Goal: Task Accomplishment & Management: Complete application form

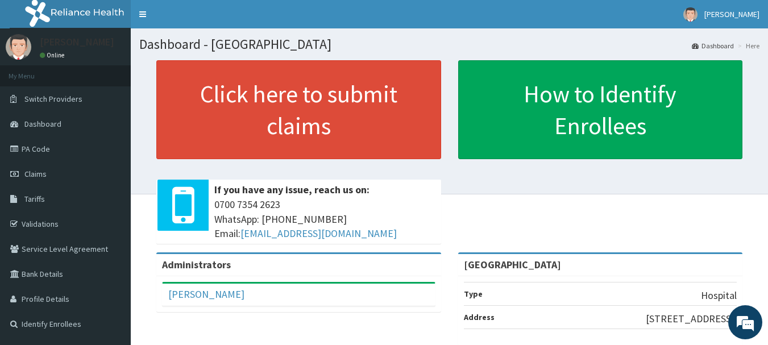
click at [430, 210] on span "0700 7354 2623 WhatsApp: 017001580 Email: hellonigeria@getreliancehealth.com" at bounding box center [324, 219] width 221 height 44
click at [55, 219] on link "Validations" at bounding box center [65, 223] width 131 height 25
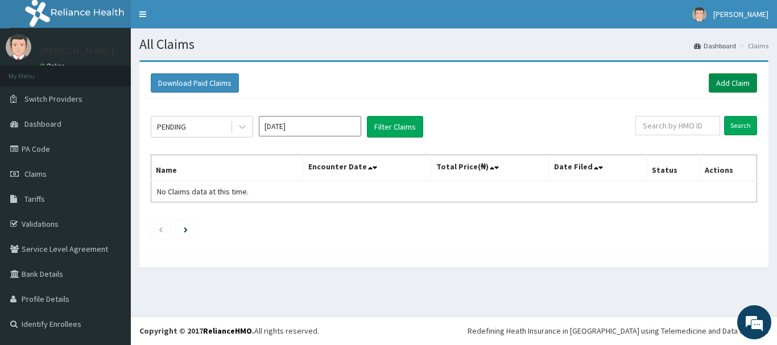
click at [740, 85] on link "Add Claim" at bounding box center [732, 82] width 48 height 19
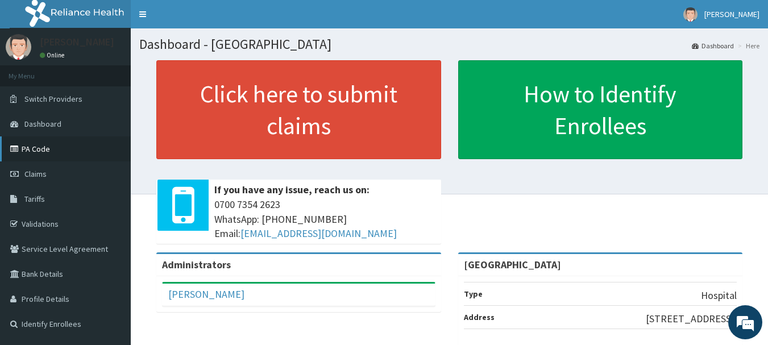
click at [51, 146] on link "PA Code" at bounding box center [65, 148] width 131 height 25
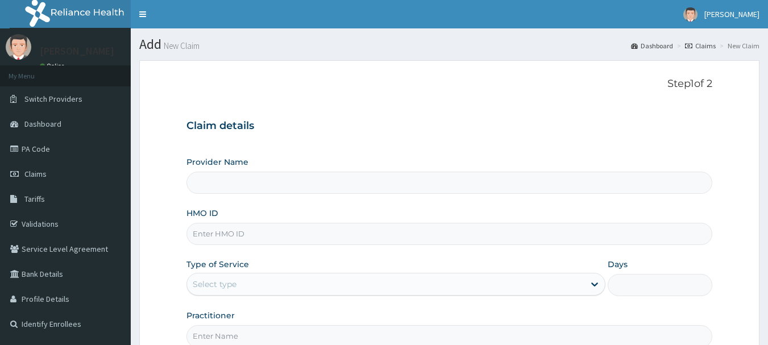
click at [367, 242] on input "HMO ID" at bounding box center [449, 234] width 526 height 22
type input "Vigor Hospitals"
click at [371, 230] on input "HMO ID" at bounding box center [449, 234] width 526 height 22
paste input "LEP/10187/A"
type input "LEP/10187/A"
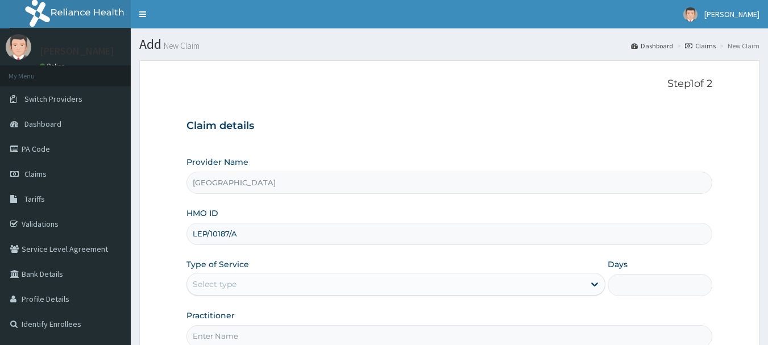
click at [321, 280] on div "Select type" at bounding box center [385, 284] width 397 height 18
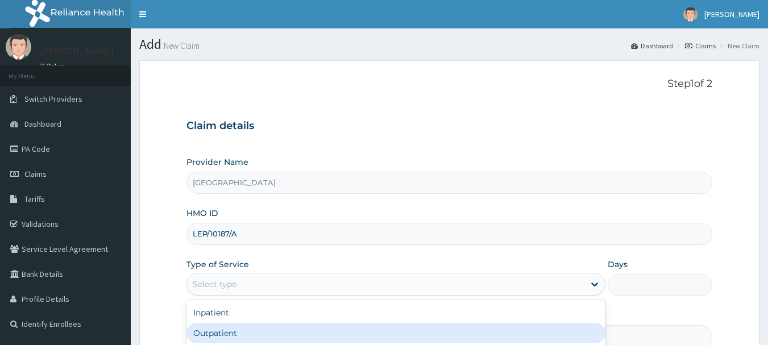
click at [267, 332] on div "Outpatient" at bounding box center [395, 333] width 419 height 20
type input "1"
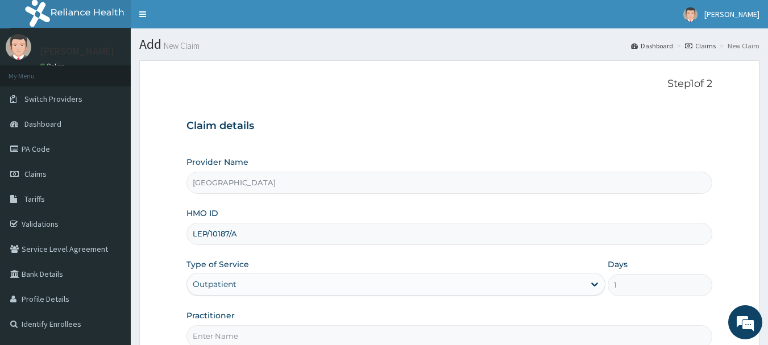
click at [623, 305] on div "Provider Name Vigor Hospitals HMO ID LEP/10187/A Type of Service Outpatient Day…" at bounding box center [449, 251] width 526 height 191
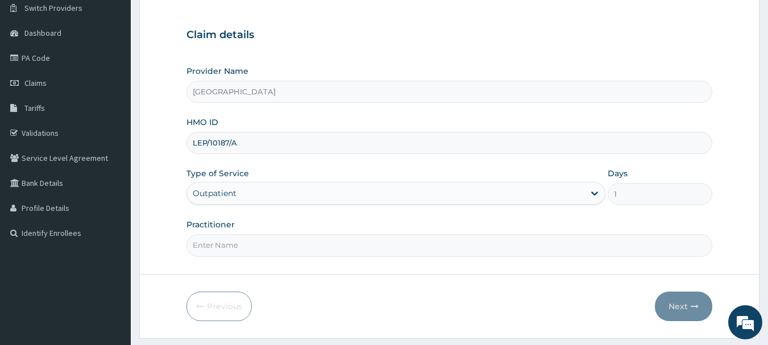
click at [540, 248] on input "Practitioner" at bounding box center [449, 245] width 526 height 22
type input "DR AKPAN"
click at [674, 305] on button "Next" at bounding box center [683, 307] width 57 height 30
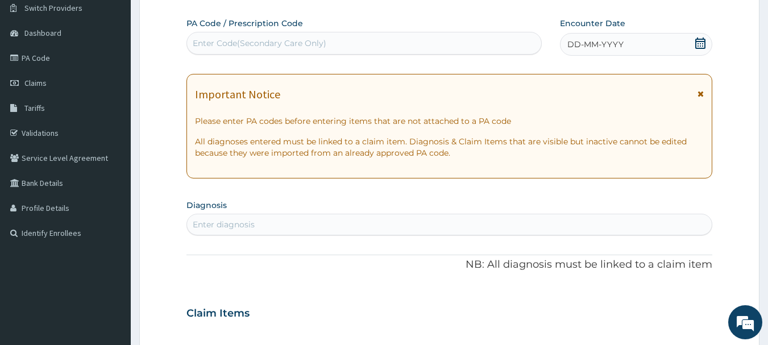
click at [477, 44] on div "Enter Code(Secondary Care Only)" at bounding box center [364, 43] width 355 height 18
paste input "PA/1FF98E"
type input "PA/1FF98E"
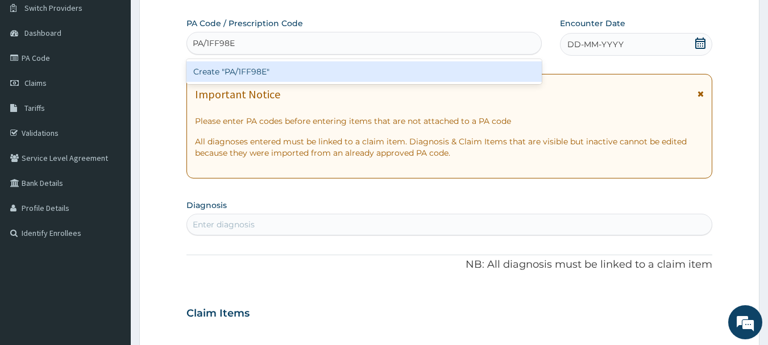
click at [318, 67] on div "Create "PA/1FF98E"" at bounding box center [364, 71] width 356 height 20
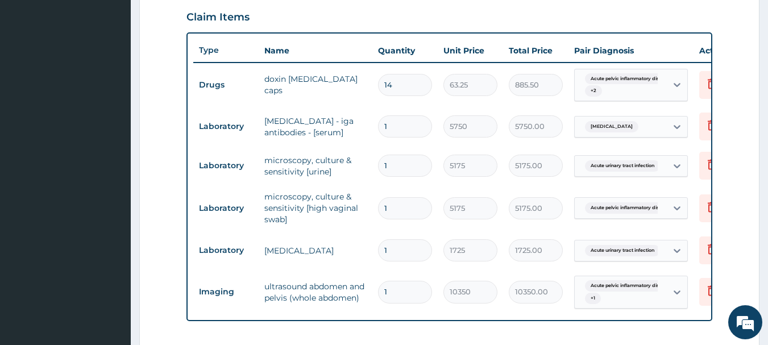
scroll to position [389, 0]
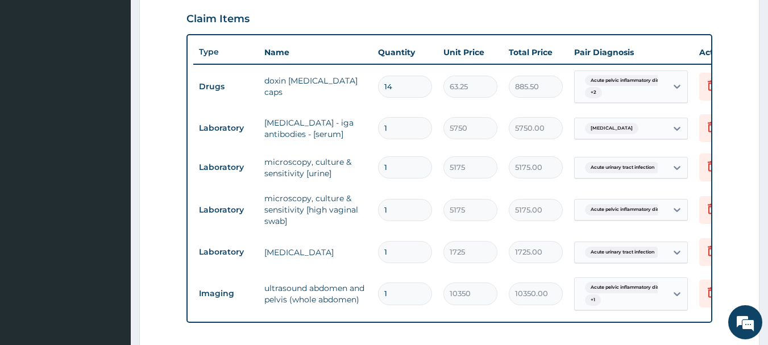
click at [408, 88] on input "14" at bounding box center [405, 87] width 54 height 22
type input "1"
type input "63.25"
type input "0.00"
type input "2"
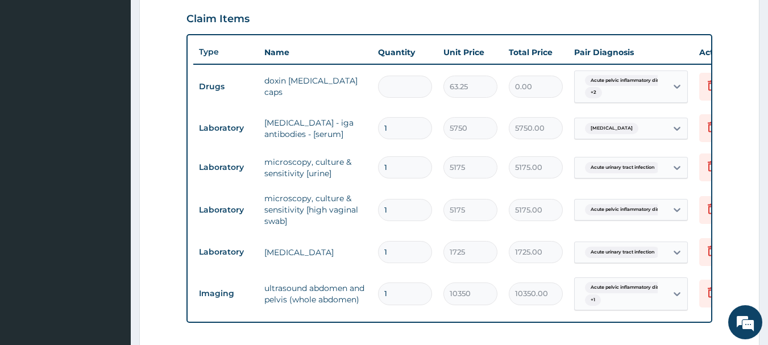
type input "126.50"
type input "20"
type input "1265.00"
type input "20"
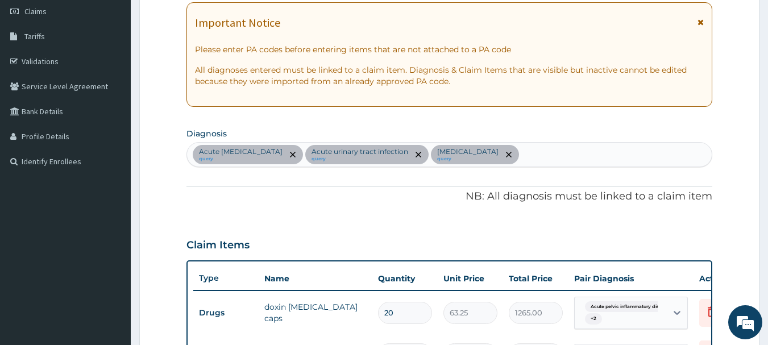
scroll to position [161, 0]
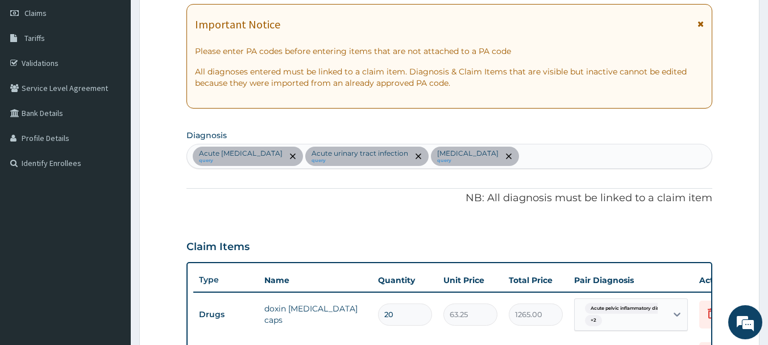
click at [598, 159] on div "Acute pelvic inflammatory disease query Acute urinary tract infection query Pep…" at bounding box center [449, 156] width 525 height 24
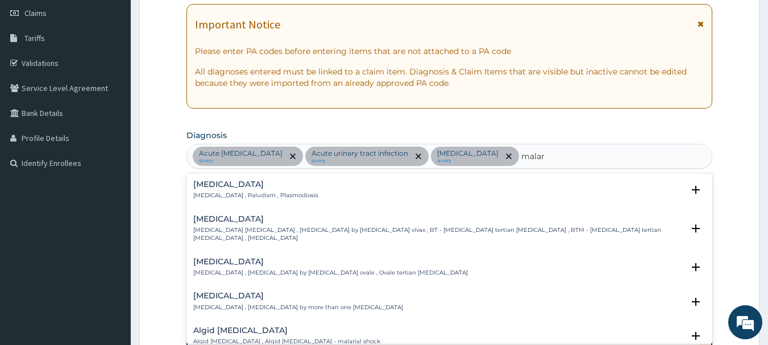
type input "malari"
click at [205, 185] on h4 "Malaria" at bounding box center [255, 184] width 125 height 9
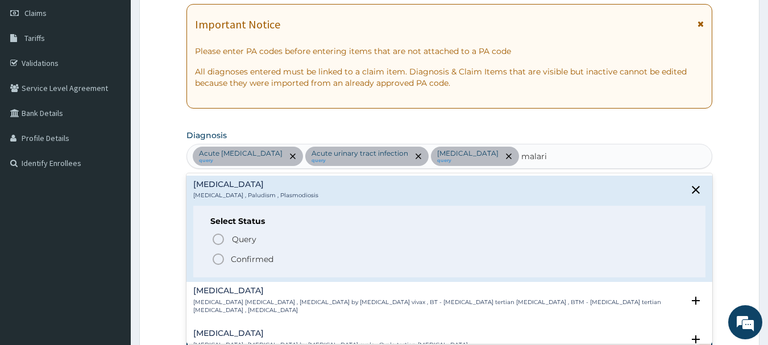
click at [218, 260] on icon "status option filled" at bounding box center [218, 259] width 14 height 14
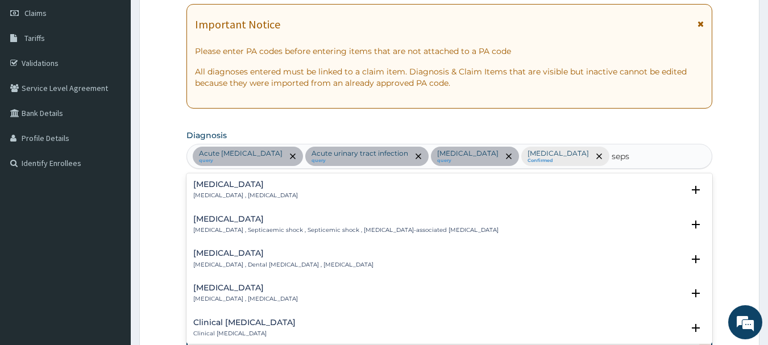
type input "sepsi"
click at [258, 186] on h4 "Sepsis" at bounding box center [245, 184] width 105 height 9
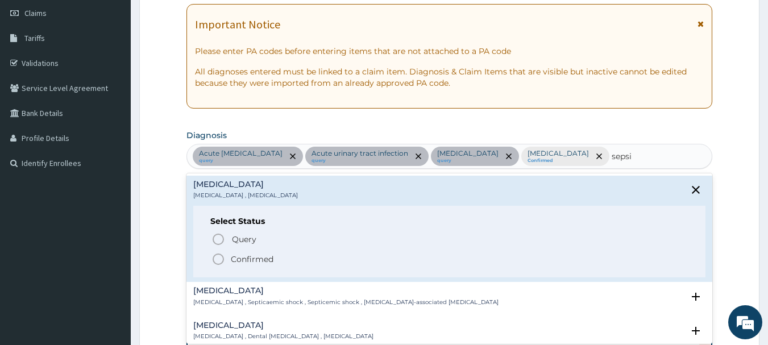
click at [238, 257] on p "Confirmed" at bounding box center [252, 259] width 43 height 11
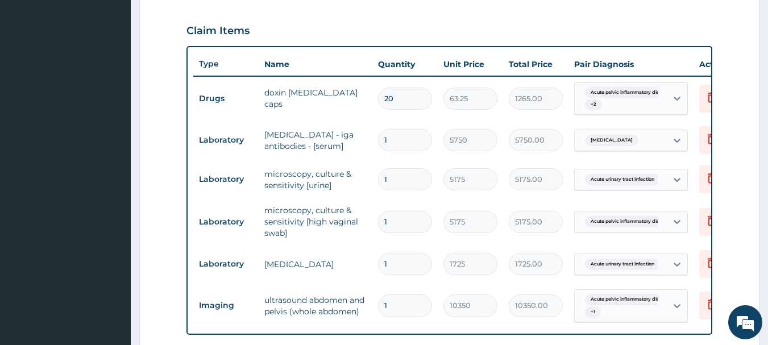
scroll to position [641, 0]
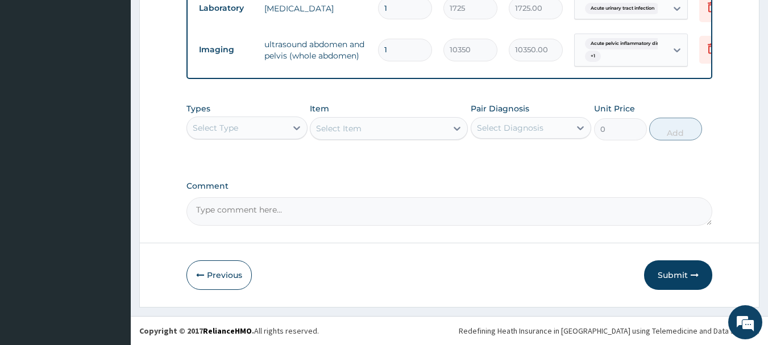
click at [240, 130] on div "Select Type" at bounding box center [236, 128] width 99 height 18
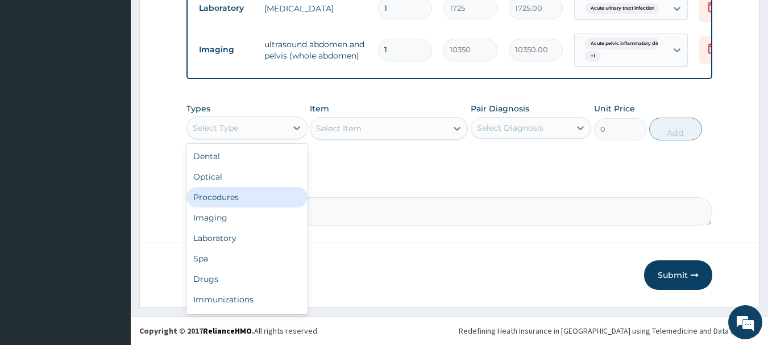
click at [235, 200] on div "Procedures" at bounding box center [246, 197] width 121 height 20
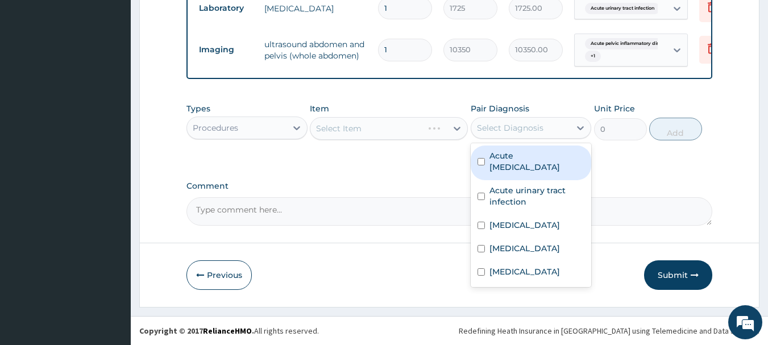
click at [508, 129] on div "Select Diagnosis" at bounding box center [510, 127] width 67 height 11
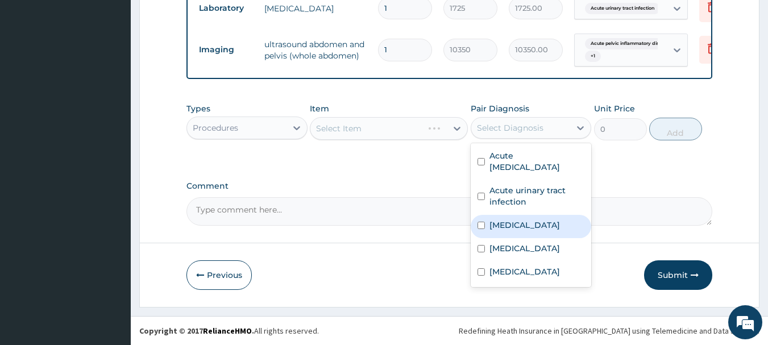
drag, startPoint x: 504, startPoint y: 192, endPoint x: 491, endPoint y: 227, distance: 37.6
click at [491, 227] on div "Acute pelvic inflammatory disease Acute urinary tract infection Peptic ulcer Ma…" at bounding box center [531, 215] width 121 height 144
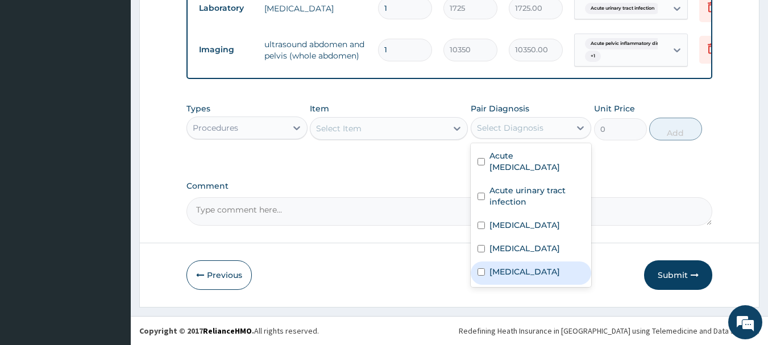
drag, startPoint x: 491, startPoint y: 227, endPoint x: 488, endPoint y: 262, distance: 34.8
click at [488, 262] on div "Acute pelvic inflammatory disease Acute urinary tract infection Peptic ulcer Ma…" at bounding box center [531, 215] width 121 height 144
click at [488, 262] on div "Sepsis" at bounding box center [531, 273] width 121 height 23
checkbox input "true"
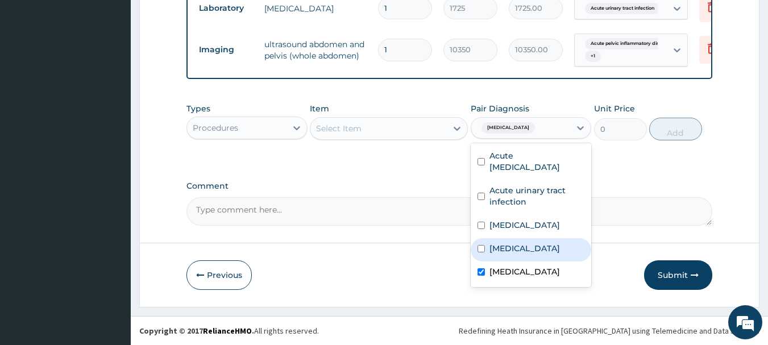
click at [495, 252] on label "Malaria" at bounding box center [525, 248] width 70 height 11
checkbox input "true"
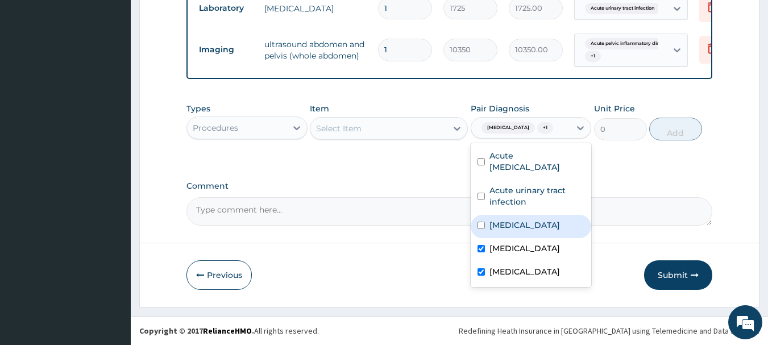
click at [508, 222] on label "Peptic ulcer" at bounding box center [525, 224] width 70 height 11
checkbox input "true"
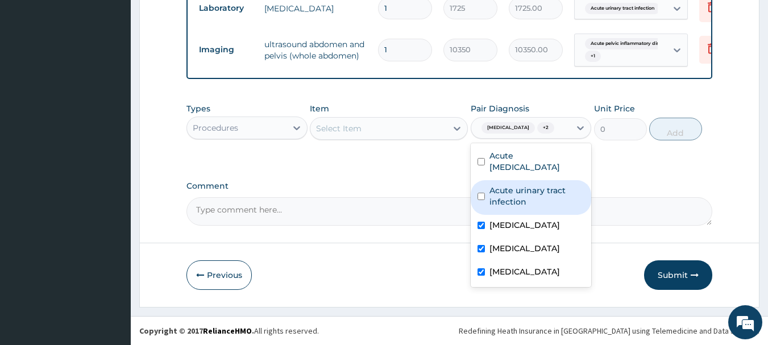
click at [516, 204] on label "Acute urinary tract infection" at bounding box center [538, 196] width 96 height 23
checkbox input "true"
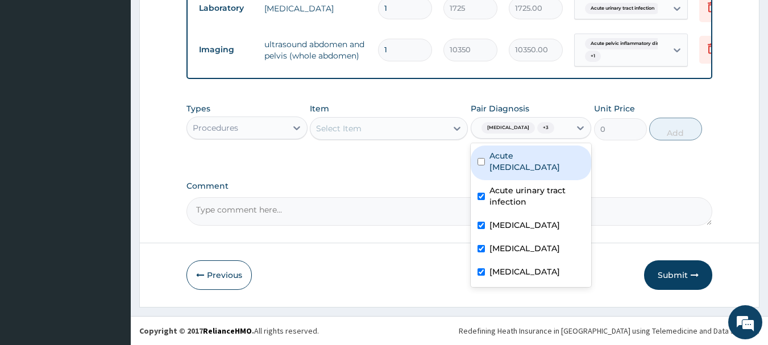
click at [527, 161] on label "Acute pelvic inflammatory disease" at bounding box center [538, 161] width 96 height 23
checkbox input "true"
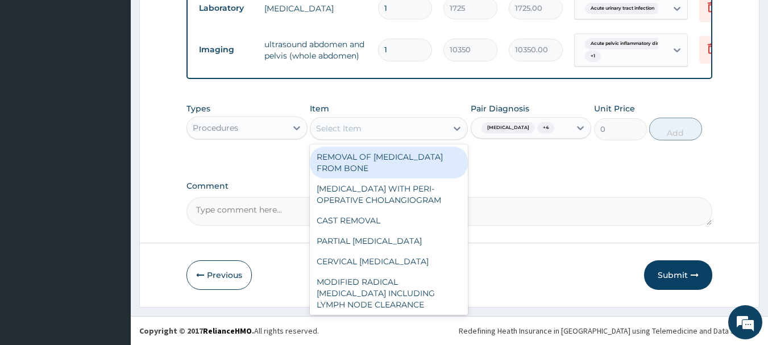
click at [438, 131] on div "Select Item" at bounding box center [378, 128] width 136 height 18
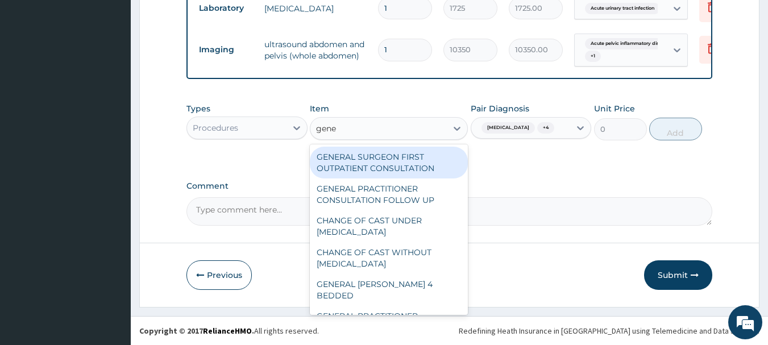
type input "gener"
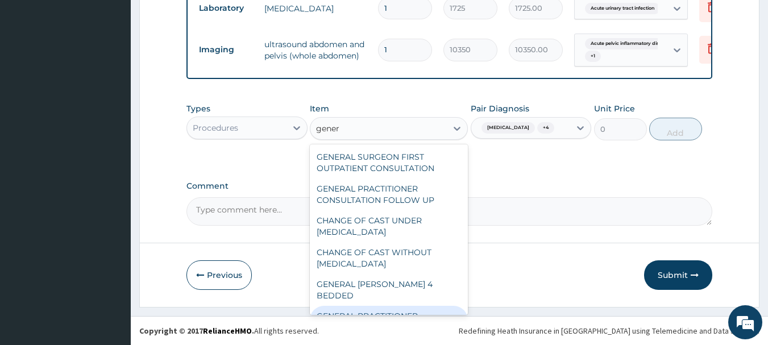
click at [411, 306] on div "GENERAL PRACTITIONER CONSULTATION FIRST OUTPATIENT CONSULTATION" at bounding box center [389, 327] width 158 height 43
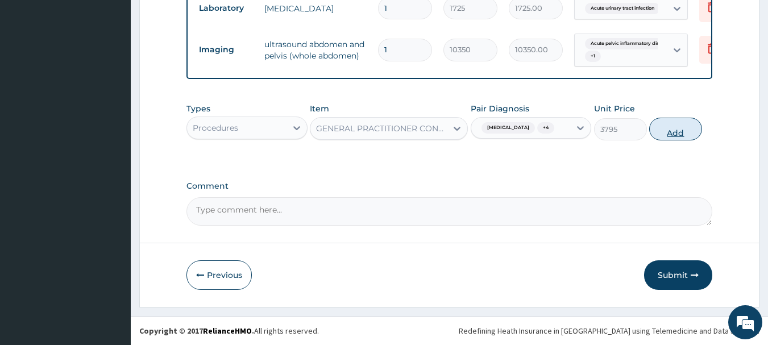
click at [670, 124] on button "Add" at bounding box center [675, 129] width 53 height 23
type input "0"
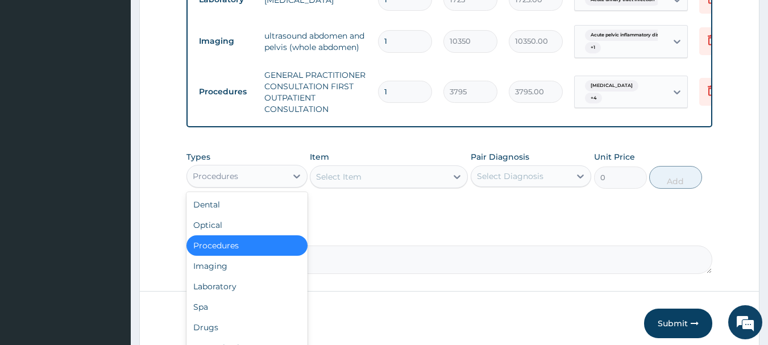
drag, startPoint x: 222, startPoint y: 191, endPoint x: 237, endPoint y: 298, distance: 107.8
click at [237, 188] on div "option Procedures, selected. option Procedures selected, 3 of 10. 10 results av…" at bounding box center [246, 176] width 121 height 23
click at [237, 297] on div "Laboratory" at bounding box center [246, 286] width 121 height 20
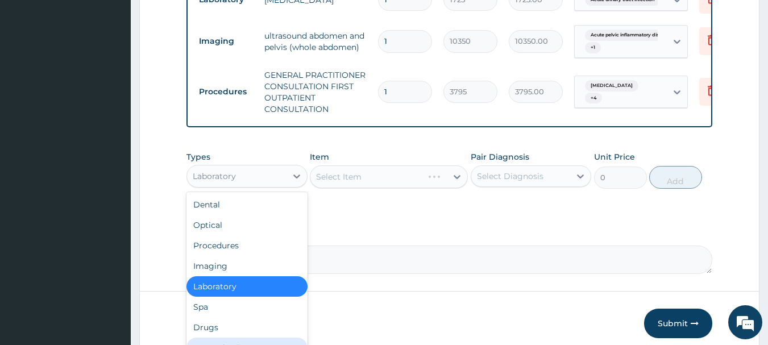
scroll to position [2, 0]
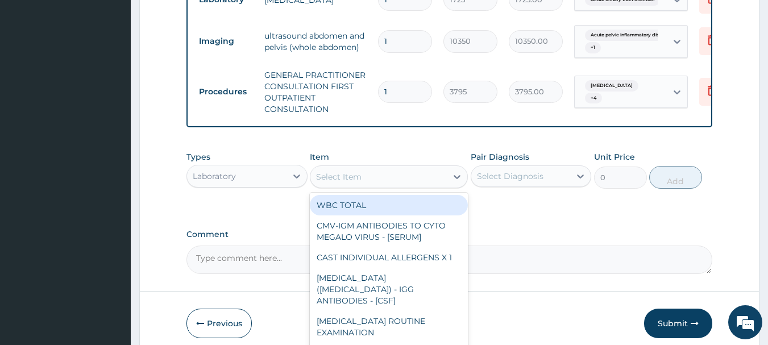
click at [422, 185] on div "Select Item" at bounding box center [378, 177] width 136 height 18
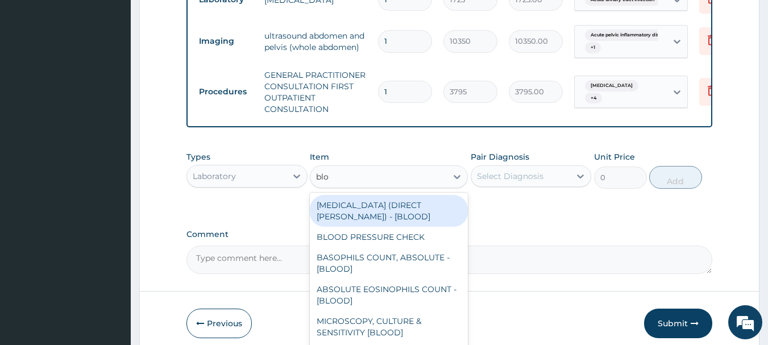
type input "bloo"
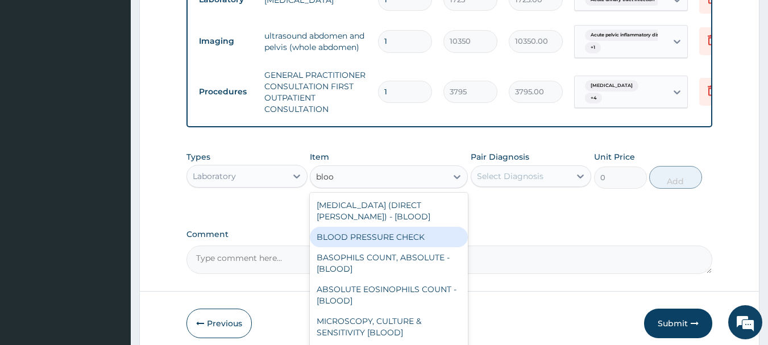
click at [413, 238] on div "BLOOD PRESSURE CHECK" at bounding box center [389, 237] width 158 height 20
type input "1380"
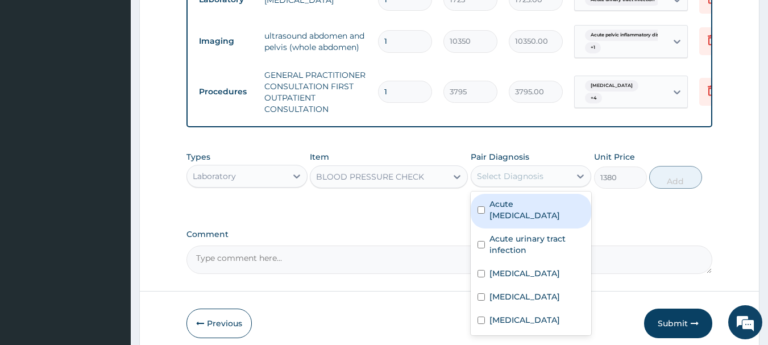
click at [507, 182] on div "Select Diagnosis" at bounding box center [510, 176] width 67 height 11
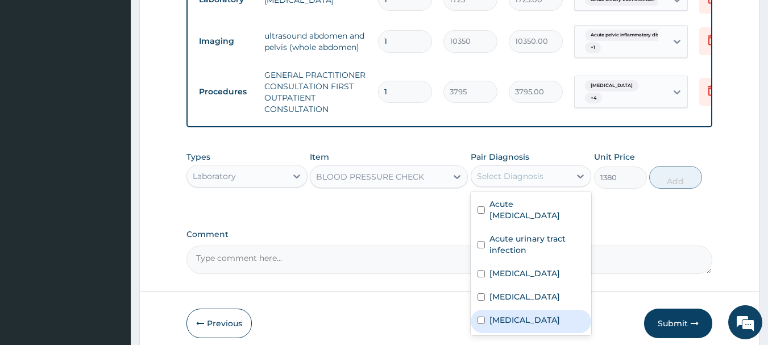
click at [515, 326] on div "Sepsis" at bounding box center [531, 321] width 121 height 23
checkbox input "true"
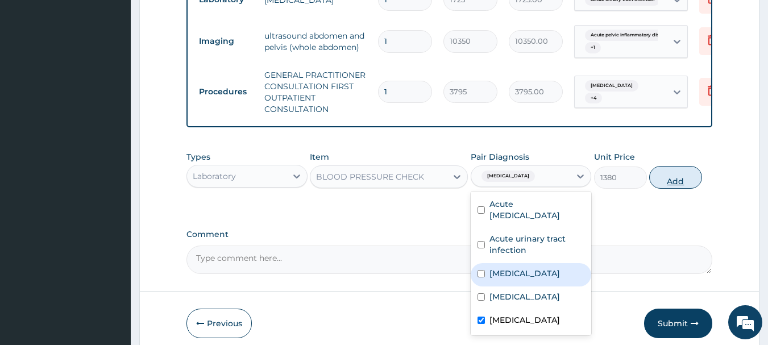
click at [689, 188] on button "Add" at bounding box center [675, 177] width 53 height 23
type input "0"
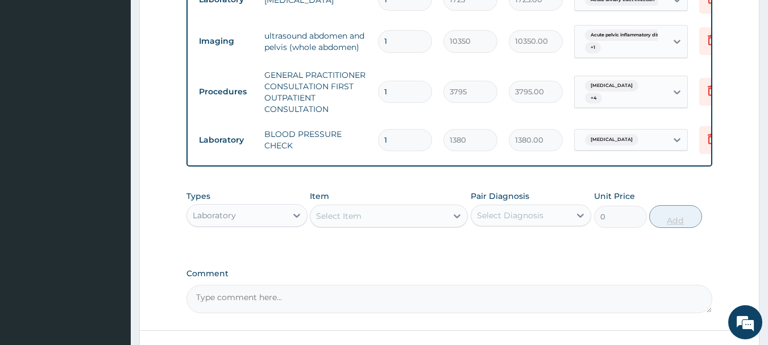
type input "0"
type input "0.00"
type input "1"
type input "1380.00"
type input "0"
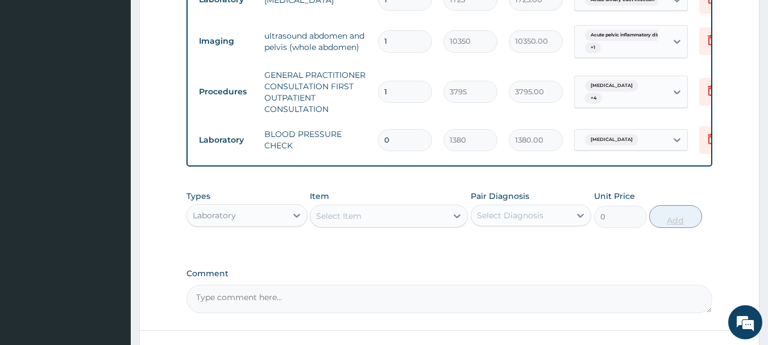
type input "0.00"
type input "1"
type input "1380.00"
drag, startPoint x: 768, startPoint y: 231, endPoint x: 774, endPoint y: 284, distance: 52.7
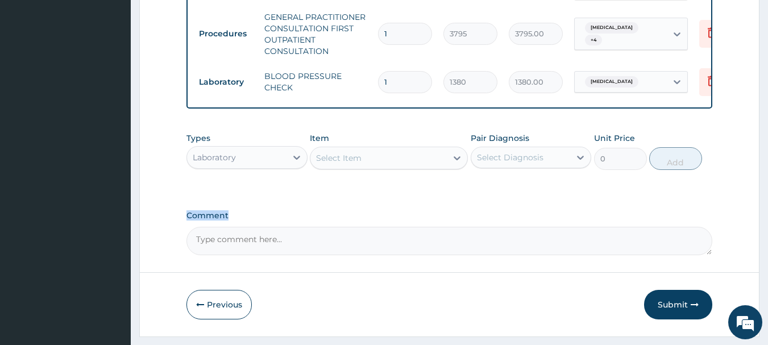
scroll to position [710, 0]
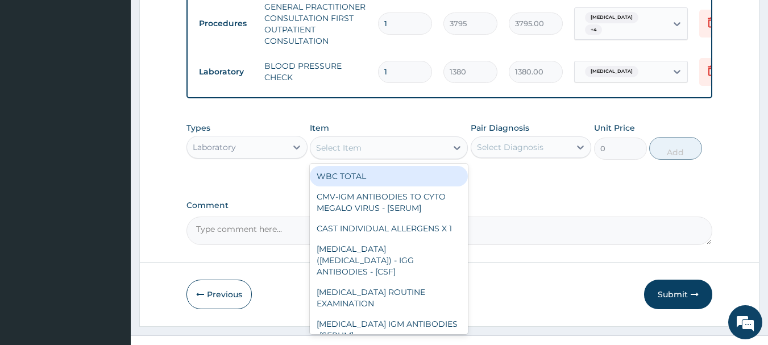
click at [426, 157] on div "Select Item" at bounding box center [378, 148] width 136 height 18
click at [409, 185] on div "WBC TOTAL" at bounding box center [389, 176] width 158 height 20
type input "2045"
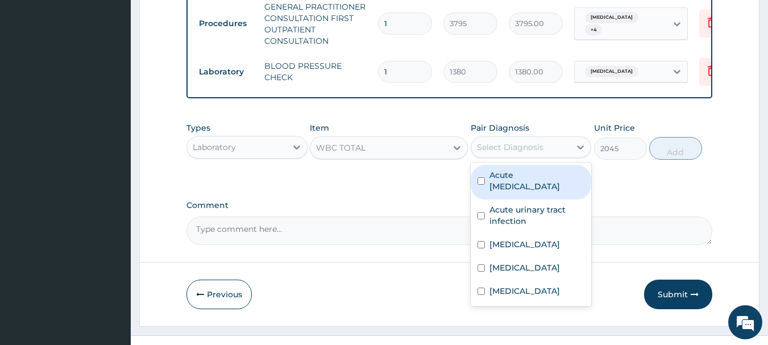
drag, startPoint x: 520, startPoint y: 151, endPoint x: 530, endPoint y: 209, distance: 59.0
click at [530, 158] on div "option Sepsis, selected. option Acute pelvic inflammatory disease focused, 1 of…" at bounding box center [531, 147] width 121 height 22
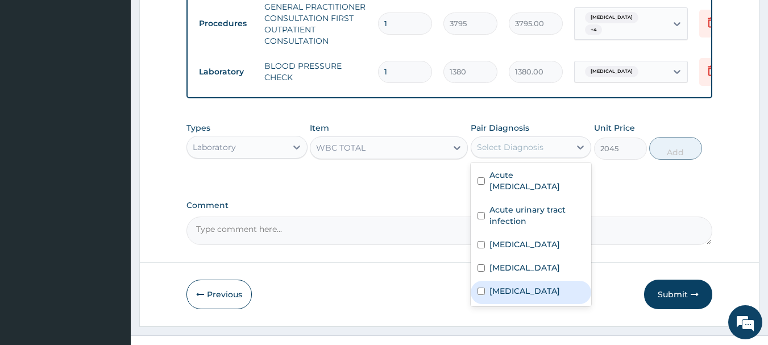
click at [533, 293] on div "Sepsis" at bounding box center [531, 292] width 121 height 23
checkbox input "true"
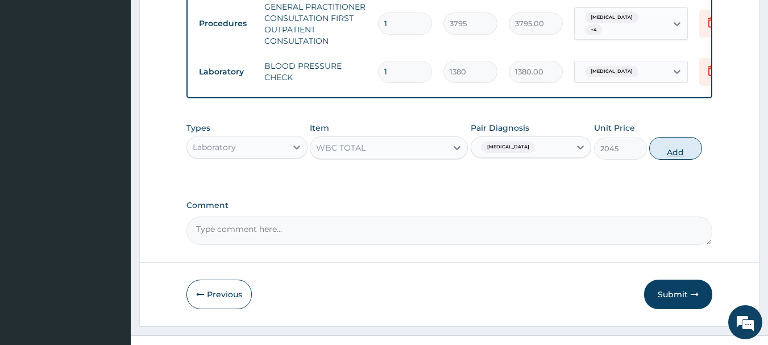
click at [673, 151] on button "Add" at bounding box center [675, 148] width 53 height 23
type input "0"
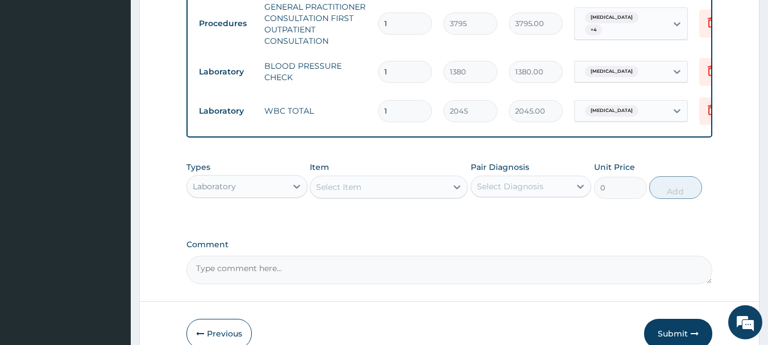
click at [425, 185] on div "Select Item" at bounding box center [389, 187] width 158 height 23
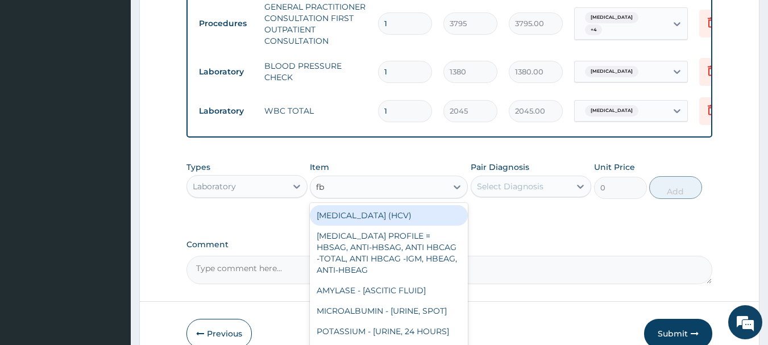
type input "fbc"
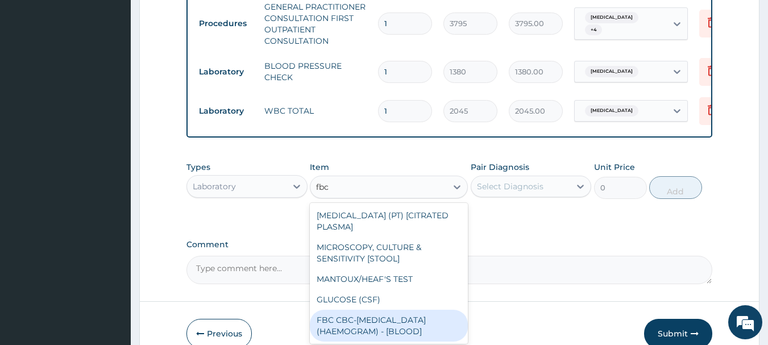
click at [420, 335] on div "FBC CBC-COMPLETE BLOOD COUNT (HAEMOGRAM) - [BLOOD]" at bounding box center [389, 326] width 158 height 32
type input "4600"
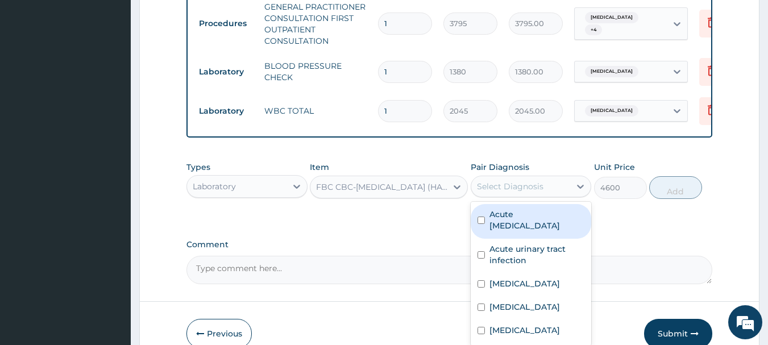
click at [560, 196] on div "Select Diagnosis" at bounding box center [520, 186] width 99 height 18
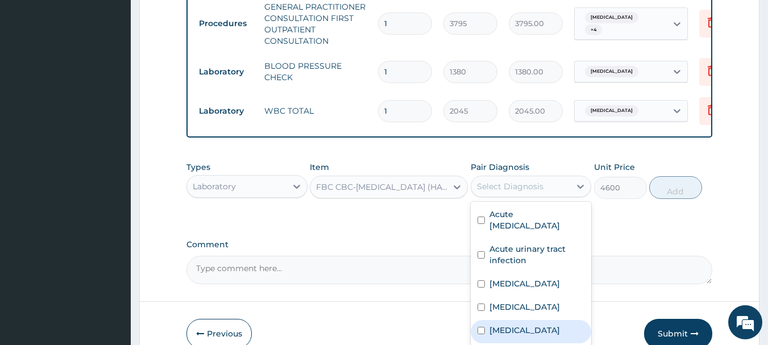
click at [542, 331] on div "Sepsis" at bounding box center [531, 331] width 121 height 23
checkbox input "true"
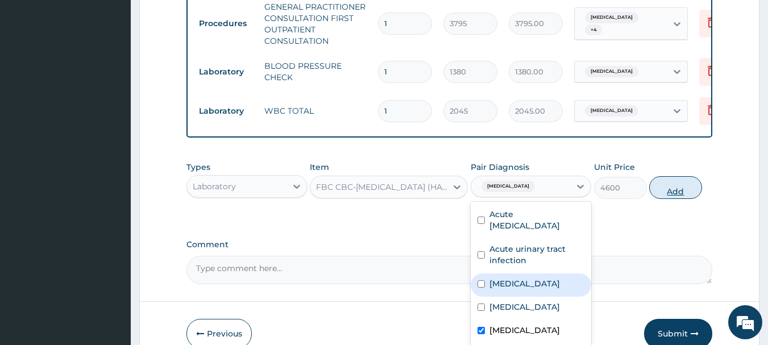
click at [661, 196] on button "Add" at bounding box center [675, 187] width 53 height 23
type input "0"
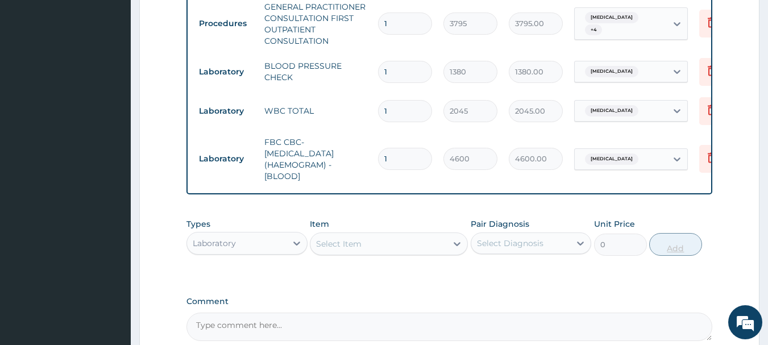
type input "0"
type input "0.00"
type input "1"
type input "4600.00"
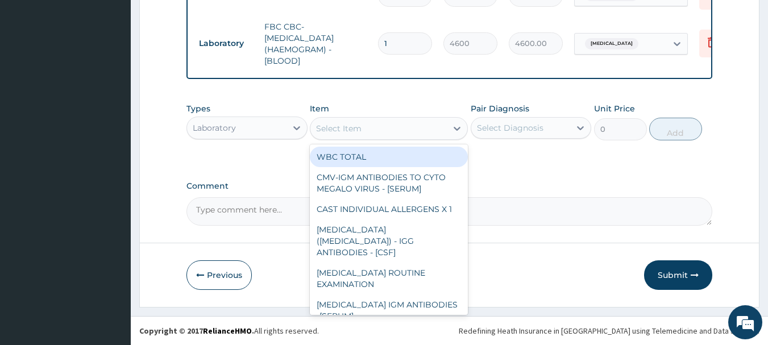
click at [429, 129] on div "Select Item" at bounding box center [378, 128] width 136 height 18
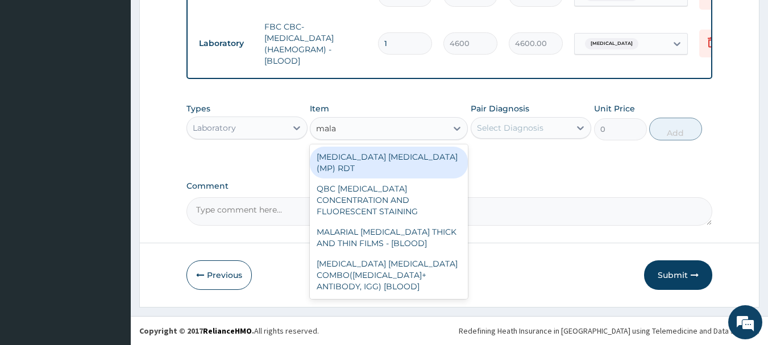
type input "malar"
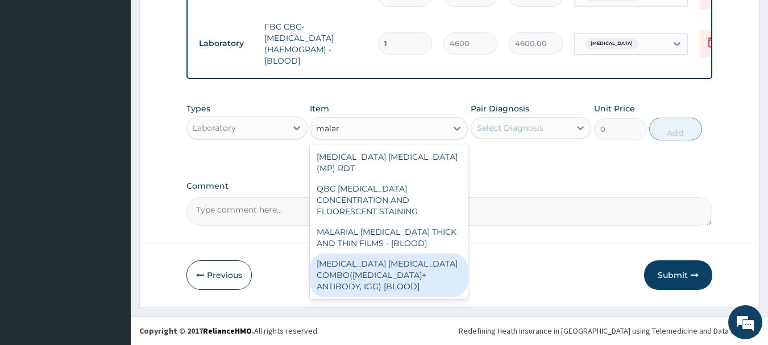
click at [413, 254] on div "MALARIA PARASITE COMBO(BLOOD FILM+ ANTIBODY, IGG) [BLOOD]" at bounding box center [389, 275] width 158 height 43
type input "1725"
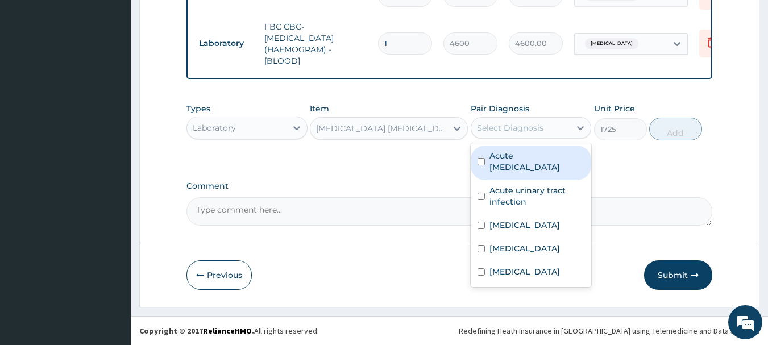
click at [529, 131] on div "Select Diagnosis" at bounding box center [510, 127] width 67 height 11
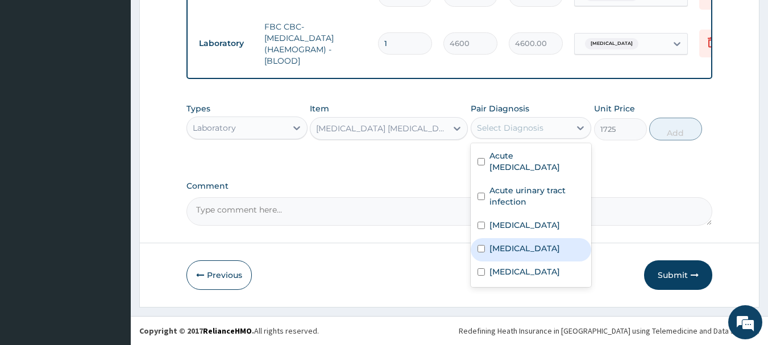
click at [529, 238] on div "Malaria" at bounding box center [531, 249] width 121 height 23
checkbox input "true"
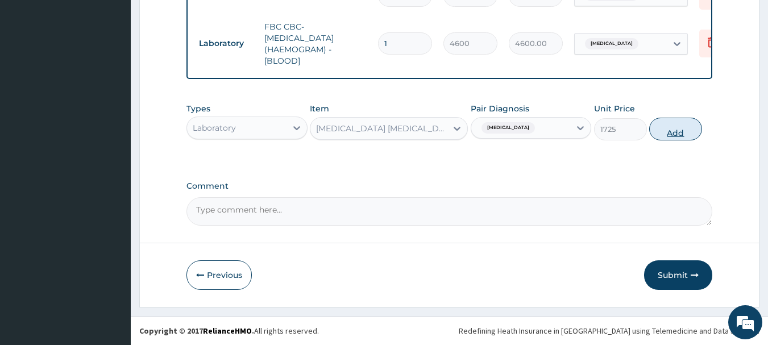
click at [665, 130] on button "Add" at bounding box center [675, 129] width 53 height 23
type input "0"
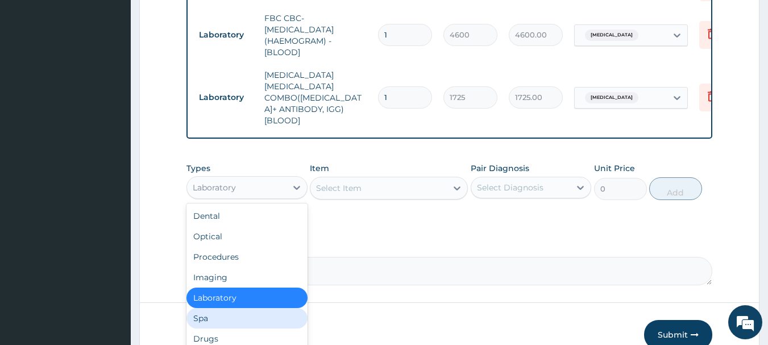
drag, startPoint x: 271, startPoint y: 176, endPoint x: 235, endPoint y: 304, distance: 132.8
click at [235, 199] on div "option Laboratory, selected. option Spa focused, 6 of 10. 10 results available.…" at bounding box center [246, 187] width 121 height 23
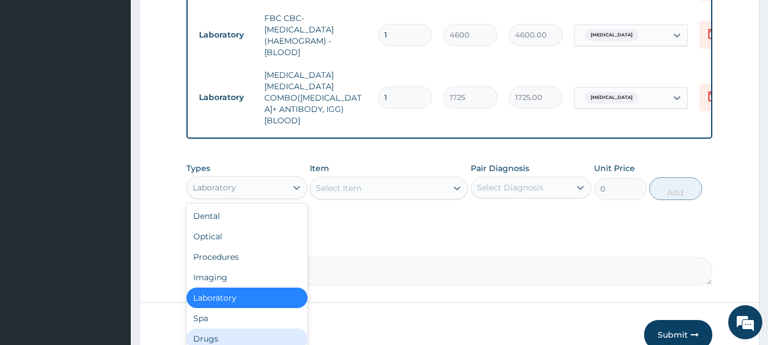
click at [234, 329] on div "Drugs" at bounding box center [246, 339] width 121 height 20
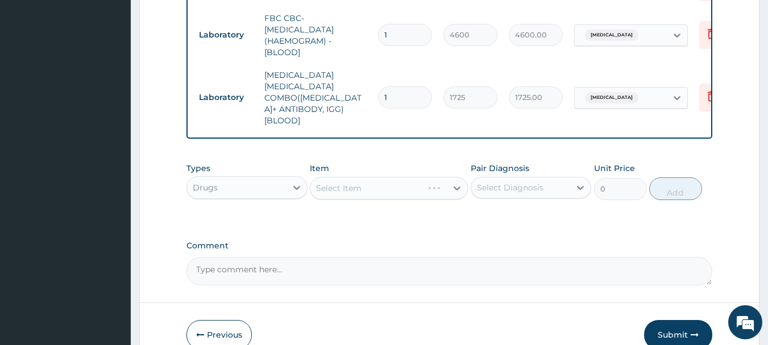
scroll to position [879, 0]
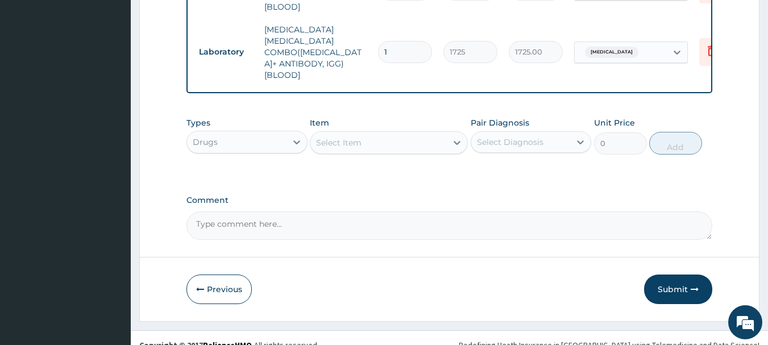
click at [397, 134] on div "Select Item" at bounding box center [378, 143] width 136 height 18
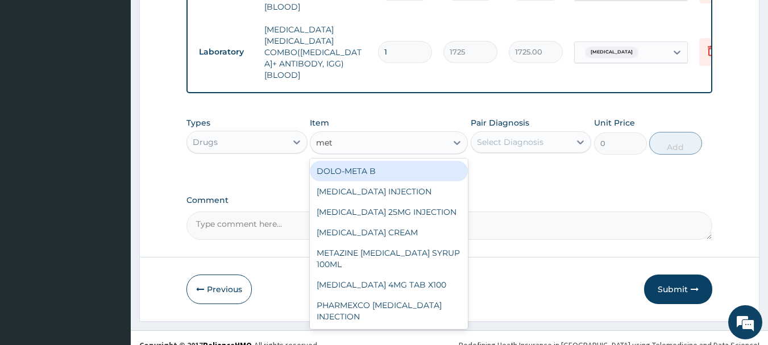
type input "metr"
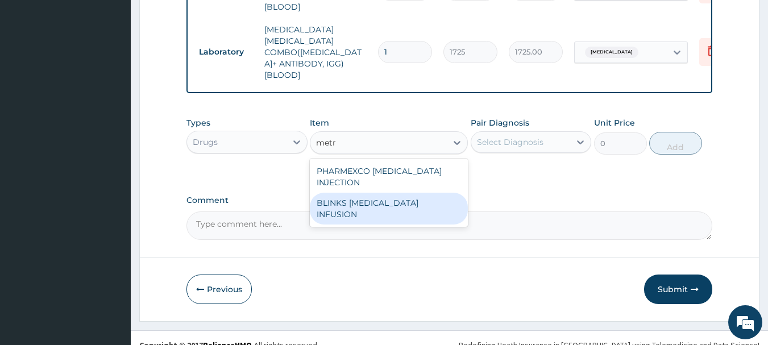
click at [377, 193] on div "BLINKS METRONIDAZOLE INFUSION" at bounding box center [389, 209] width 158 height 32
type input "759"
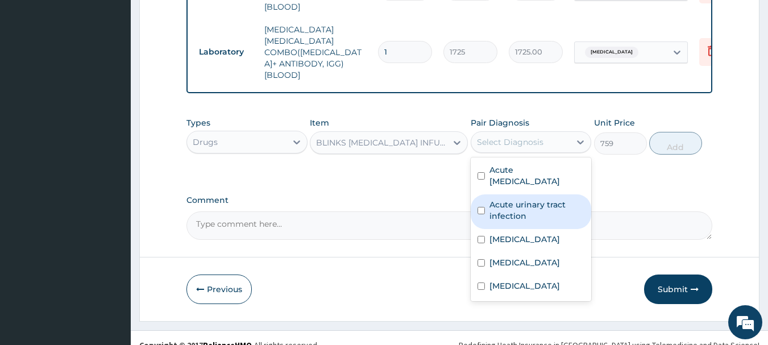
drag, startPoint x: 511, startPoint y: 130, endPoint x: 517, endPoint y: 204, distance: 73.6
click at [517, 153] on div "option Malaria, selected. option Acute urinary tract infection focused, 2 of 5.…" at bounding box center [531, 142] width 121 height 22
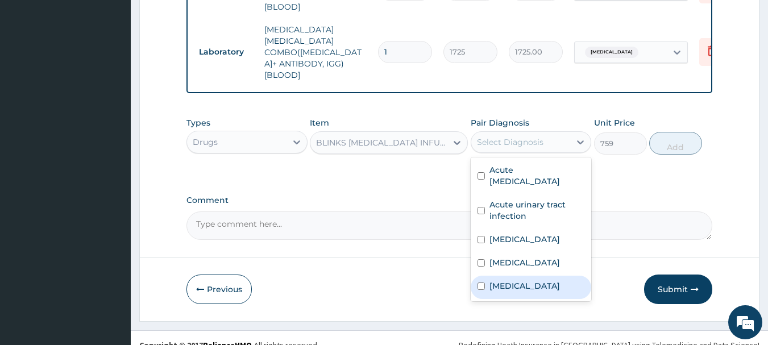
click at [524, 276] on div "Sepsis" at bounding box center [531, 287] width 121 height 23
checkbox input "true"
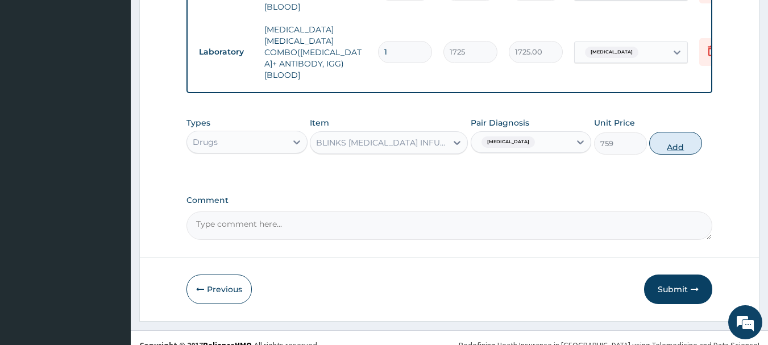
click at [663, 134] on button "Add" at bounding box center [675, 143] width 53 height 23
type input "0"
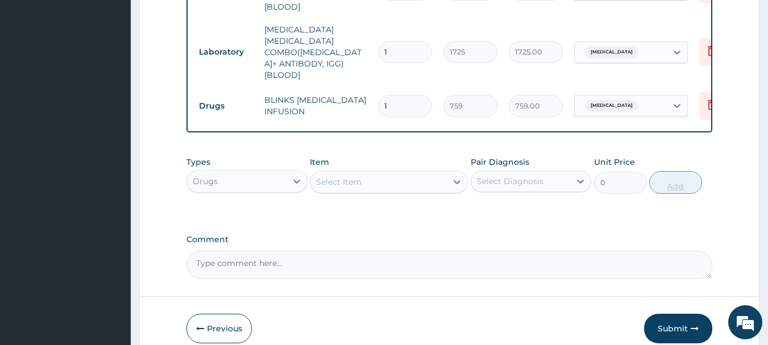
type input "0"
type input "0.00"
type input "04"
type input "3036.00"
type input "0"
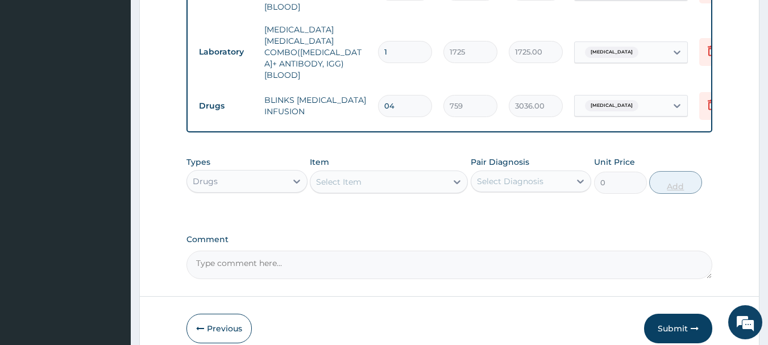
type input "0.00"
type input "3"
type input "2277.00"
type input "3"
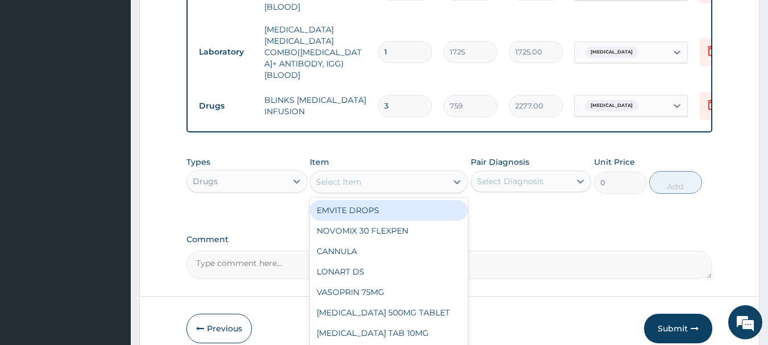
click at [404, 175] on div "Select Item" at bounding box center [378, 182] width 136 height 18
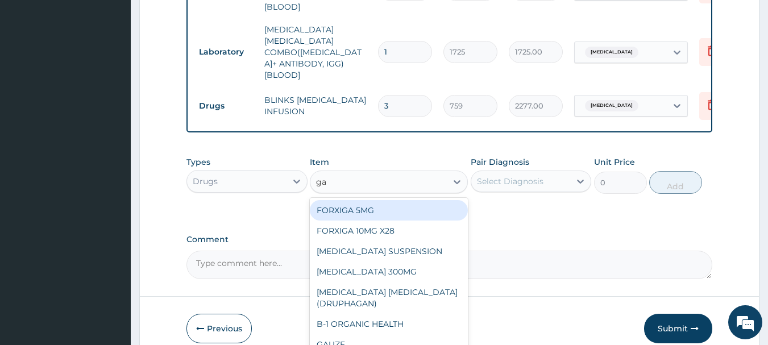
type input "gav"
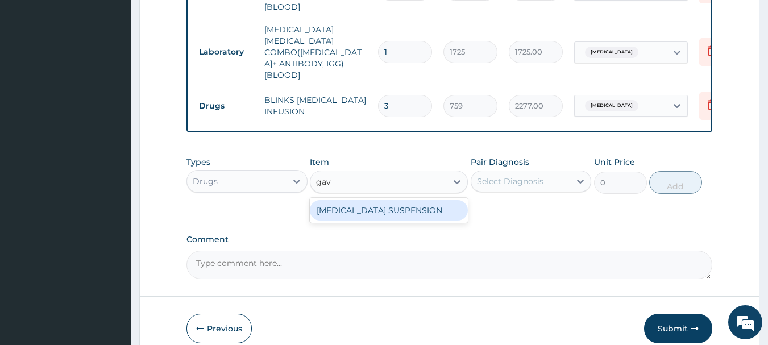
click at [399, 206] on div "GAVISCON SUSPENSION" at bounding box center [389, 210] width 158 height 20
type input "9108"
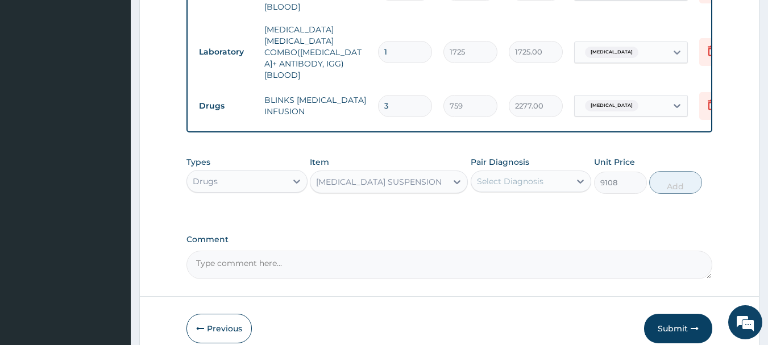
click at [495, 176] on div "Select Diagnosis" at bounding box center [510, 181] width 67 height 11
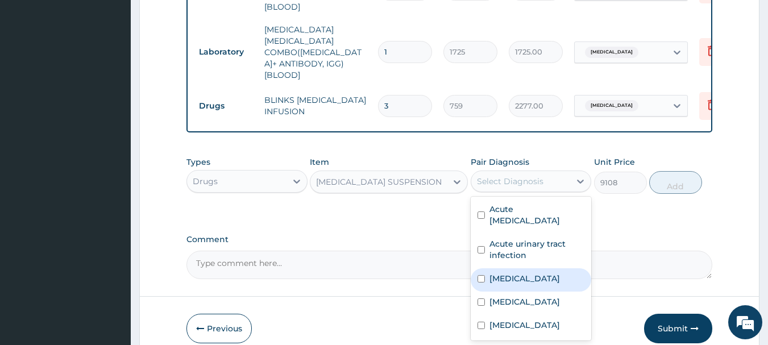
click at [520, 281] on div "Peptic ulcer" at bounding box center [531, 279] width 121 height 23
checkbox input "true"
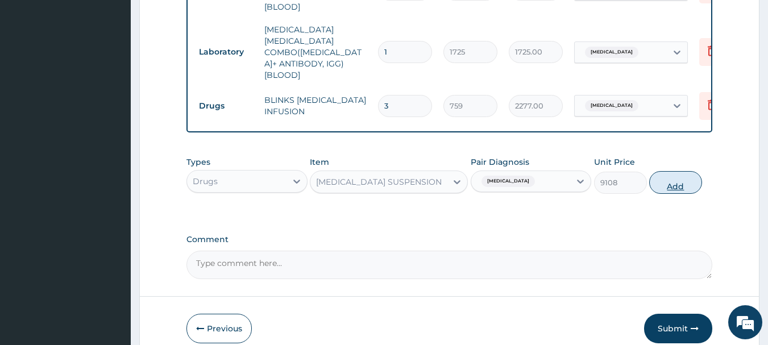
click at [673, 185] on button "Add" at bounding box center [675, 182] width 53 height 23
type input "0"
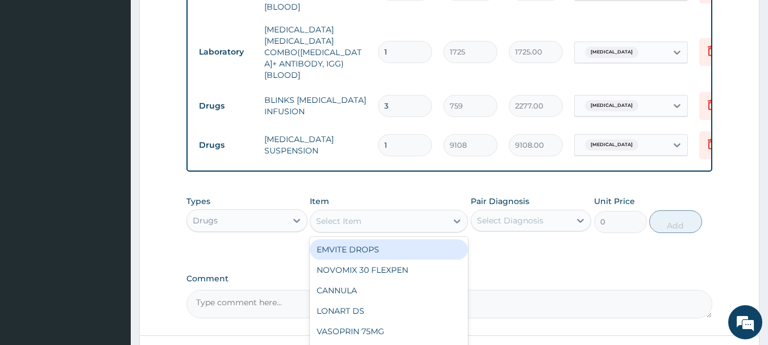
click at [418, 218] on div "Select Item" at bounding box center [378, 221] width 136 height 18
type input "x"
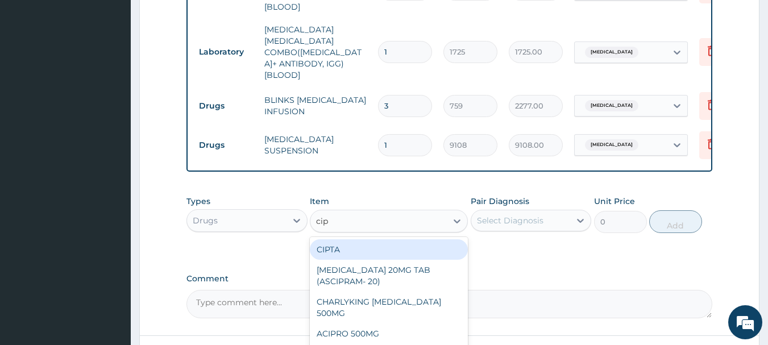
type input "cipr"
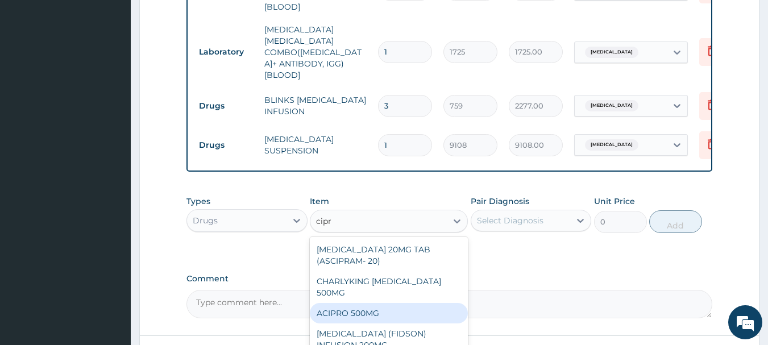
click at [399, 304] on div "ACIPRO 500MG" at bounding box center [389, 313] width 158 height 20
type input "113.85"
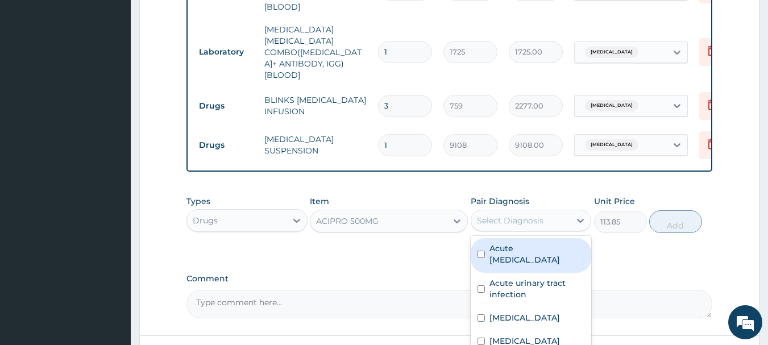
click at [538, 218] on div "Select Diagnosis" at bounding box center [520, 220] width 99 height 18
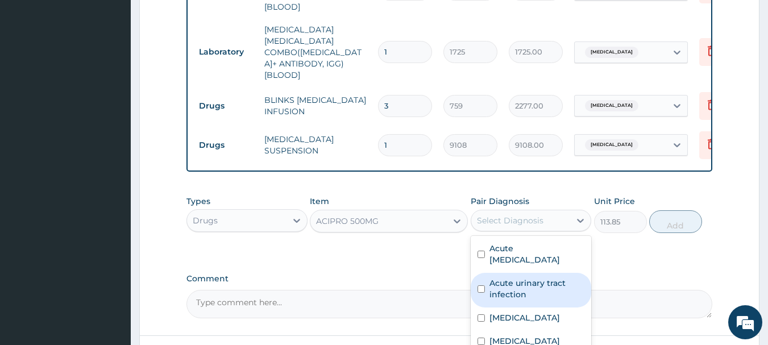
scroll to position [964, 0]
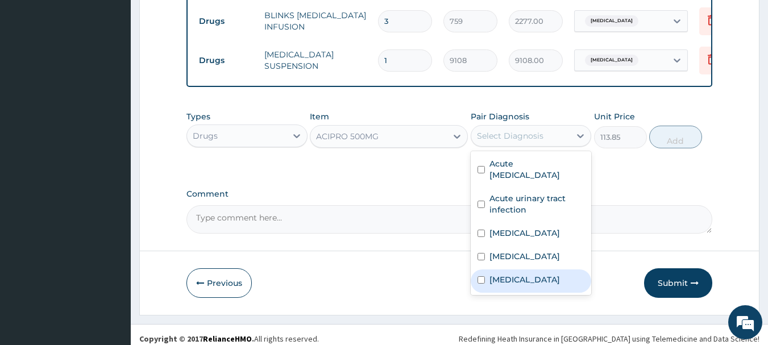
click at [562, 271] on div "Sepsis" at bounding box center [531, 280] width 121 height 23
checkbox input "true"
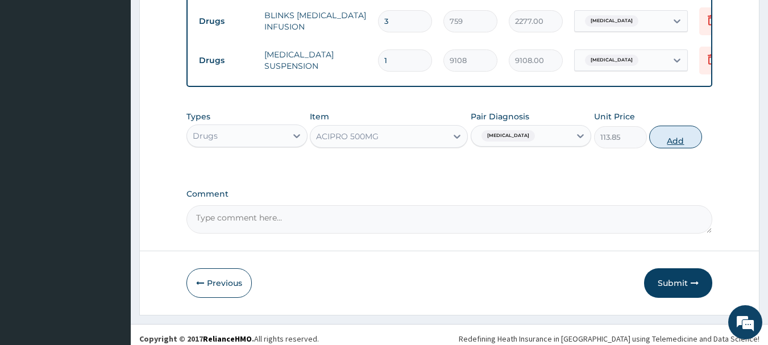
click at [668, 133] on button "Add" at bounding box center [675, 137] width 53 height 23
type input "0"
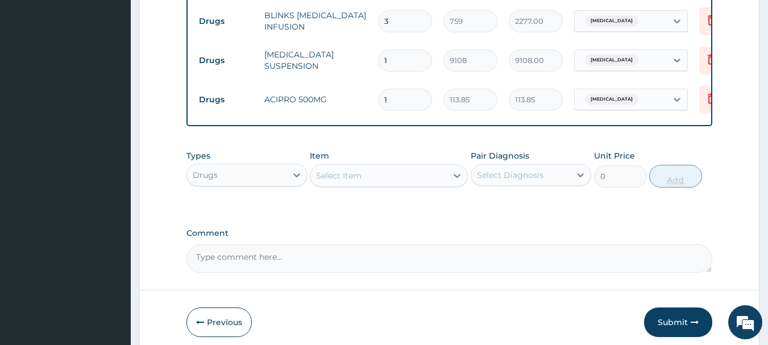
type input "14"
type input "1593.90"
type input "14"
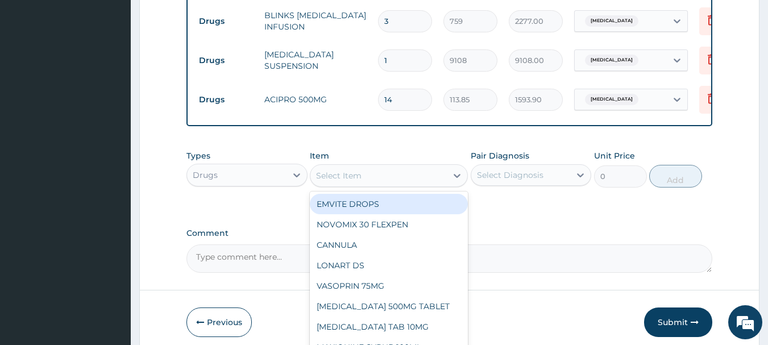
click at [425, 168] on div "Select Item" at bounding box center [378, 176] width 136 height 18
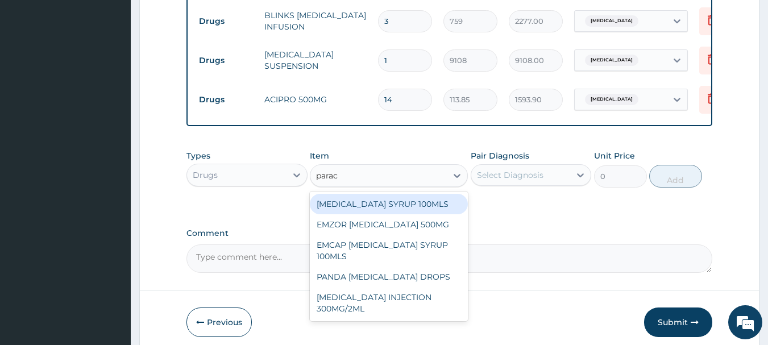
type input "parace"
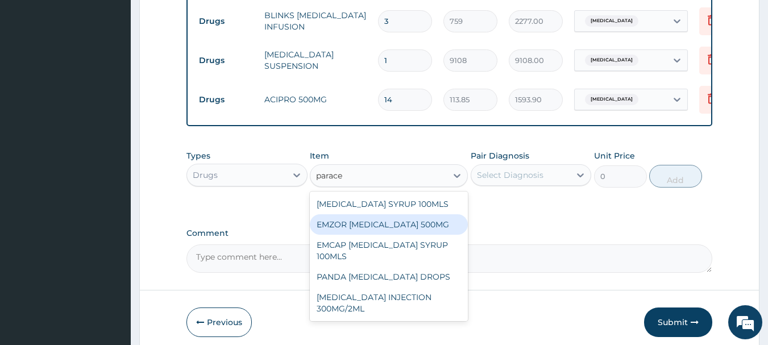
click at [429, 214] on div "EMZOR PARACETAMOL 500MG" at bounding box center [389, 224] width 158 height 20
type input "25.3"
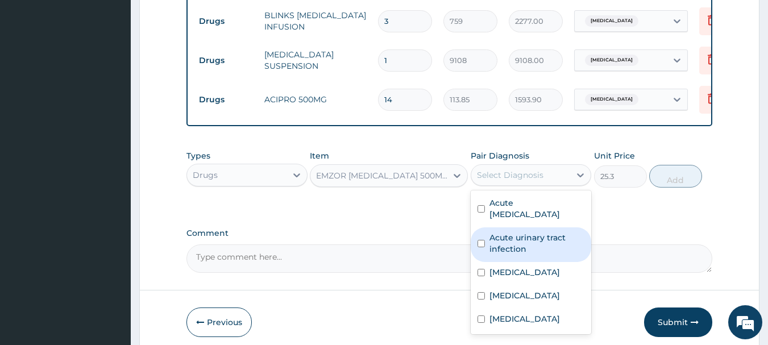
drag, startPoint x: 518, startPoint y: 167, endPoint x: 517, endPoint y: 250, distance: 83.0
click at [517, 186] on div "option Sepsis, selected. option Acute urinary tract infection focused, 2 of 5. …" at bounding box center [531, 175] width 121 height 22
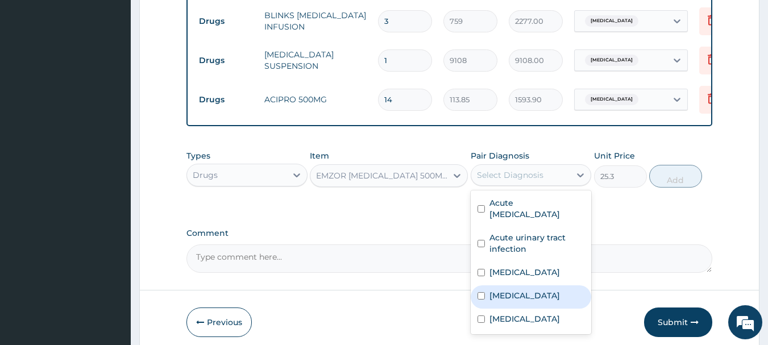
click at [525, 295] on div "Malaria" at bounding box center [531, 296] width 121 height 23
checkbox input "true"
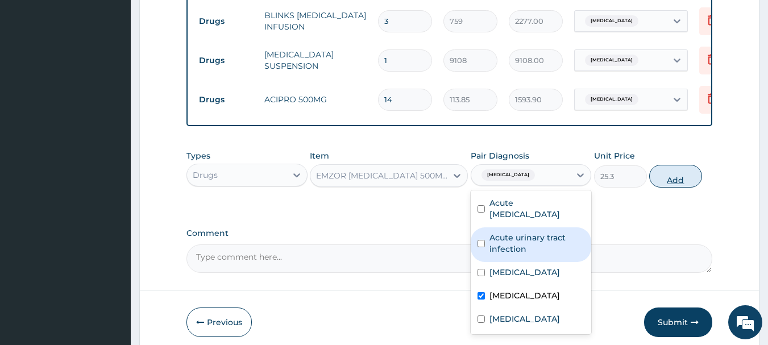
click at [671, 172] on button "Add" at bounding box center [675, 176] width 53 height 23
type input "0"
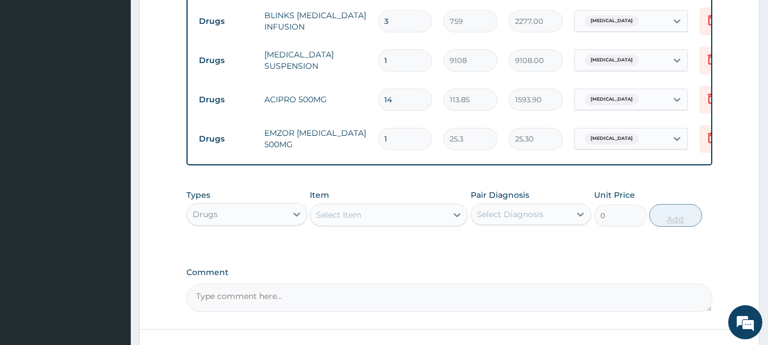
type input "18"
type input "455.40"
type input "18"
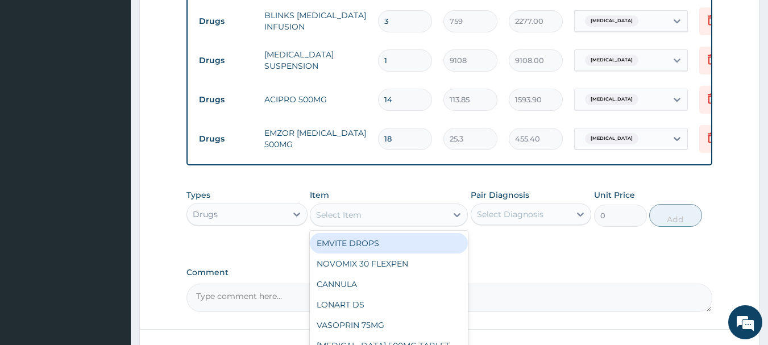
click at [409, 206] on div "Select Item" at bounding box center [378, 215] width 136 height 18
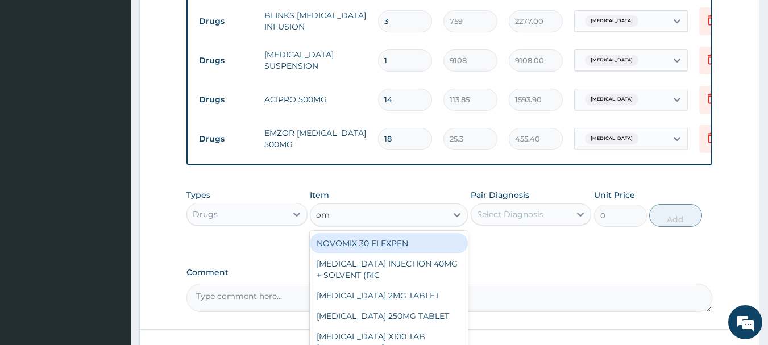
type input "ome"
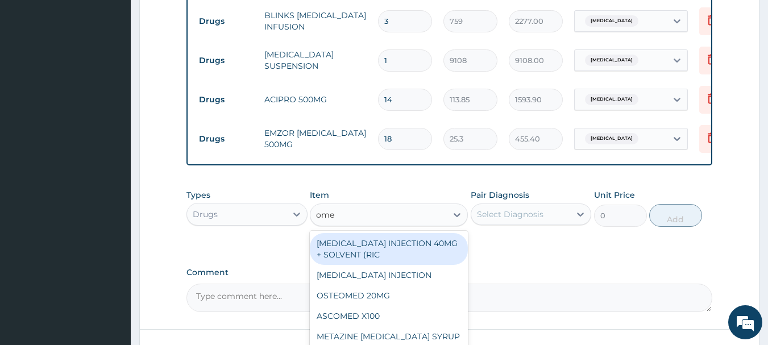
click at [413, 233] on div "OMEPRAZOLE INJECTION 40MG + SOLVENT (RIC" at bounding box center [389, 249] width 158 height 32
type input "1644.5"
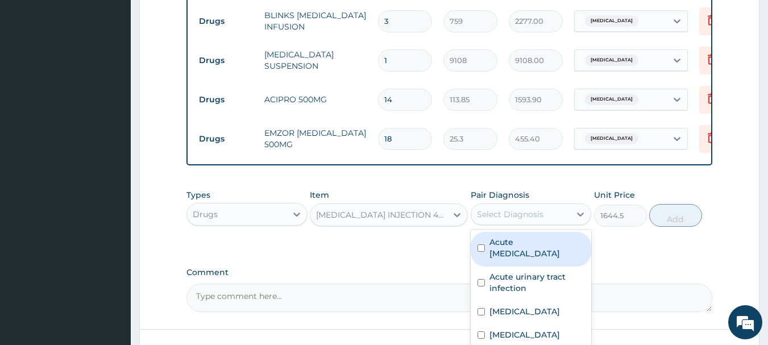
click at [505, 209] on div "Select Diagnosis" at bounding box center [510, 214] width 67 height 11
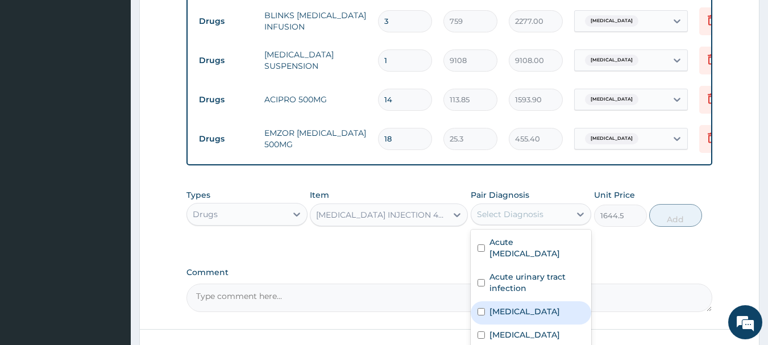
click at [504, 301] on div "Peptic ulcer" at bounding box center [531, 312] width 121 height 23
checkbox input "true"
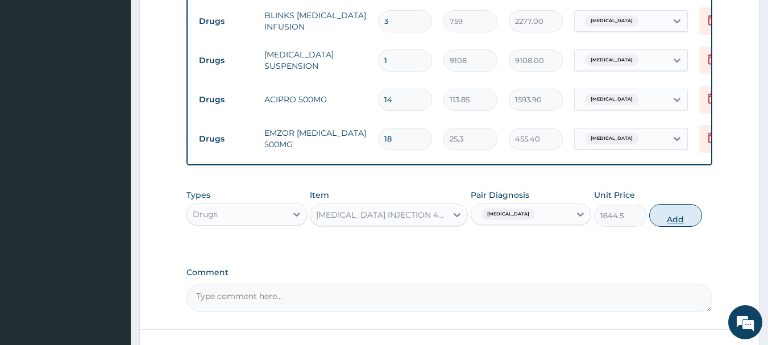
click at [654, 214] on button "Add" at bounding box center [675, 215] width 53 height 23
type input "0"
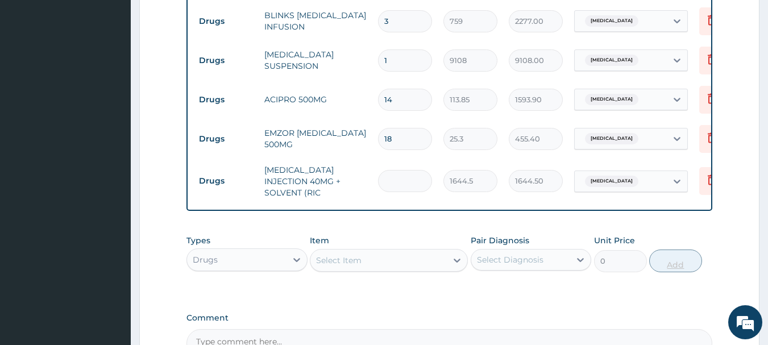
type input "0.00"
type input "4"
type input "6578.00"
type input "4"
click at [438, 251] on div "Select Item" at bounding box center [378, 260] width 136 height 18
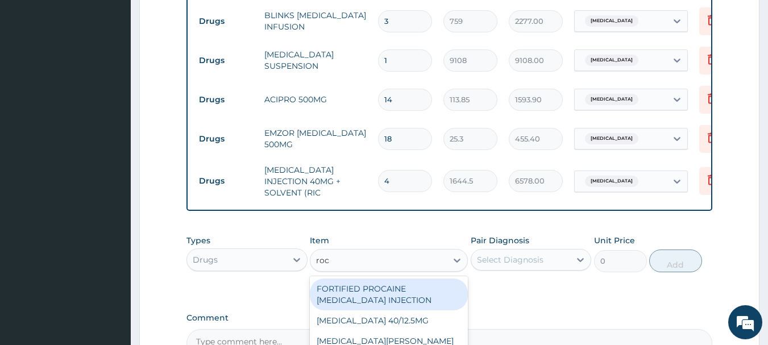
type input "roce"
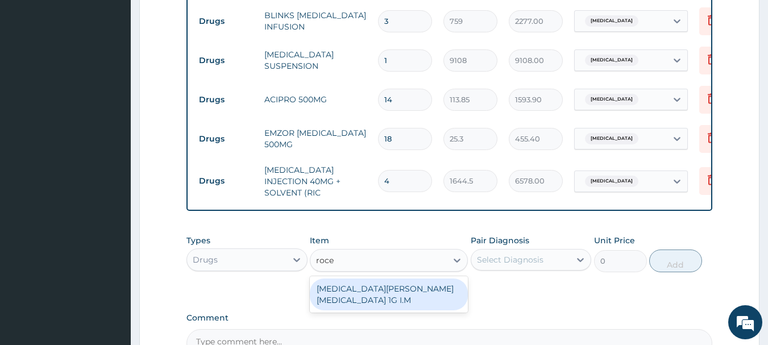
click at [433, 285] on div "ROCEPHIN CEFTRIAXONE 1G I.M" at bounding box center [389, 295] width 158 height 32
type input "8855"
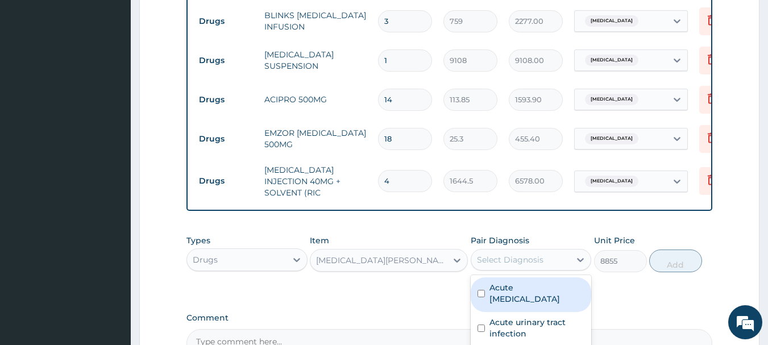
click at [503, 255] on div "Select Diagnosis" at bounding box center [510, 259] width 67 height 11
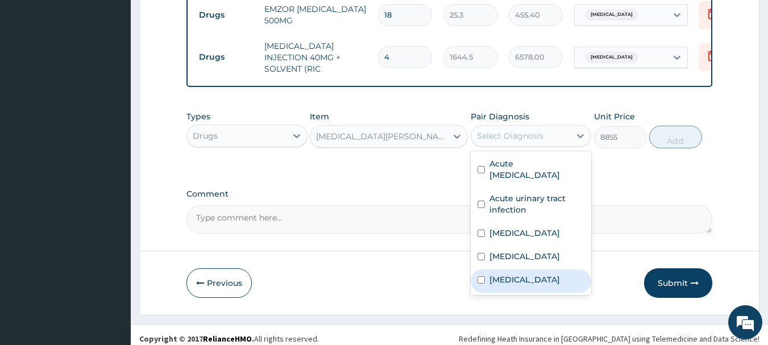
click at [505, 274] on label "Sepsis" at bounding box center [525, 279] width 70 height 11
checkbox input "true"
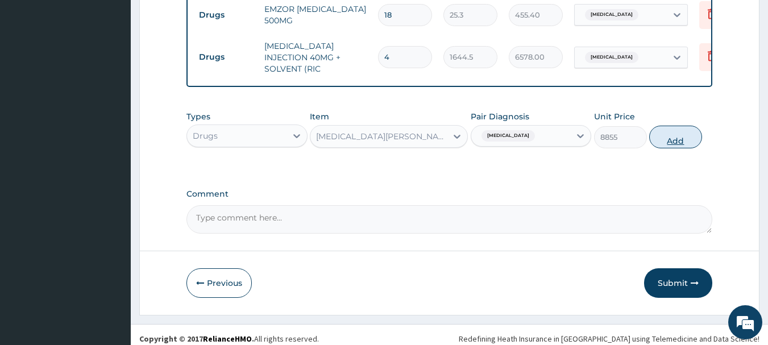
click at [674, 126] on button "Add" at bounding box center [675, 137] width 53 height 23
type input "0"
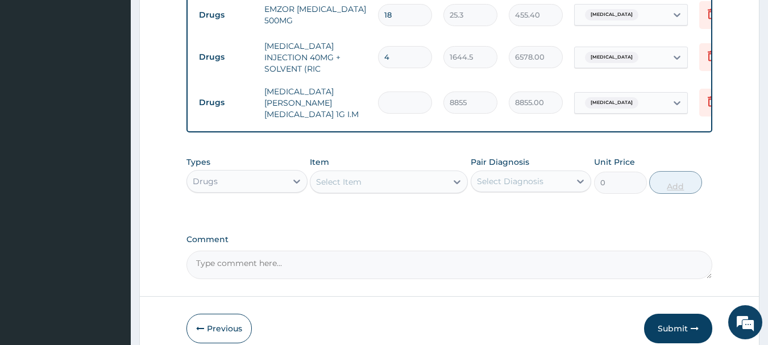
type input "0.00"
type input "4"
type input "35420.00"
type input "0.00"
type input "5"
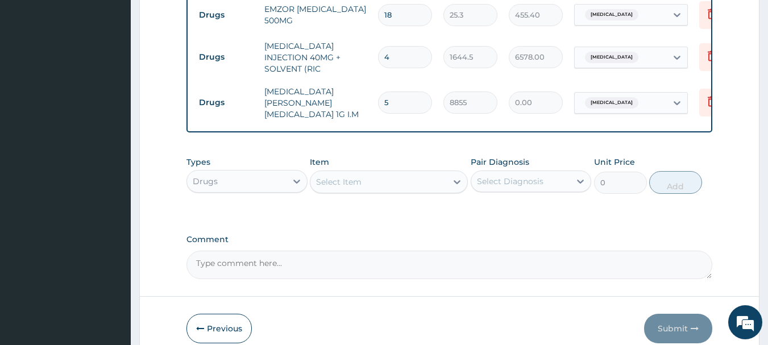
type input "44275.00"
type input "5"
click at [419, 173] on div "Select Item" at bounding box center [378, 182] width 136 height 18
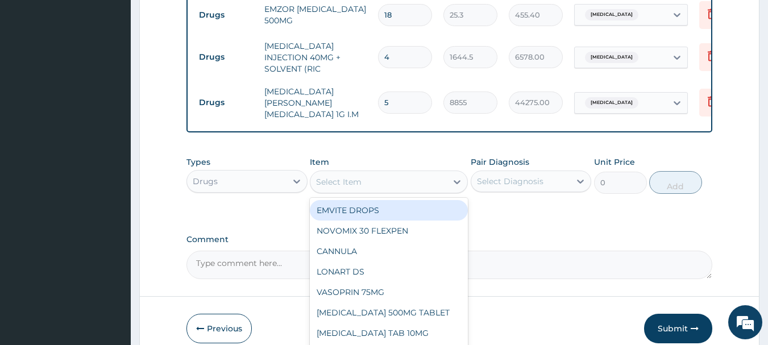
click at [392, 173] on div "Select Item" at bounding box center [378, 182] width 136 height 18
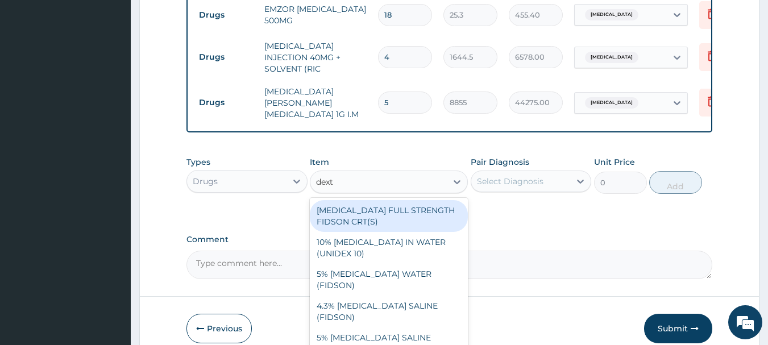
type input "dextr"
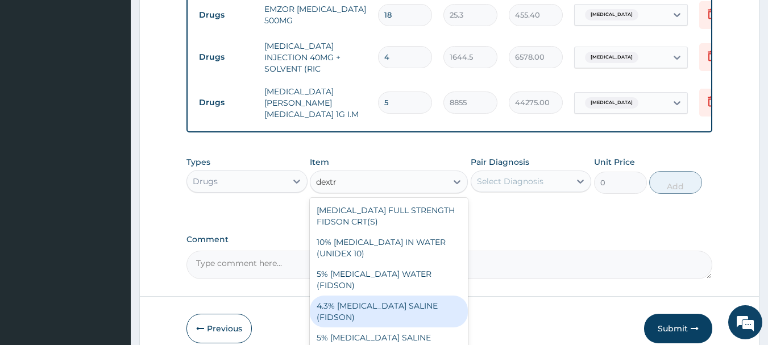
click at [432, 296] on div "4.3% DEXTROSE SALINE (FIDSON)" at bounding box center [389, 312] width 158 height 32
type input "1897.5"
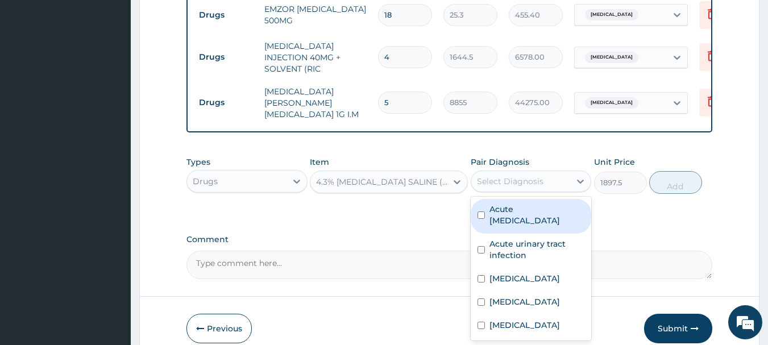
click at [535, 176] on div "Select Diagnosis" at bounding box center [510, 181] width 67 height 11
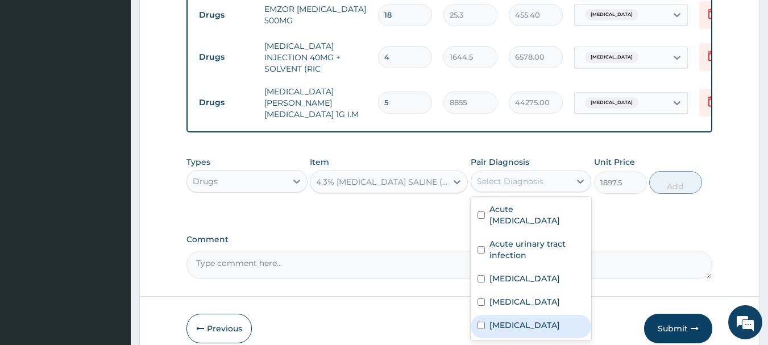
click at [518, 315] on div "Sepsis" at bounding box center [531, 326] width 121 height 23
checkbox input "true"
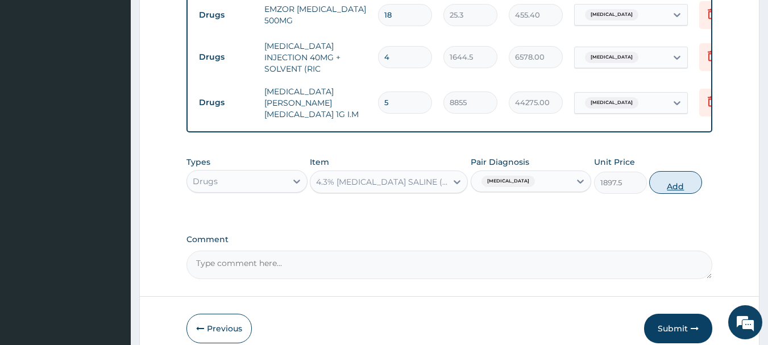
click at [670, 171] on button "Add" at bounding box center [675, 182] width 53 height 23
type input "0"
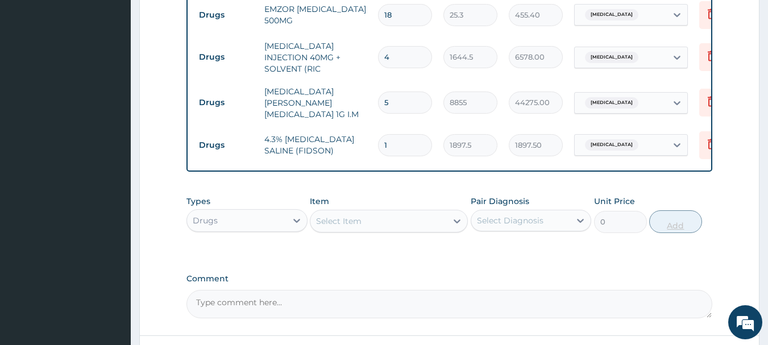
type input "0.00"
type input "4"
type input "7590.00"
type input "0.00"
type input "5"
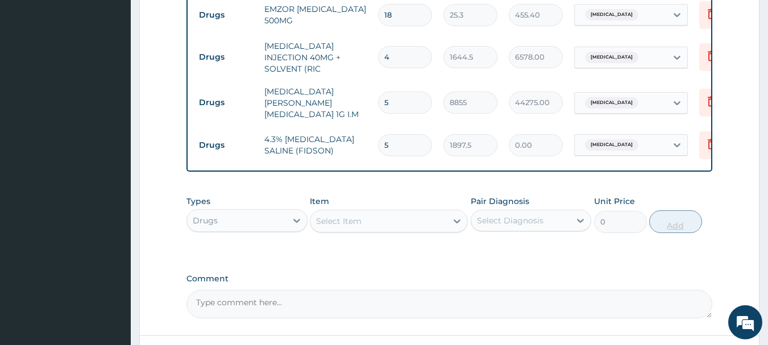
type input "9487.50"
type input "5"
click at [411, 212] on div "Select Item" at bounding box center [378, 221] width 136 height 18
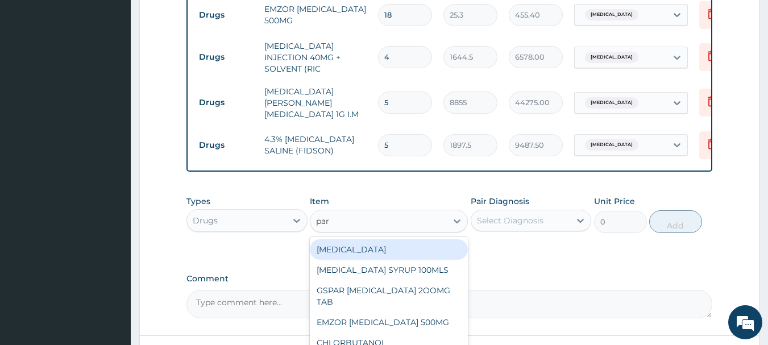
type input "para"
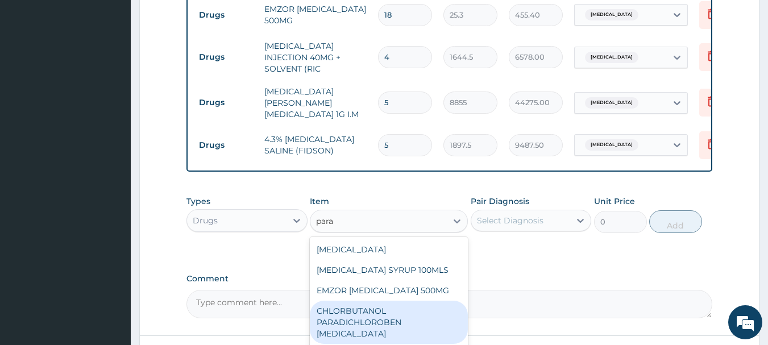
scroll to position [1166, 0]
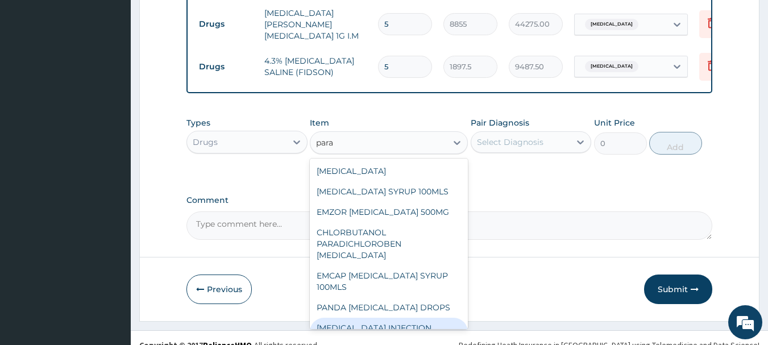
click at [431, 318] on div "PARACETAMOL INJECTION 300MG/2ML" at bounding box center [389, 334] width 158 height 32
type input "278.3"
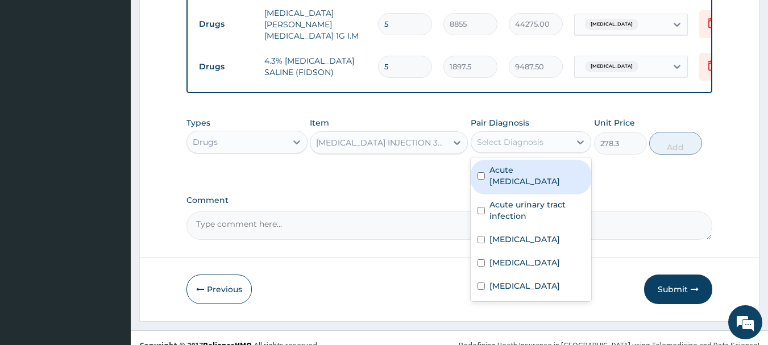
click at [533, 136] on div "Select Diagnosis" at bounding box center [510, 141] width 67 height 11
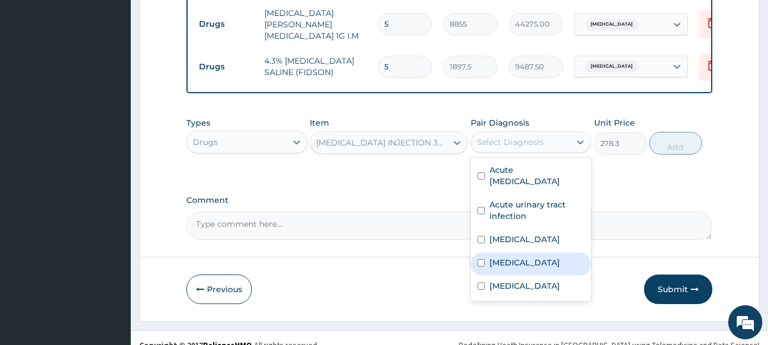
click at [530, 252] on div "Malaria" at bounding box center [531, 263] width 121 height 23
checkbox input "true"
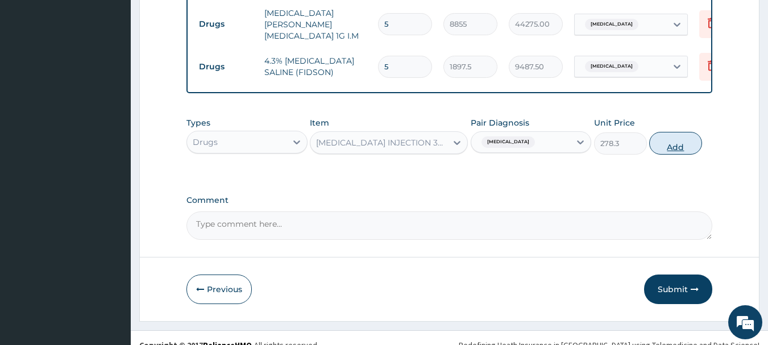
click at [678, 137] on button "Add" at bounding box center [675, 143] width 53 height 23
type input "0"
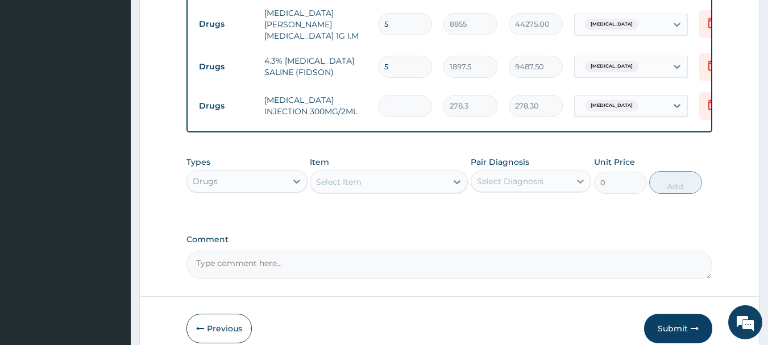
type input "0.00"
type input "6"
type input "1669.80"
type input "6"
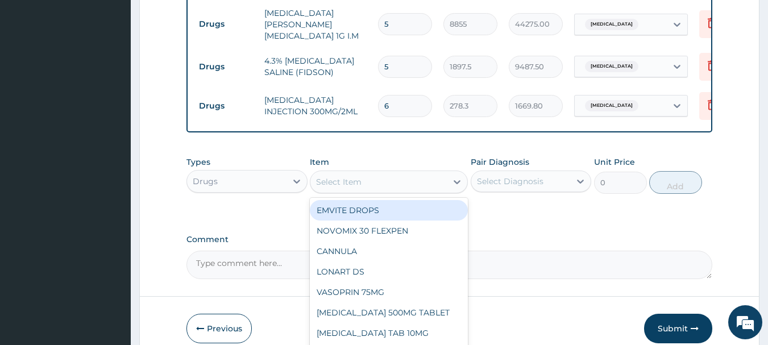
click at [371, 173] on div "Select Item" at bounding box center [378, 182] width 136 height 18
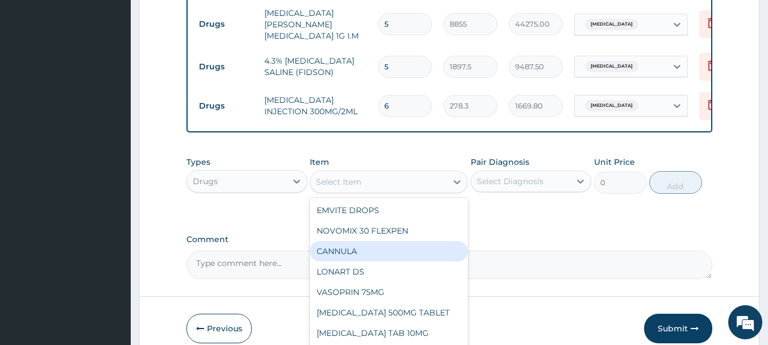
click at [356, 241] on div "CANNULA" at bounding box center [389, 251] width 158 height 20
type input "253"
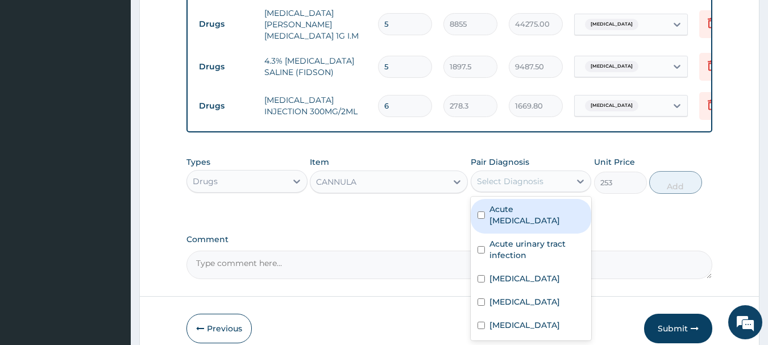
click at [526, 176] on div "Select Diagnosis" at bounding box center [510, 181] width 67 height 11
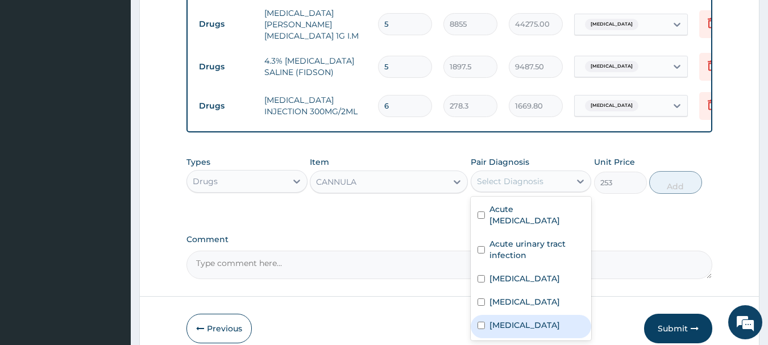
click at [499, 315] on div "Sepsis" at bounding box center [531, 326] width 121 height 23
checkbox input "true"
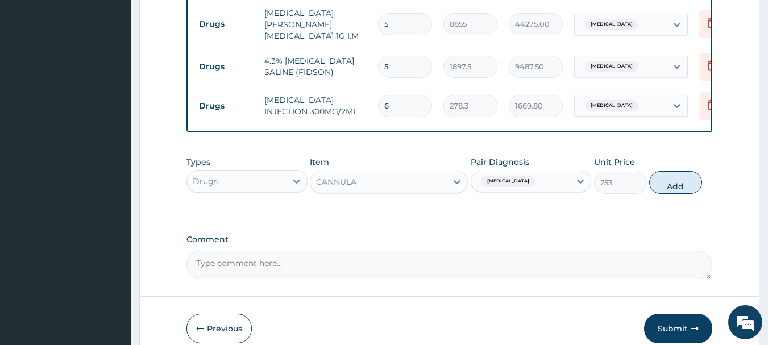
click at [668, 171] on button "Add" at bounding box center [675, 182] width 53 height 23
type input "0"
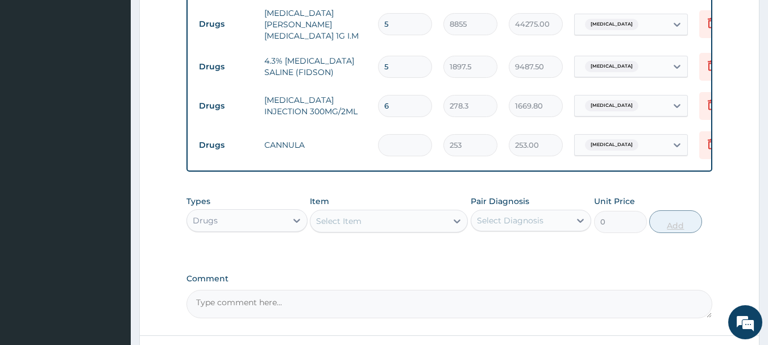
type input "0.00"
type input "2"
type input "506.00"
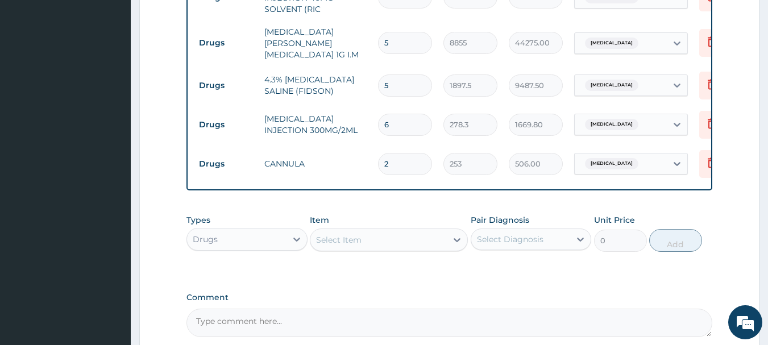
scroll to position [1177, 0]
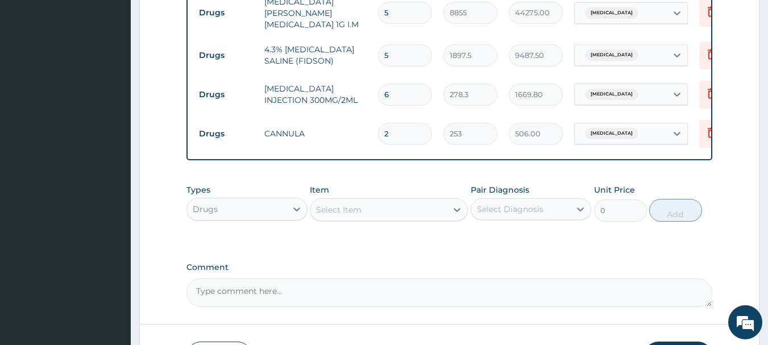
type input "2"
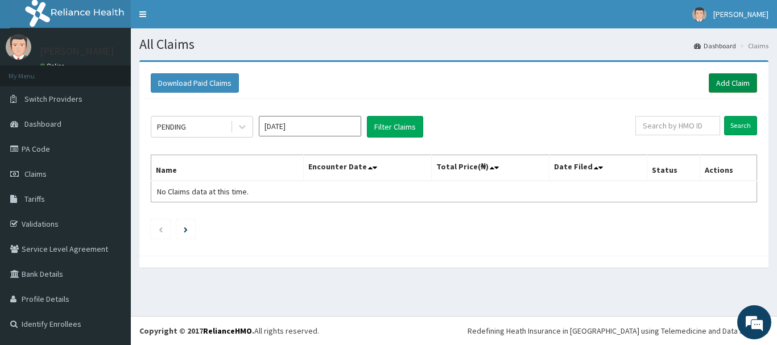
click at [726, 90] on link "Add Claim" at bounding box center [732, 82] width 48 height 19
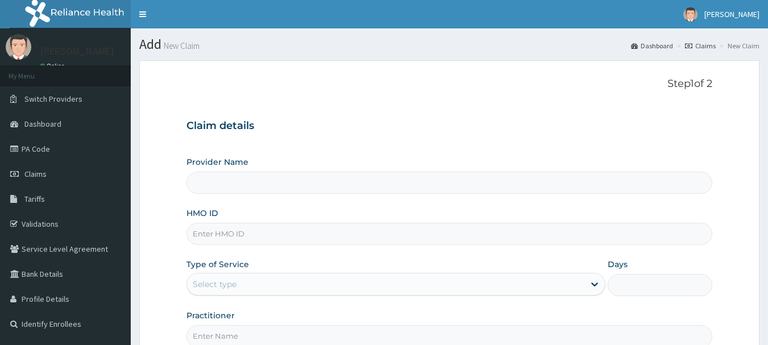
click at [466, 231] on input "HMO ID" at bounding box center [449, 234] width 526 height 22
type input "[GEOGRAPHIC_DATA]"
click at [253, 233] on input "HMO ID" at bounding box center [449, 234] width 526 height 22
paste input "lgl/10063/c"
type input "lgl/10063/c"
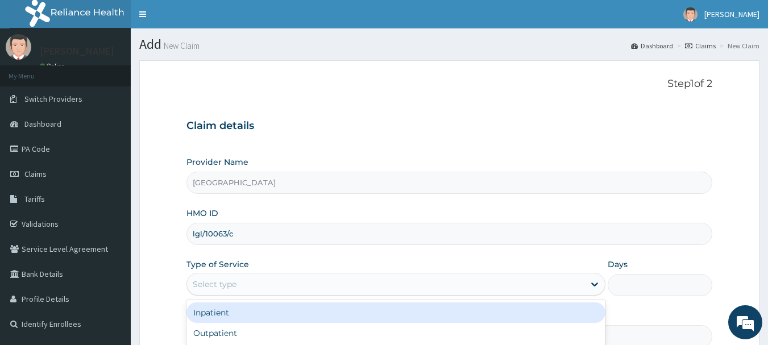
click at [235, 285] on div "Select type" at bounding box center [215, 284] width 44 height 11
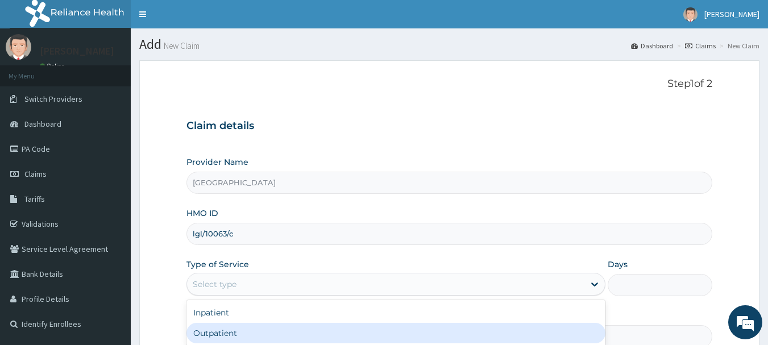
click at [231, 328] on div "Outpatient" at bounding box center [395, 333] width 419 height 20
type input "1"
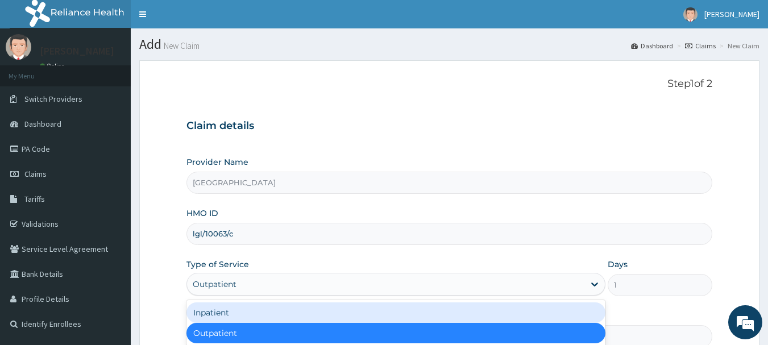
scroll to position [122, 0]
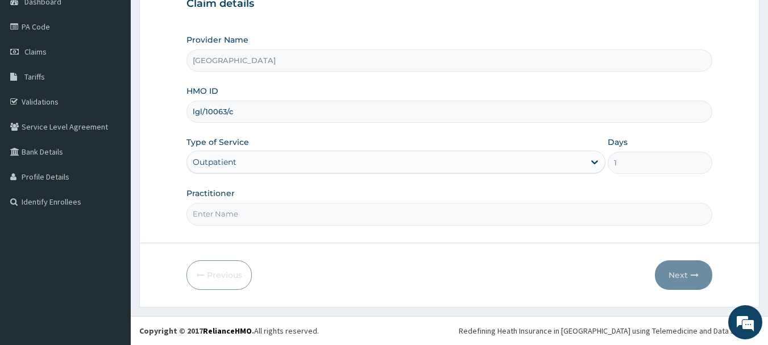
click at [499, 237] on form "Step 1 of 2 Claim details Provider Name Vigor Hospitals HMO ID lgl/10063/c Type…" at bounding box center [449, 122] width 620 height 369
click at [492, 215] on input "Practitioner" at bounding box center [449, 214] width 526 height 22
type input "DR AKPAN"
click at [690, 281] on button "Next" at bounding box center [683, 275] width 57 height 30
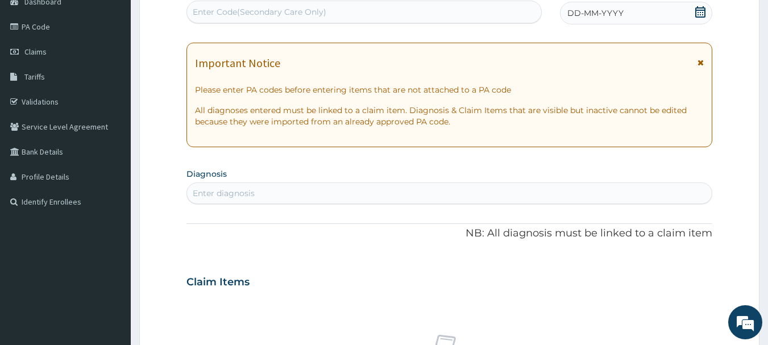
click at [334, 11] on div "Enter Code(Secondary Care Only)" at bounding box center [364, 12] width 355 height 18
paste input "PA/C9E31D"
type input "PA/C9E31D"
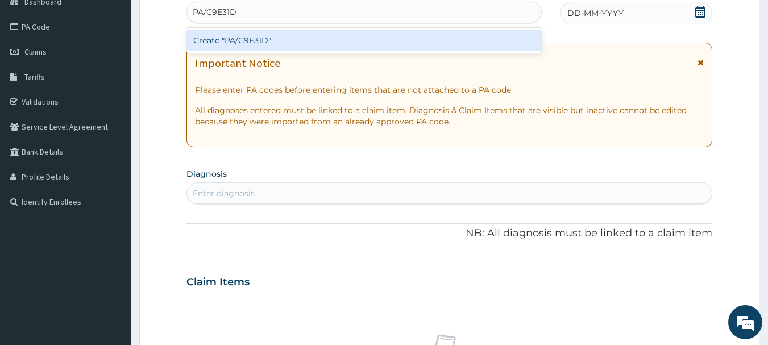
click at [301, 43] on div "Create "PA/C9E31D"" at bounding box center [364, 40] width 356 height 20
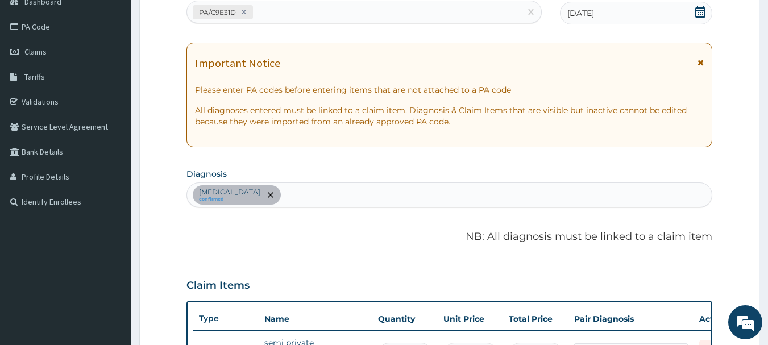
scroll to position [139, 0]
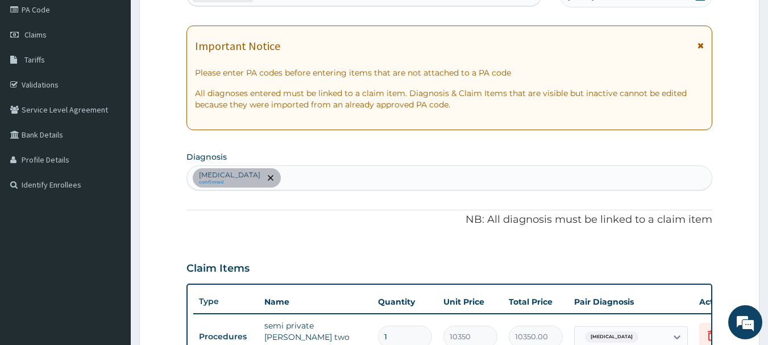
type input "0"
type input "0.00"
type input "1"
type input "10350.00"
type input "0"
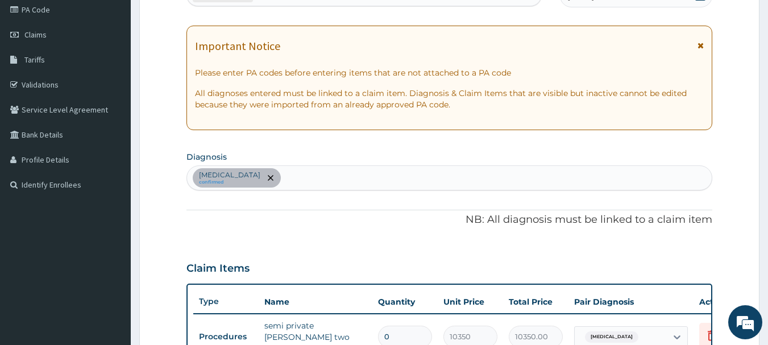
type input "0.00"
type input "1"
type input "10350.00"
type input "0.00"
type input "2"
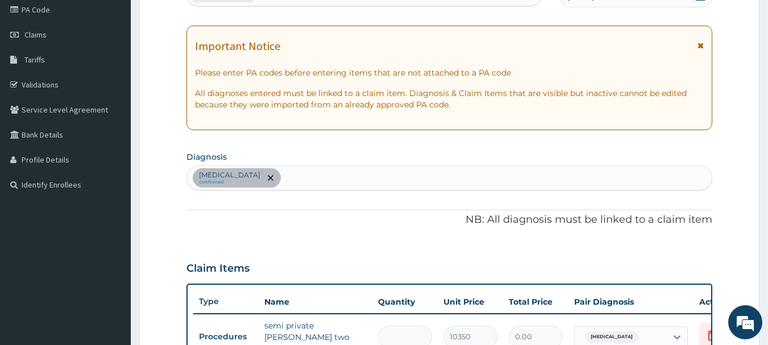
type input "20700.00"
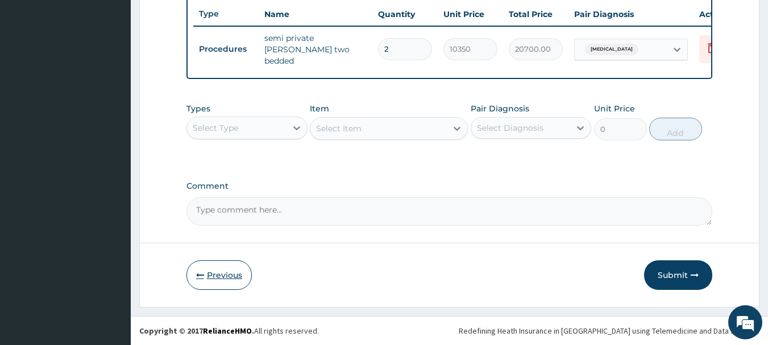
type input "2"
click at [215, 275] on button "Previous" at bounding box center [218, 275] width 65 height 30
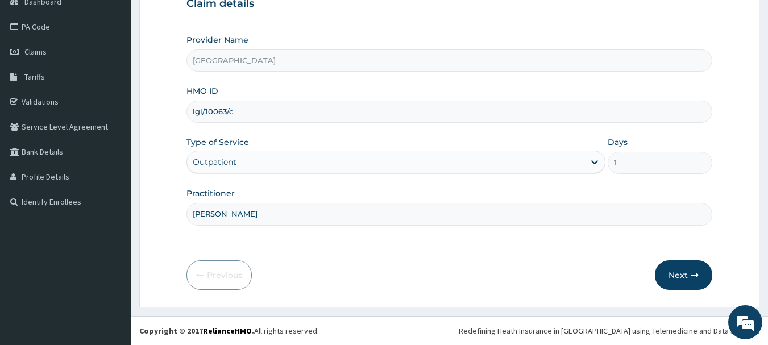
scroll to position [122, 0]
click at [431, 164] on div "Outpatient" at bounding box center [385, 162] width 397 height 18
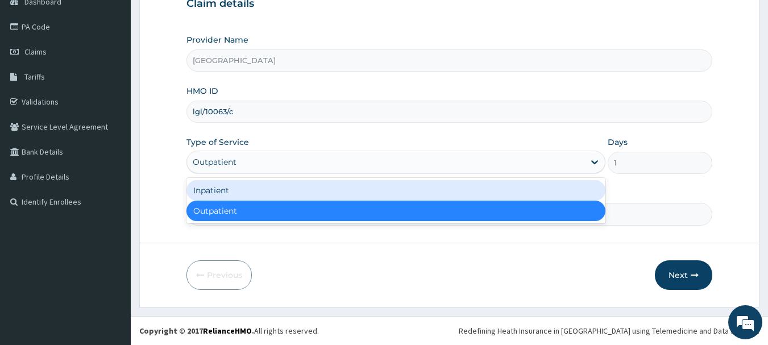
click at [417, 184] on div "Inpatient" at bounding box center [395, 190] width 419 height 20
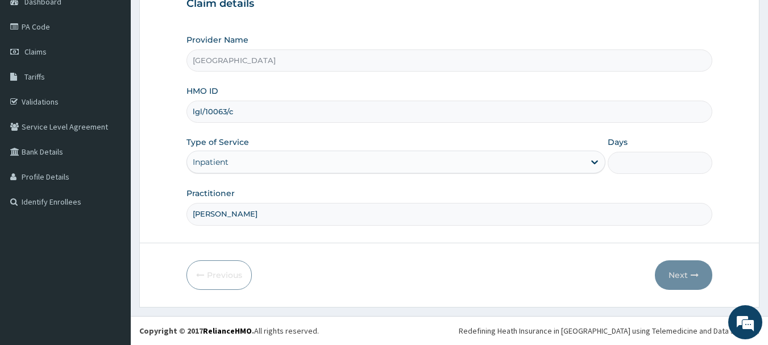
click at [641, 161] on input "Days" at bounding box center [660, 163] width 105 height 22
type input "2"
click at [689, 269] on button "Next" at bounding box center [683, 275] width 57 height 30
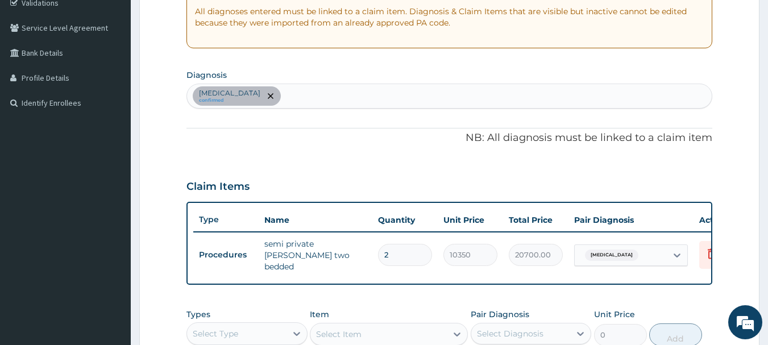
scroll to position [226, 0]
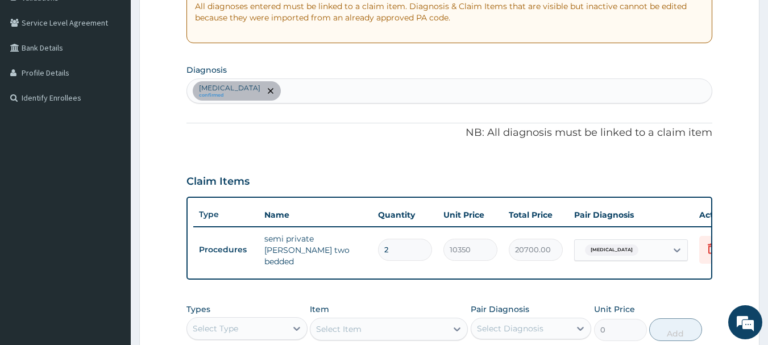
click at [554, 85] on div "Sepsis confirmed" at bounding box center [449, 91] width 525 height 24
type input "malaria"
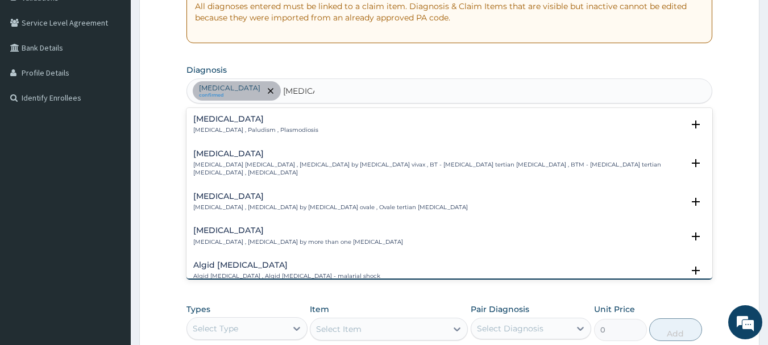
click at [258, 121] on h4 "Malaria" at bounding box center [255, 119] width 125 height 9
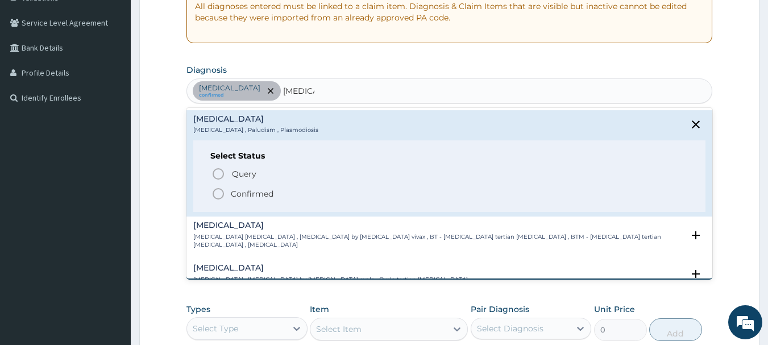
click at [218, 187] on icon "status option filled" at bounding box center [218, 194] width 14 height 14
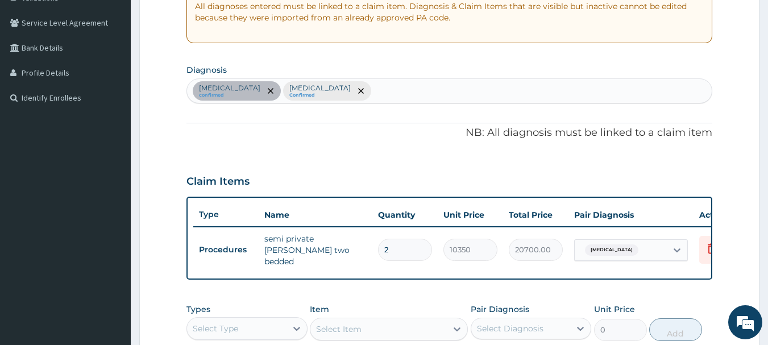
type input "s"
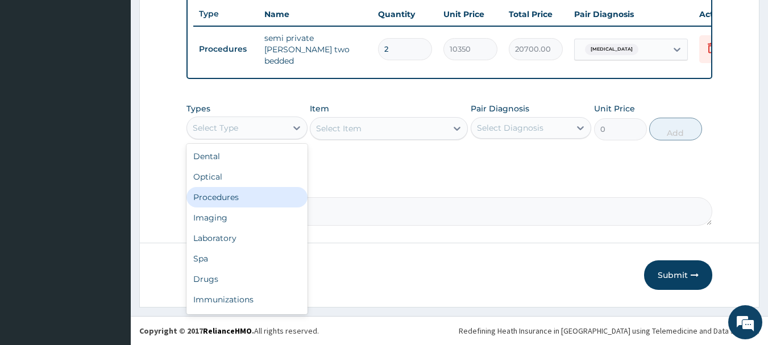
drag, startPoint x: 215, startPoint y: 124, endPoint x: 228, endPoint y: 192, distance: 68.9
click at [228, 139] on div "option Procedures focused, 3 of 10. 10 results available. Use Up and Down to ch…" at bounding box center [246, 128] width 121 height 23
click at [228, 192] on div "Procedures" at bounding box center [246, 197] width 121 height 20
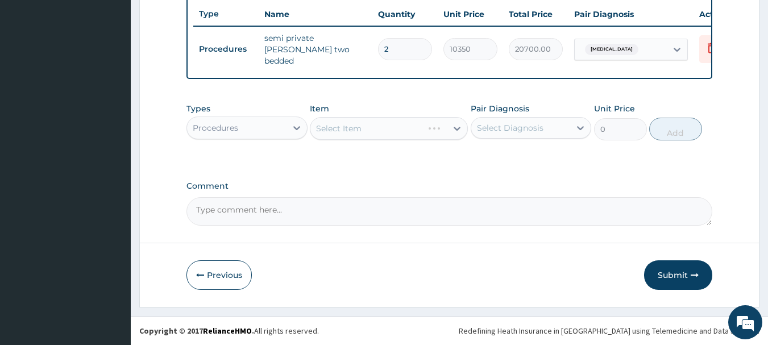
click at [490, 129] on div "Select Diagnosis" at bounding box center [510, 127] width 67 height 11
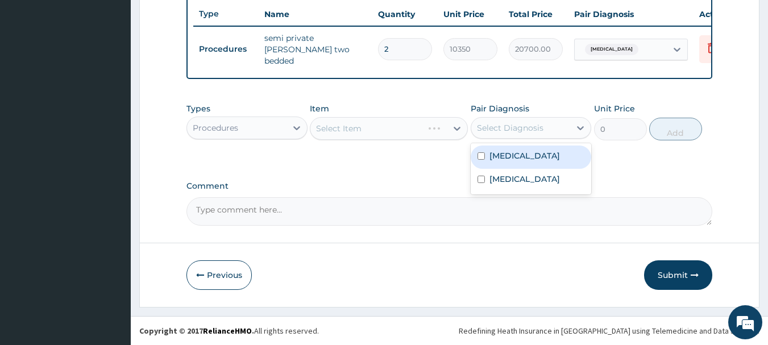
click at [492, 156] on label "Sepsis" at bounding box center [525, 155] width 70 height 11
checkbox input "true"
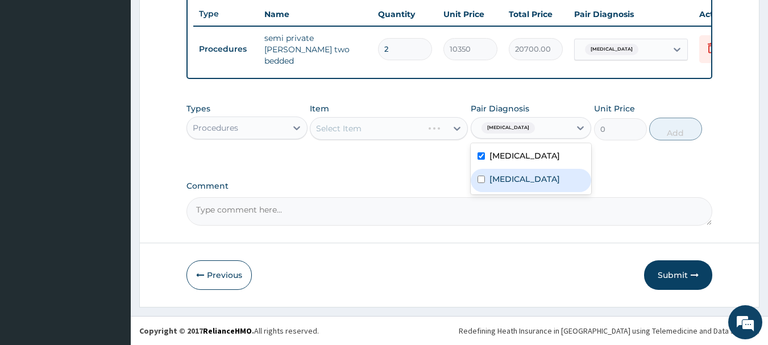
click at [490, 174] on label "Malaria" at bounding box center [525, 178] width 70 height 11
checkbox input "true"
click at [378, 125] on div "Select Item" at bounding box center [389, 128] width 158 height 23
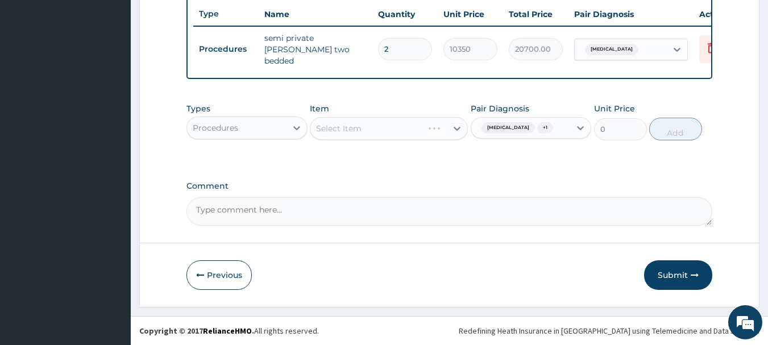
click at [378, 125] on div "Select Item" at bounding box center [389, 128] width 158 height 23
click at [378, 126] on div "Select Item" at bounding box center [389, 128] width 158 height 23
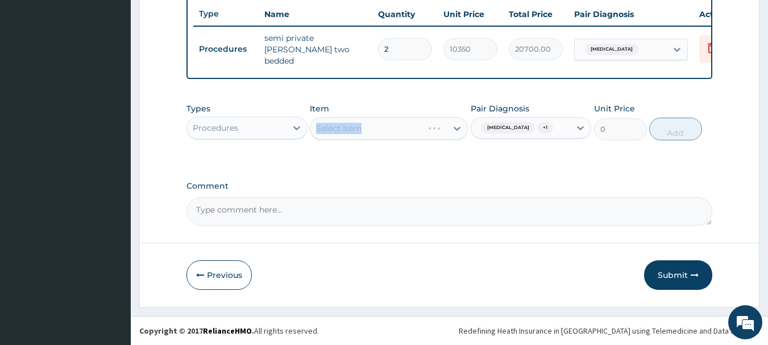
click at [378, 126] on div "Select Item" at bounding box center [389, 128] width 158 height 23
click at [378, 125] on div "Select Item" at bounding box center [389, 128] width 158 height 23
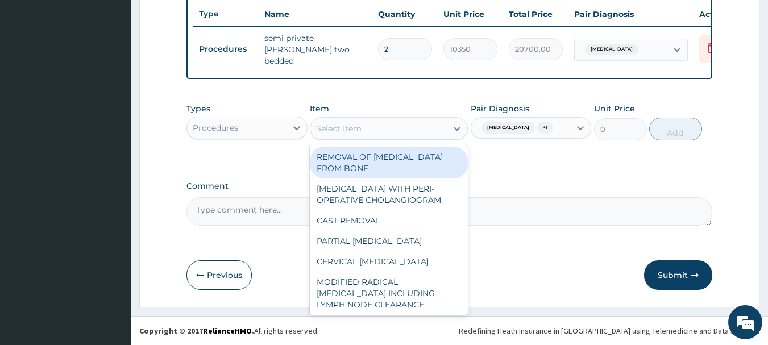
click at [378, 125] on div "Select Item" at bounding box center [378, 128] width 136 height 18
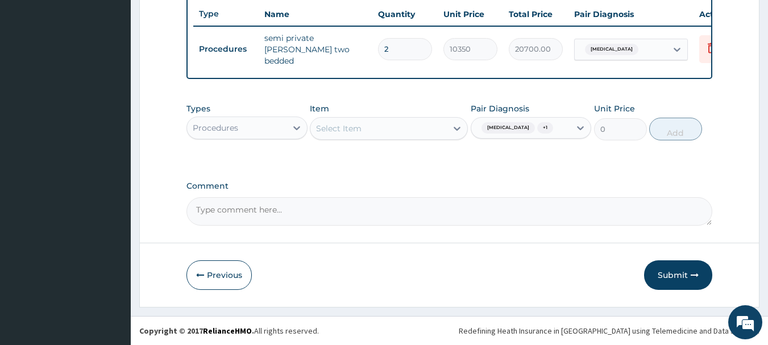
click at [387, 123] on div "Select Item" at bounding box center [378, 128] width 136 height 18
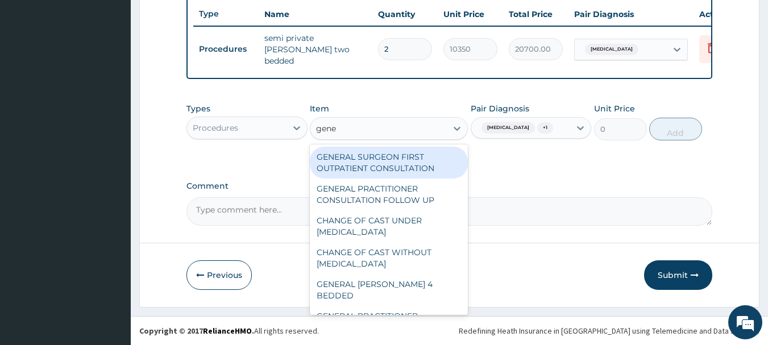
type input "gener"
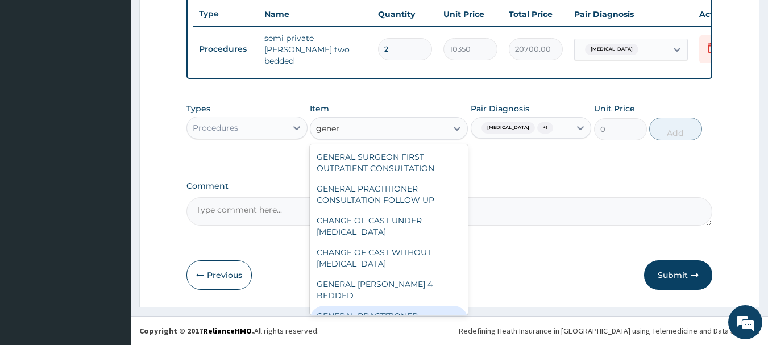
click at [431, 306] on div "GENERAL PRACTITIONER CONSULTATION FIRST OUTPATIENT CONSULTATION" at bounding box center [389, 327] width 158 height 43
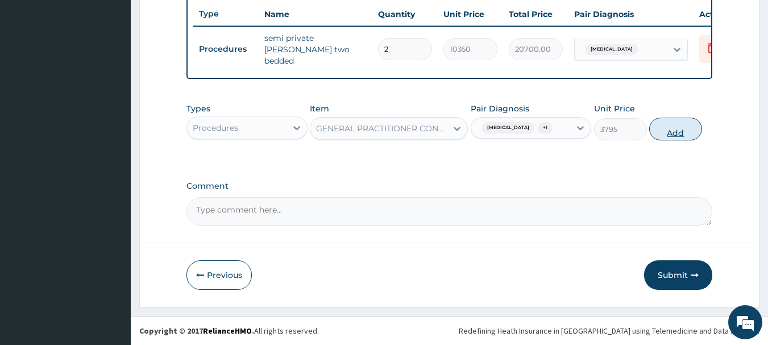
click at [670, 130] on button "Add" at bounding box center [675, 129] width 53 height 23
type input "0"
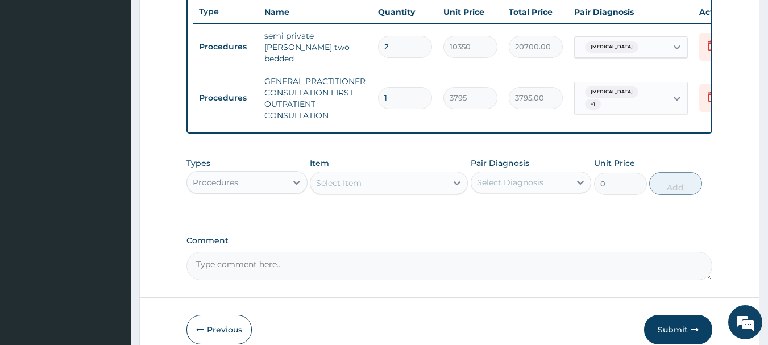
click at [250, 192] on div "Procedures" at bounding box center [236, 182] width 99 height 18
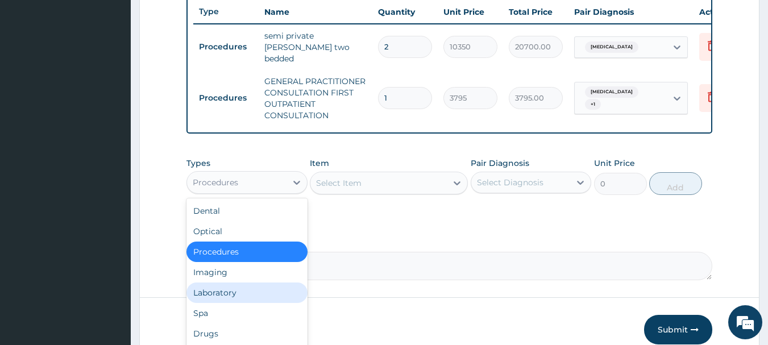
click at [257, 301] on div "Laboratory" at bounding box center [246, 293] width 121 height 20
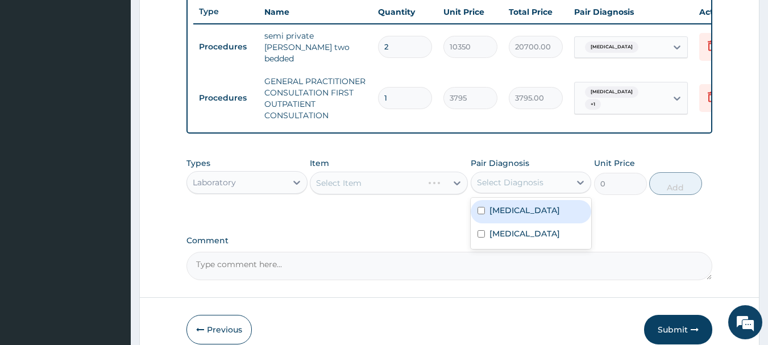
click at [517, 188] on div "Select Diagnosis" at bounding box center [510, 182] width 67 height 11
click at [514, 216] on label "Sepsis" at bounding box center [525, 210] width 70 height 11
checkbox input "true"
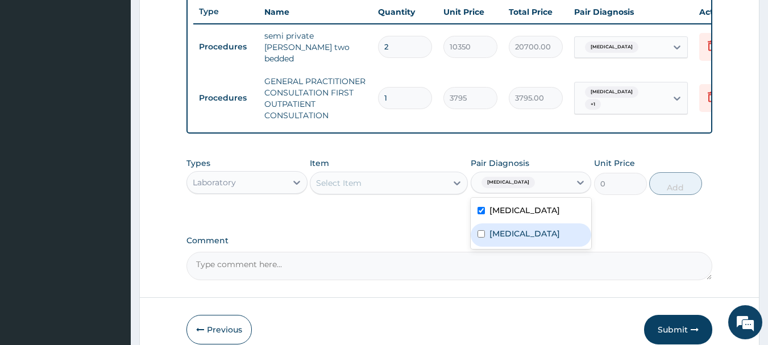
click at [518, 230] on label "Malaria" at bounding box center [525, 233] width 70 height 11
checkbox input "true"
click at [529, 213] on div "Sepsis" at bounding box center [531, 211] width 121 height 23
checkbox input "false"
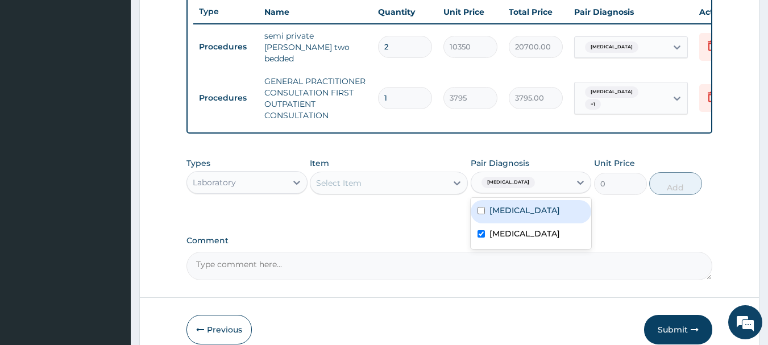
click at [402, 183] on div "Select Item" at bounding box center [378, 183] width 136 height 18
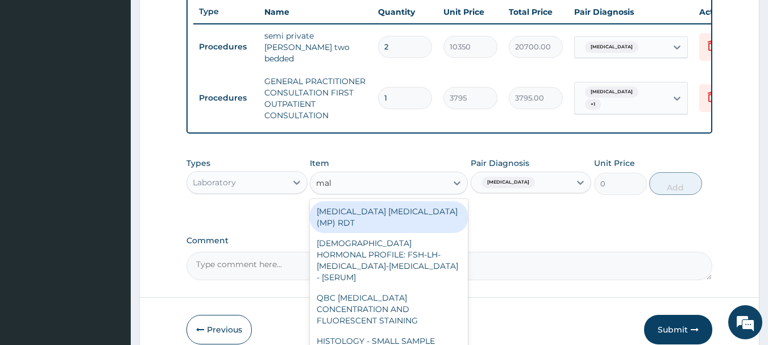
type input "mala"
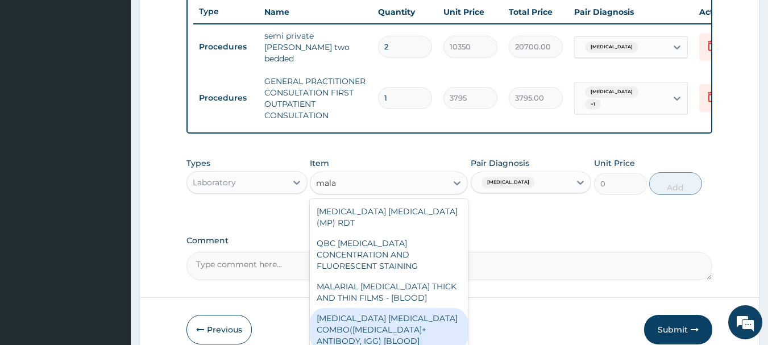
click at [386, 309] on div "MALARIA PARASITE COMBO(BLOOD FILM+ ANTIBODY, IGG) [BLOOD]" at bounding box center [389, 329] width 158 height 43
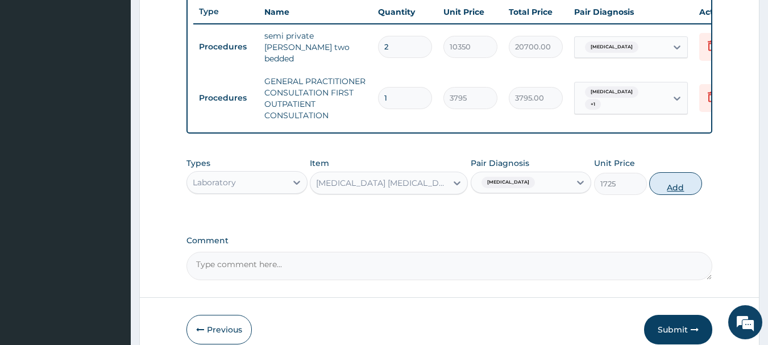
click at [670, 174] on button "Add" at bounding box center [675, 183] width 53 height 23
type input "0"
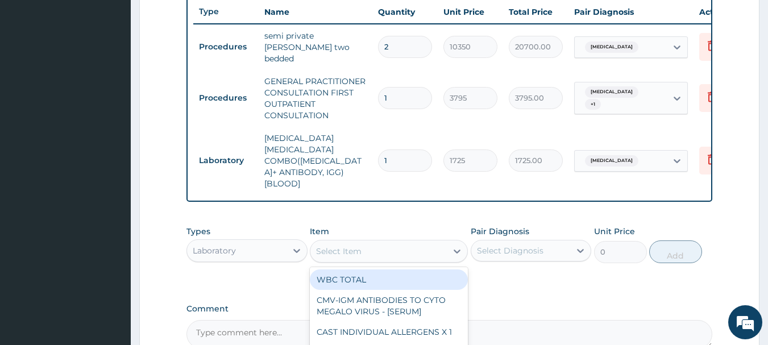
click at [428, 242] on div "Select Item" at bounding box center [378, 251] width 136 height 18
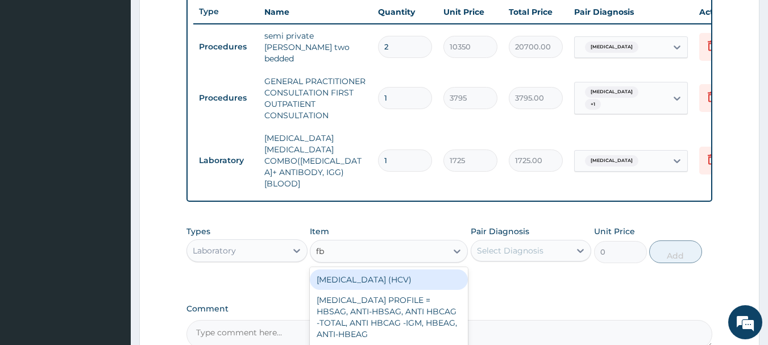
type input "fbc"
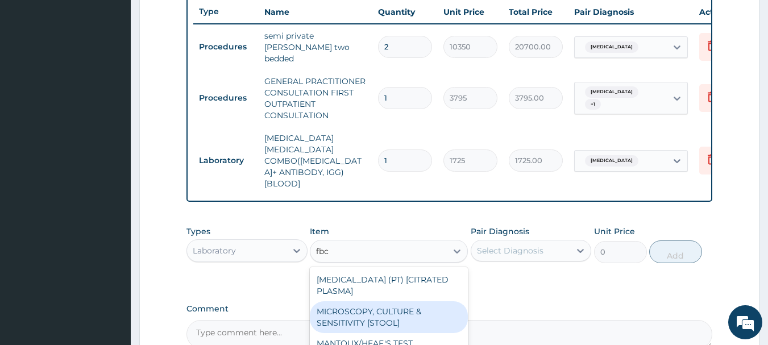
scroll to position [532, 0]
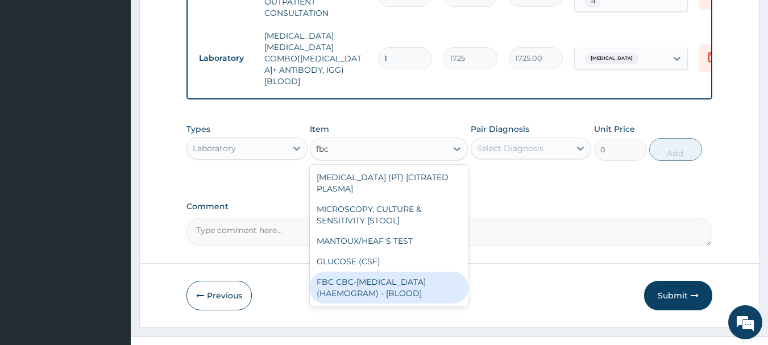
click at [388, 272] on div "FBC CBC-COMPLETE BLOOD COUNT (HAEMOGRAM) - [BLOOD]" at bounding box center [389, 288] width 158 height 32
type input "4600"
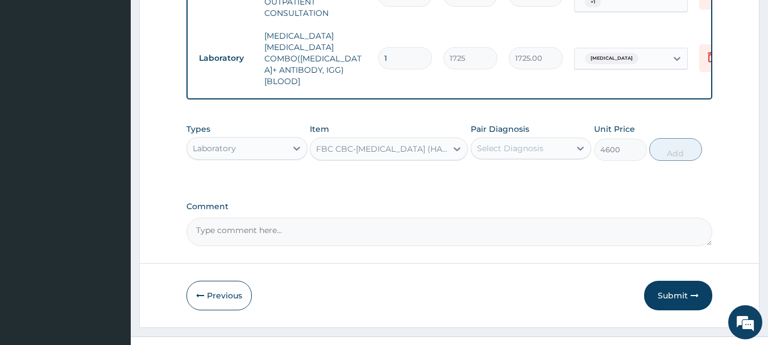
click at [524, 143] on div "Select Diagnosis" at bounding box center [510, 148] width 67 height 11
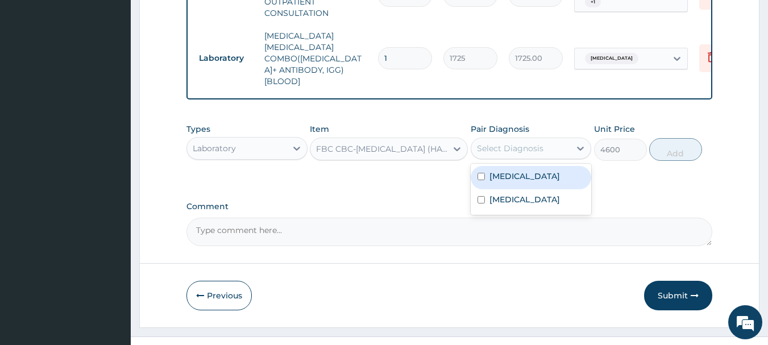
click at [513, 171] on label "Sepsis" at bounding box center [525, 176] width 70 height 11
checkbox input "true"
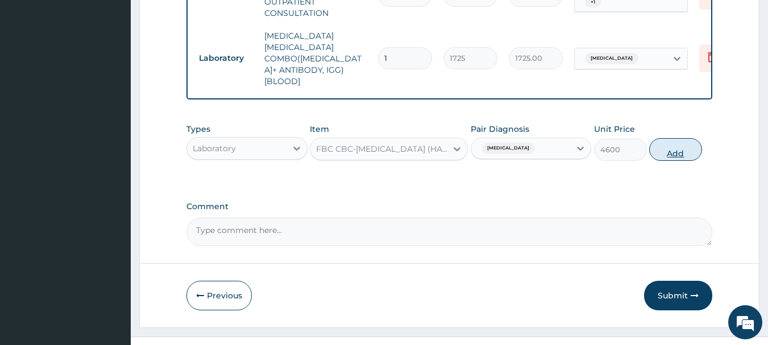
click at [657, 138] on button "Add" at bounding box center [675, 149] width 53 height 23
type input "0"
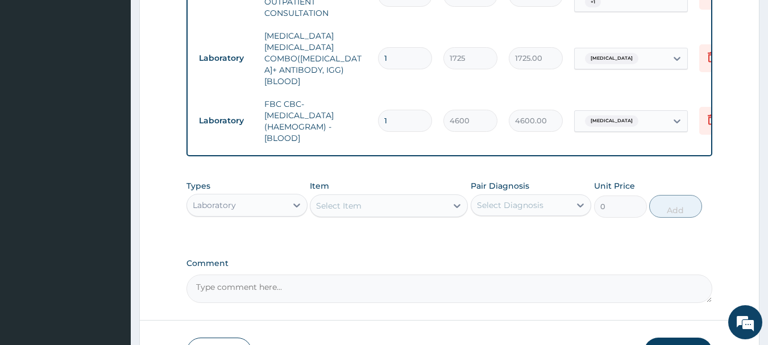
click at [406, 197] on div "Select Item" at bounding box center [378, 206] width 136 height 18
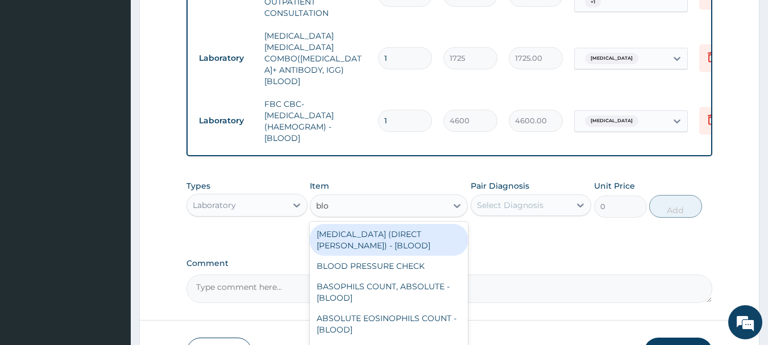
type input "bloo"
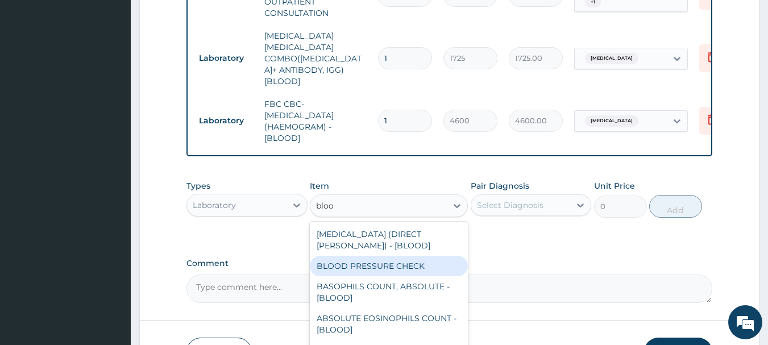
click at [409, 256] on div "BLOOD PRESSURE CHECK" at bounding box center [389, 266] width 158 height 20
type input "1380"
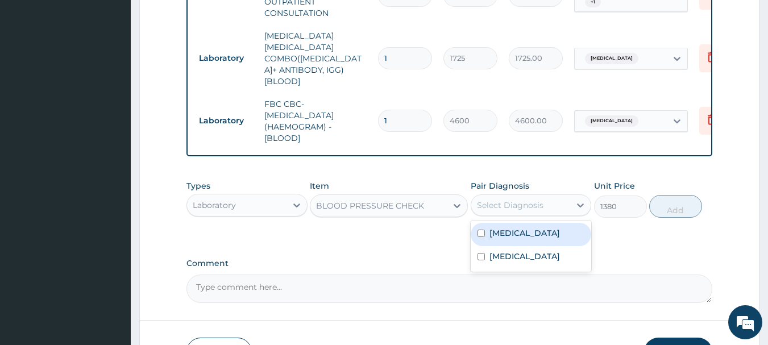
click at [508, 200] on div "Select Diagnosis" at bounding box center [510, 205] width 67 height 11
click at [500, 223] on div "Sepsis" at bounding box center [531, 234] width 121 height 23
checkbox input "true"
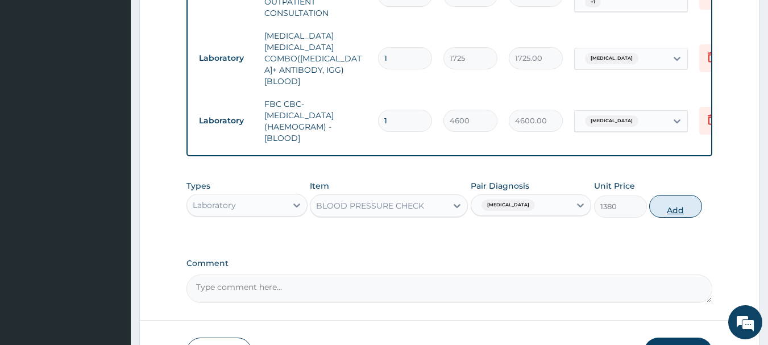
click at [665, 195] on button "Add" at bounding box center [675, 206] width 53 height 23
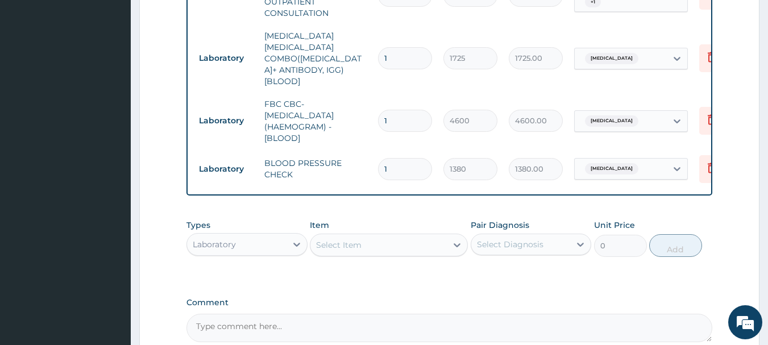
scroll to position [628, 0]
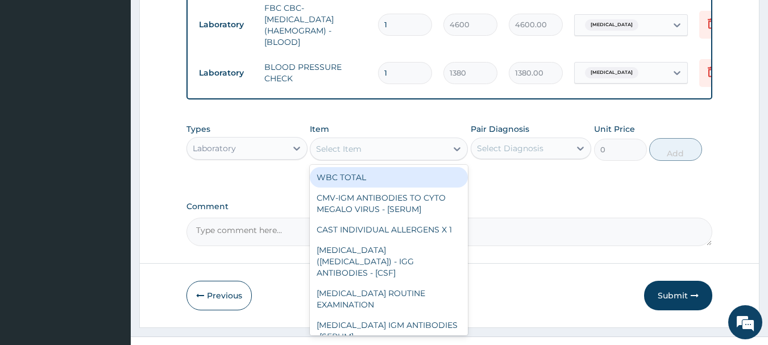
click at [405, 140] on div "Select Item" at bounding box center [378, 149] width 136 height 18
click at [398, 167] on div "WBC TOTAL" at bounding box center [389, 177] width 158 height 20
type input "2045"
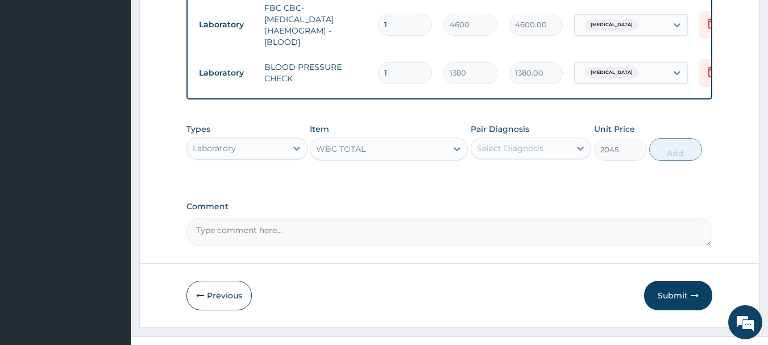
click at [493, 143] on div "Select Diagnosis" at bounding box center [510, 148] width 67 height 11
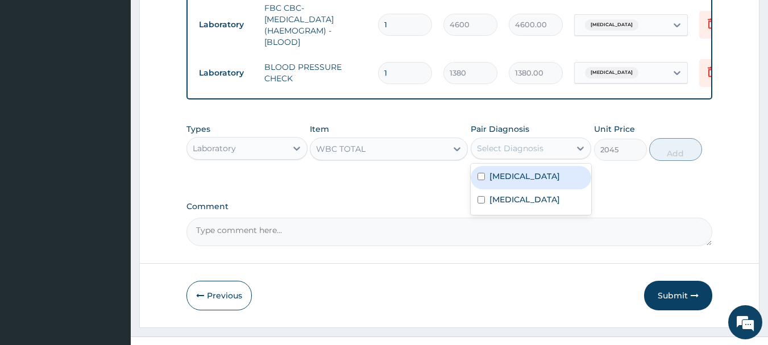
click at [503, 171] on label "Sepsis" at bounding box center [525, 176] width 70 height 11
checkbox input "true"
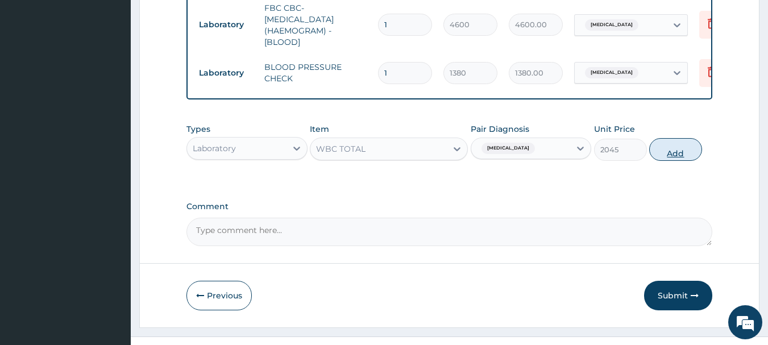
click at [667, 138] on button "Add" at bounding box center [675, 149] width 53 height 23
type input "0"
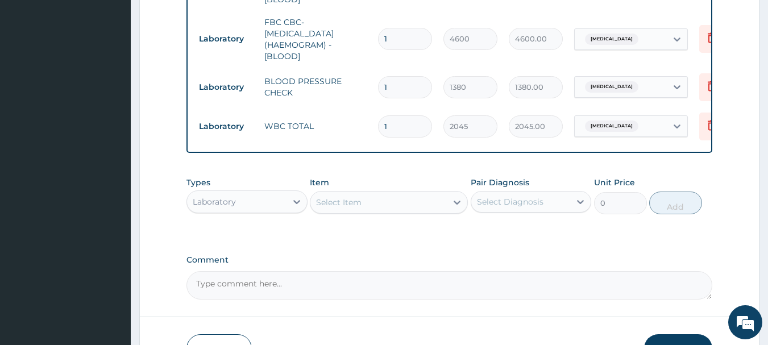
scroll to position [667, 0]
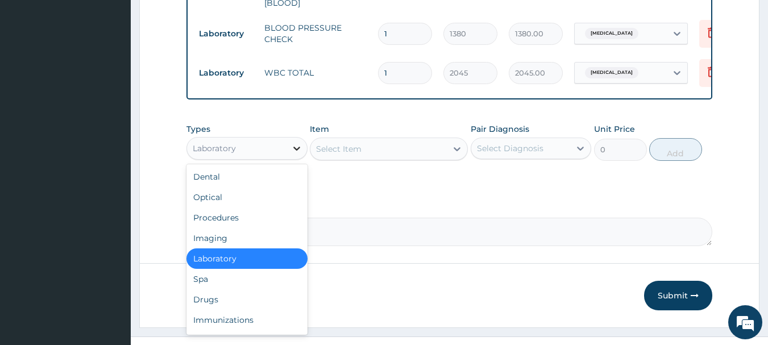
click at [294, 143] on icon at bounding box center [296, 148] width 11 height 11
click at [258, 289] on div "Drugs" at bounding box center [246, 299] width 121 height 20
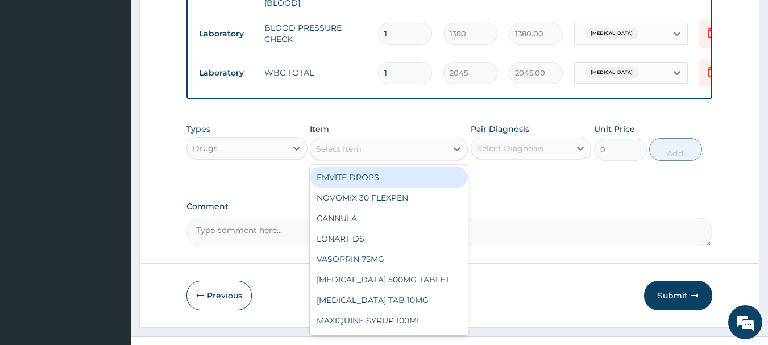
click at [429, 140] on div "Select Item" at bounding box center [378, 149] width 136 height 18
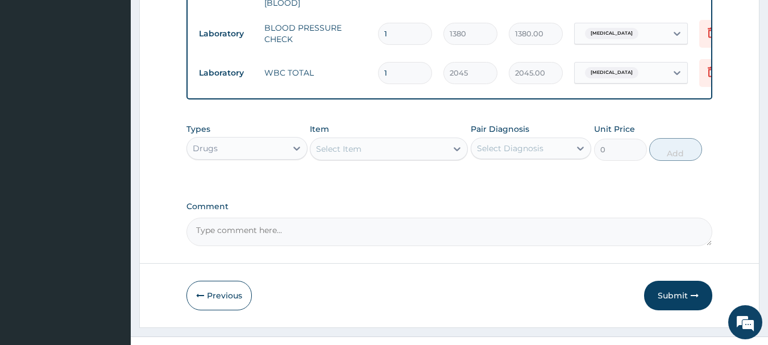
click at [429, 140] on div "Select Item" at bounding box center [378, 149] width 136 height 18
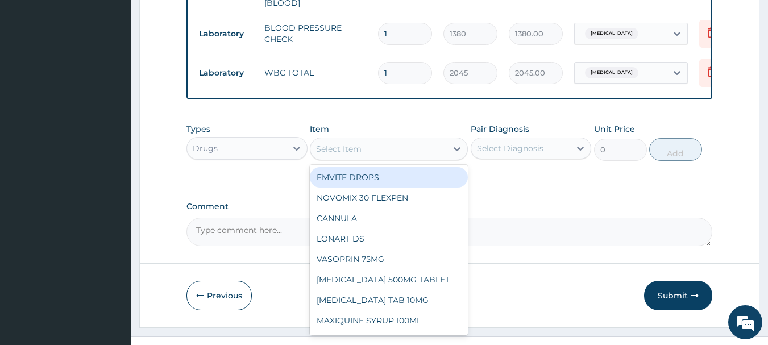
click at [429, 140] on div "Select Item" at bounding box center [378, 149] width 136 height 18
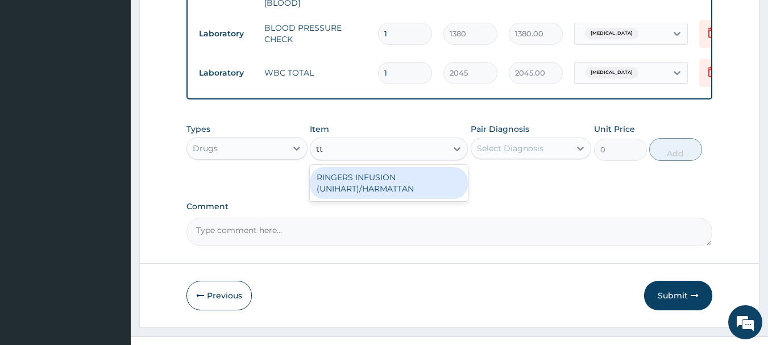
type input "t"
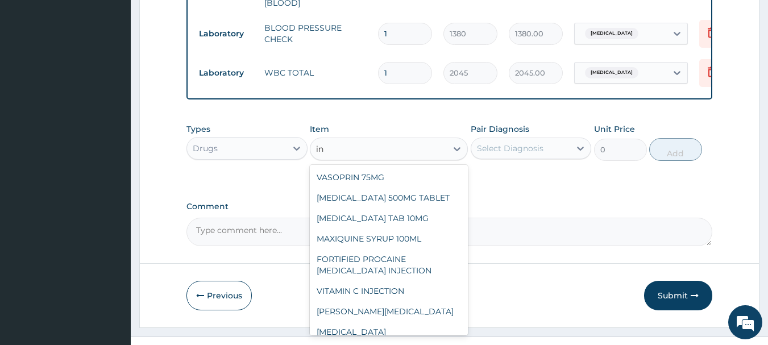
type input "inj"
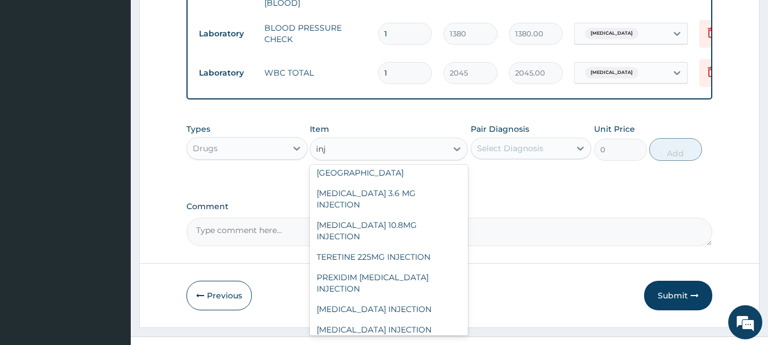
scroll to position [270, 0]
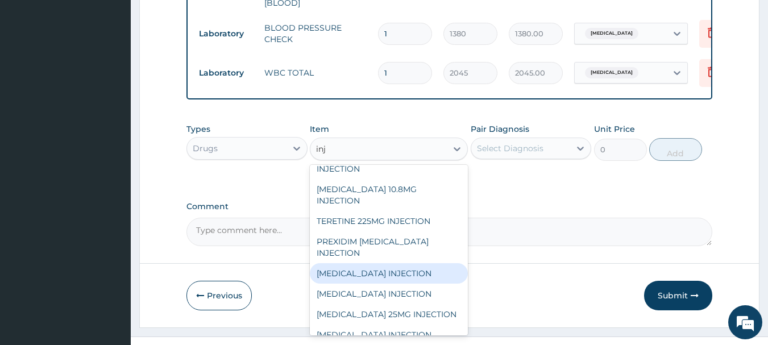
click at [398, 263] on div "TETANUS INJECTION" at bounding box center [389, 273] width 158 height 20
type input "1265"
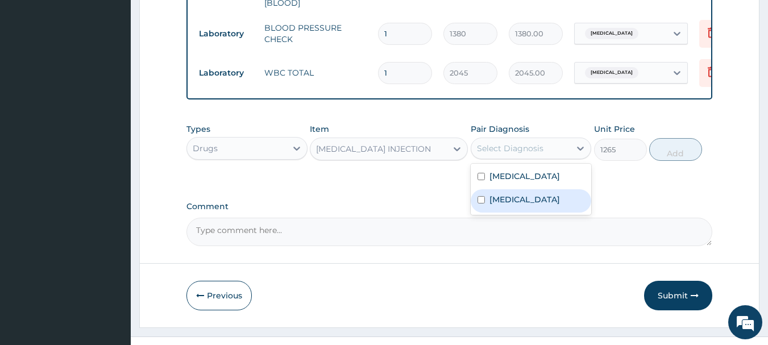
drag, startPoint x: 547, startPoint y: 128, endPoint x: 445, endPoint y: 194, distance: 122.1
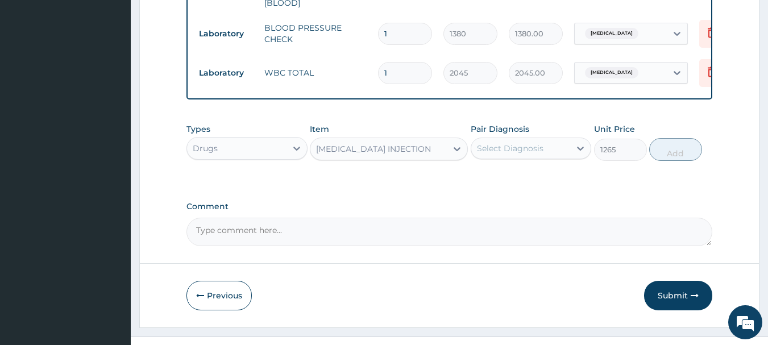
click at [438, 202] on label "Comment" at bounding box center [449, 207] width 526 height 10
click at [438, 218] on textarea "Comment" at bounding box center [449, 232] width 526 height 28
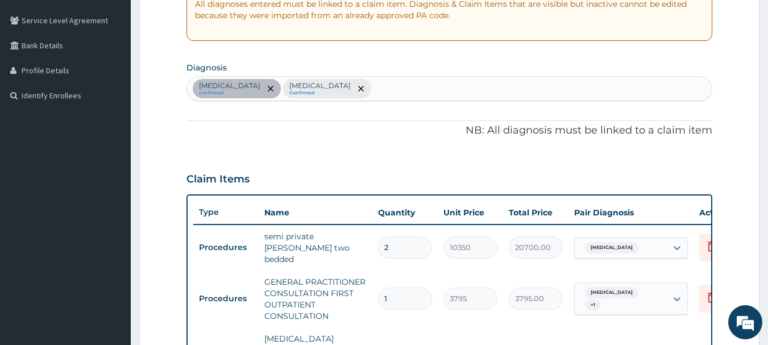
scroll to position [220, 0]
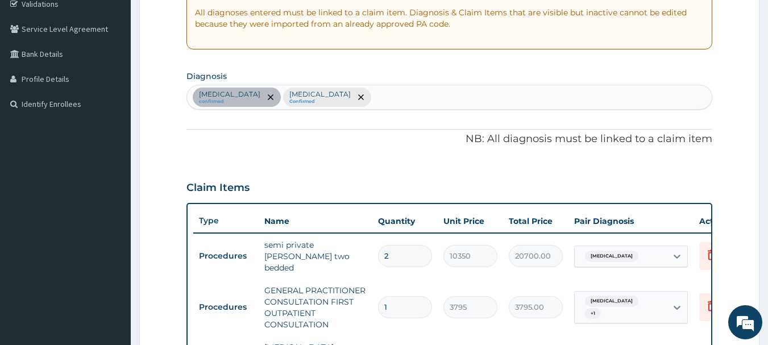
click at [347, 94] on div "Sepsis confirmed Malaria Confirmed" at bounding box center [449, 97] width 525 height 24
type input "wound"
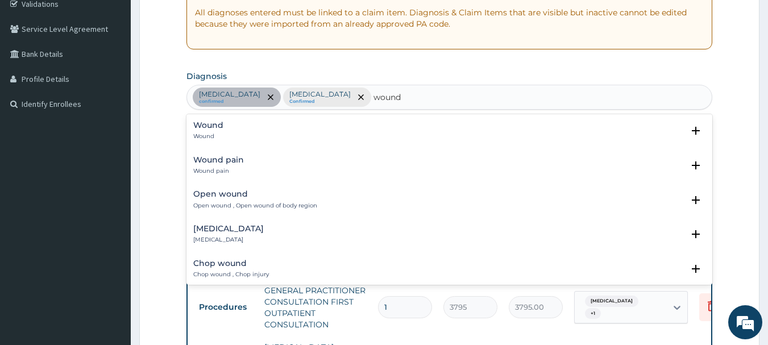
click at [210, 132] on div "Wound Wound" at bounding box center [208, 131] width 30 height 20
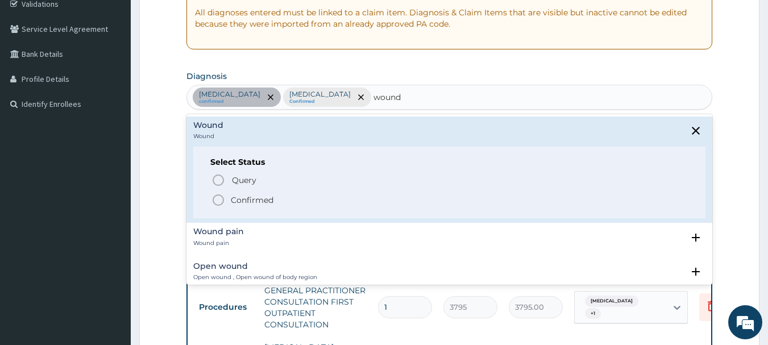
click at [218, 201] on icon "status option filled" at bounding box center [218, 200] width 14 height 14
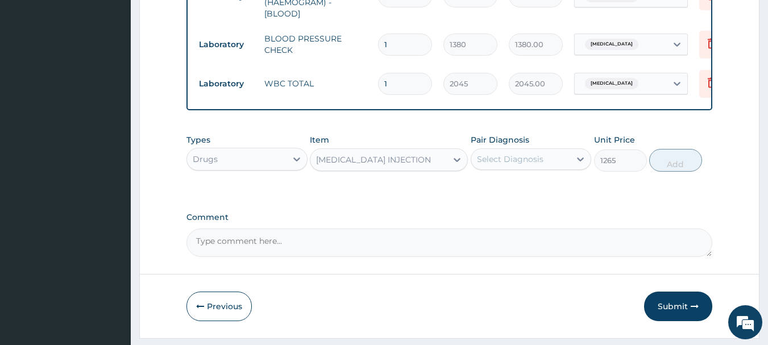
scroll to position [667, 0]
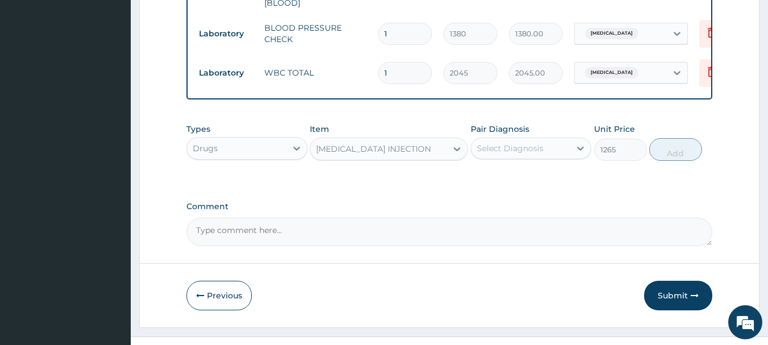
click at [516, 143] on div "Select Diagnosis" at bounding box center [510, 148] width 67 height 11
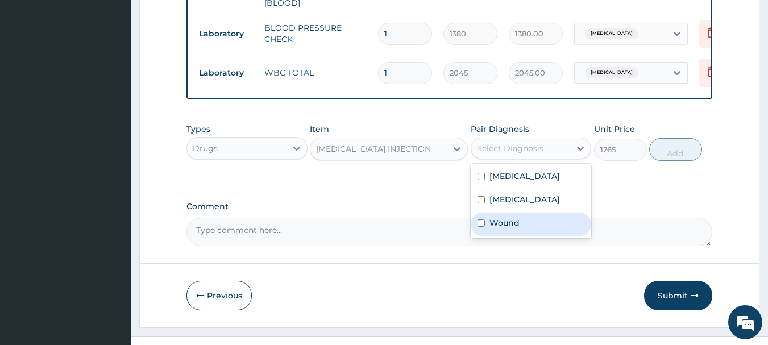
click at [515, 213] on div "Wound" at bounding box center [531, 224] width 121 height 23
checkbox input "true"
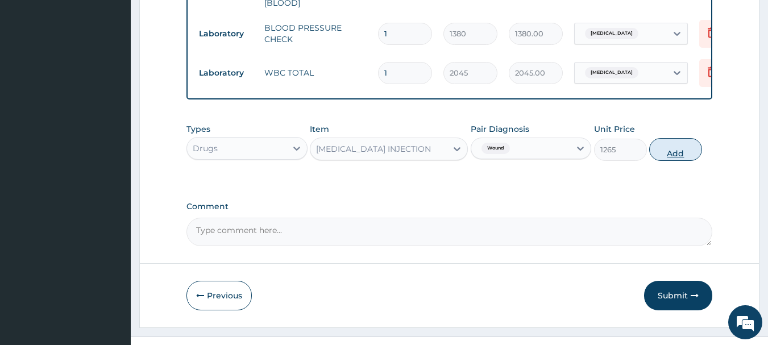
click at [658, 138] on button "Add" at bounding box center [675, 149] width 53 height 23
type input "0"
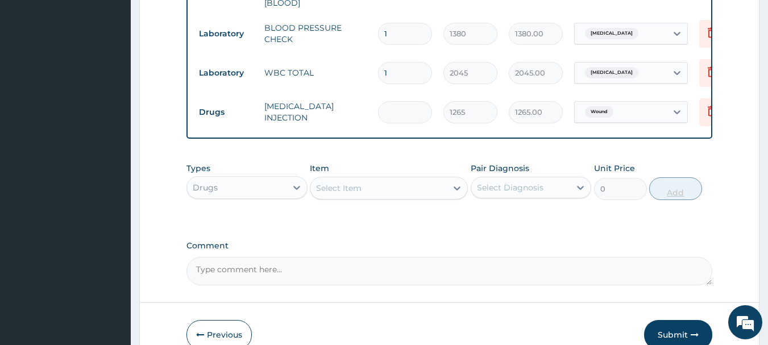
type input "0.00"
type input "4"
type input "5060.00"
type input "4"
click at [428, 179] on div "Select Item" at bounding box center [378, 188] width 136 height 18
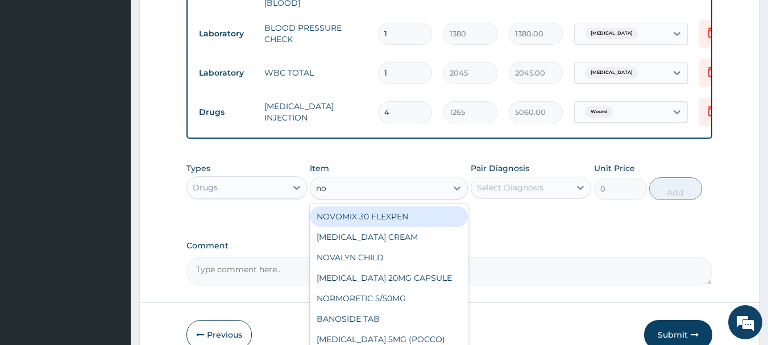
type input "nor"
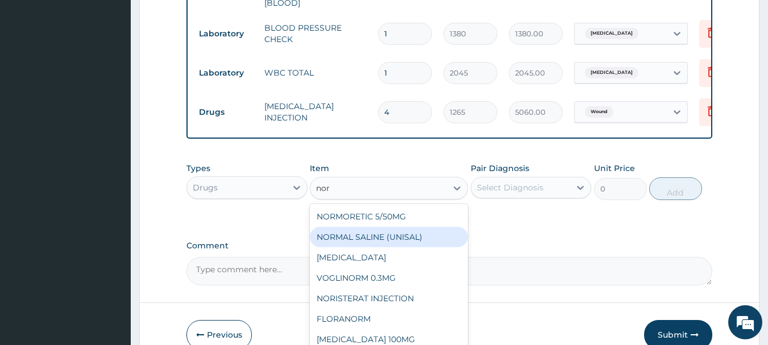
click at [397, 227] on div "NORMAL SALINE (UNISAL)" at bounding box center [389, 237] width 158 height 20
type input "1897.5"
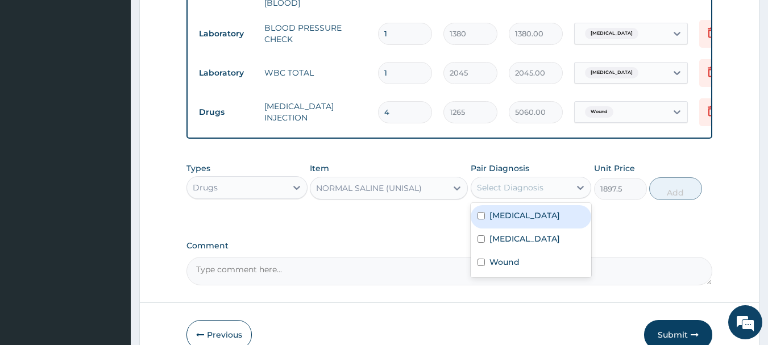
click at [495, 182] on div "Select Diagnosis" at bounding box center [510, 187] width 67 height 11
click at [517, 205] on div "Sepsis" at bounding box center [531, 216] width 121 height 23
checkbox input "true"
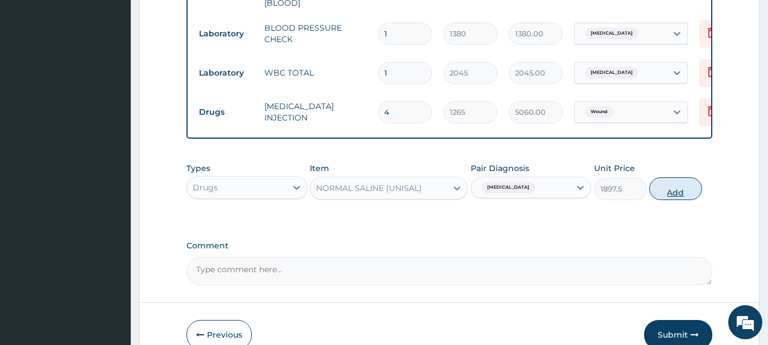
click at [685, 177] on button "Add" at bounding box center [675, 188] width 53 height 23
type input "0"
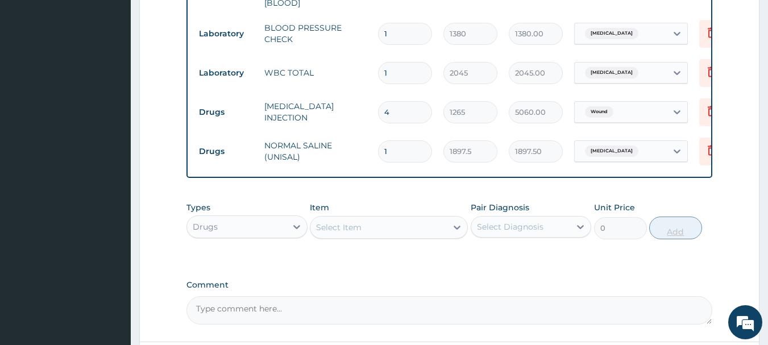
type input "0.00"
type input "5"
type input "9487.50"
type input "5"
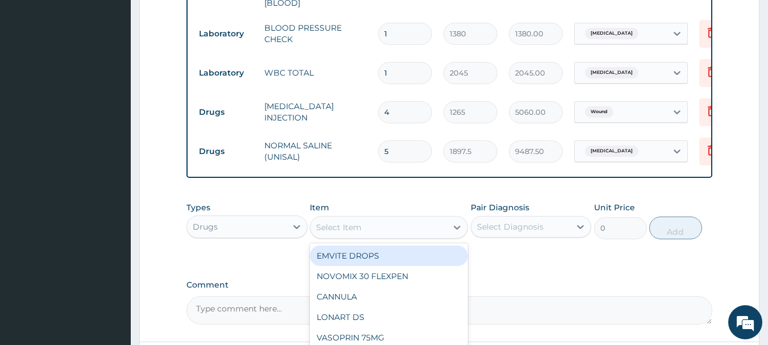
click at [426, 218] on div "Select Item" at bounding box center [378, 227] width 136 height 18
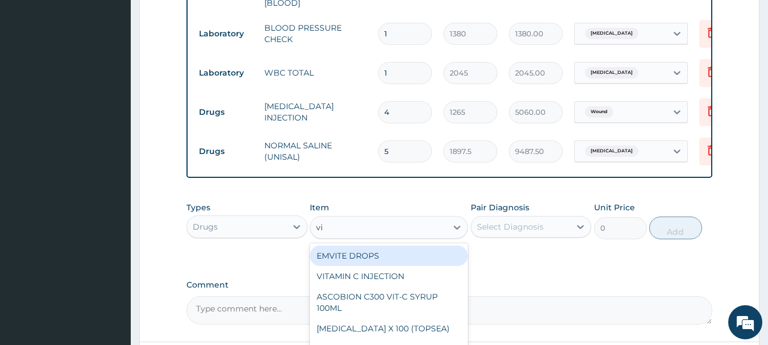
type input "vit"
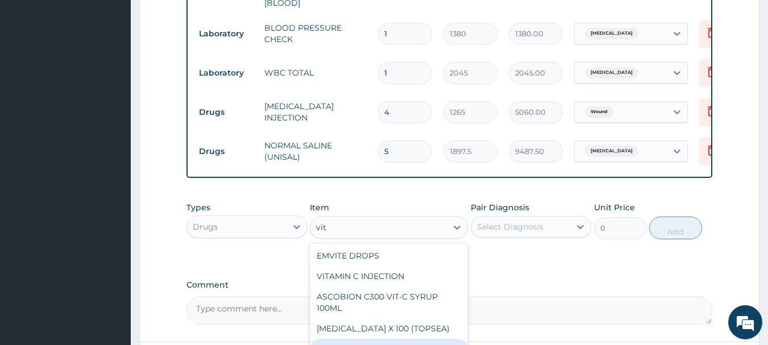
click at [395, 339] on div "VITAMIN K1 INJECTION" at bounding box center [389, 349] width 158 height 20
type input "126.5"
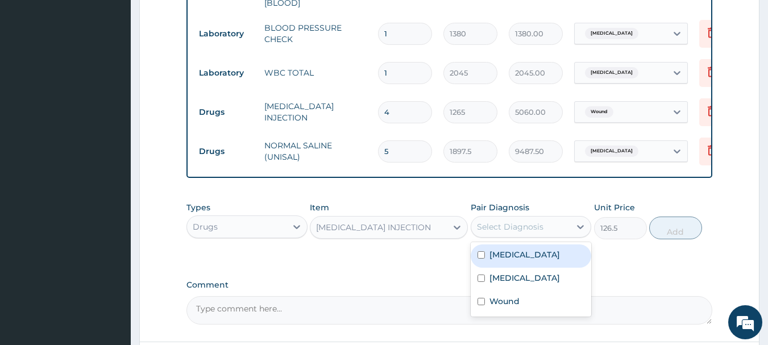
drag, startPoint x: 550, startPoint y: 211, endPoint x: 531, endPoint y: 238, distance: 33.4
click at [531, 238] on div "option Sepsis, selected. option Sepsis focused, 1 of 3. 3 results available. Us…" at bounding box center [531, 227] width 121 height 22
click at [673, 209] on div "Types Drugs Item VITAMIN K1 INJECTION Pair Diagnosis option Sepsis, selected. o…" at bounding box center [449, 220] width 526 height 49
click at [548, 244] on div "Sepsis" at bounding box center [531, 255] width 121 height 23
checkbox input "true"
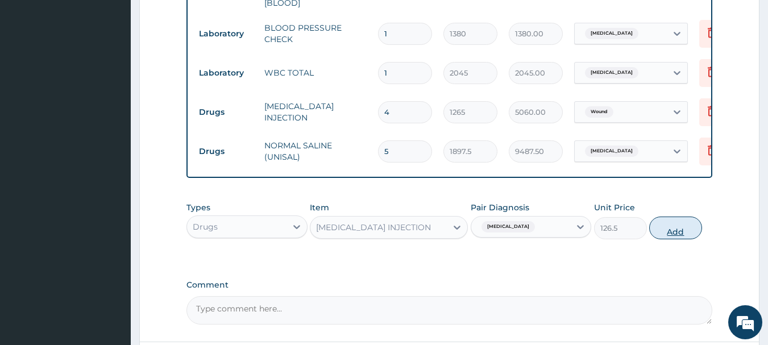
click at [662, 217] on button "Add" at bounding box center [675, 228] width 53 height 23
type input "0"
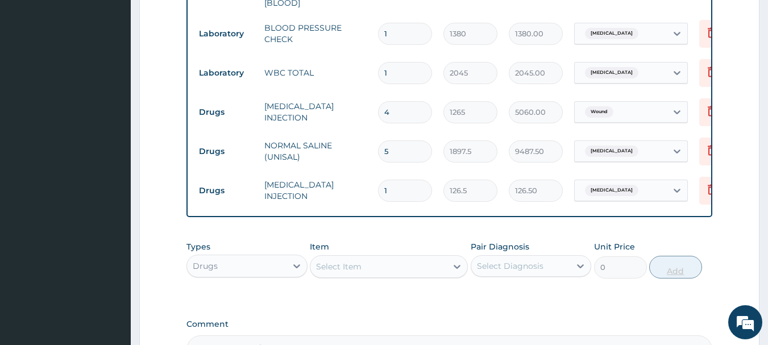
type input "10"
type input "1265.00"
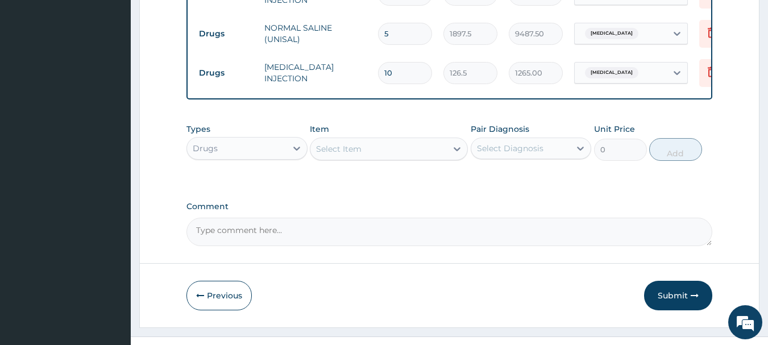
type input "10"
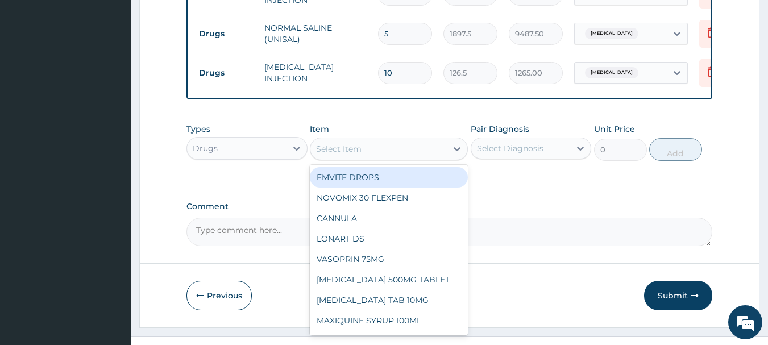
click at [429, 140] on div "Select Item" at bounding box center [378, 149] width 136 height 18
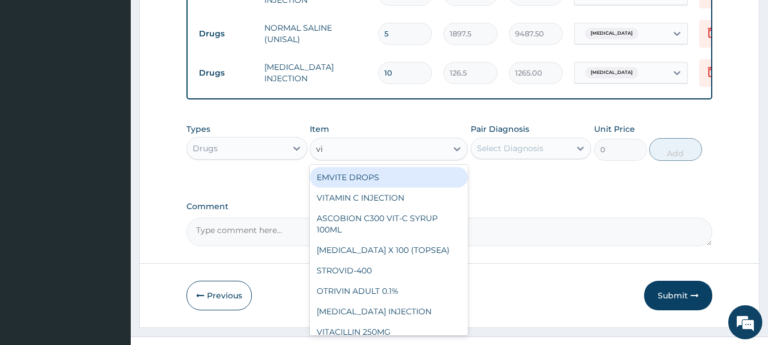
type input "vit"
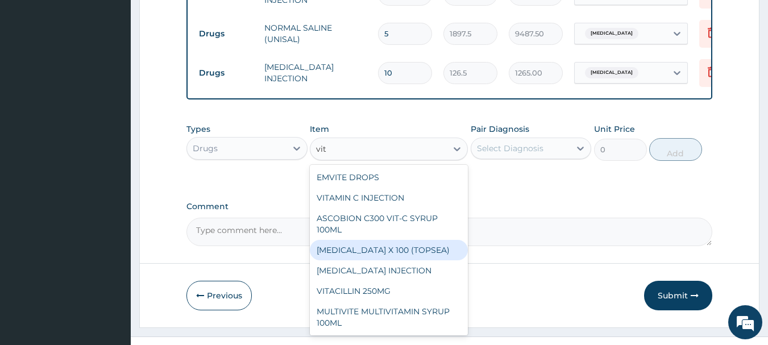
click at [388, 240] on div "VITAMIN K X 100 (TOPSEA)" at bounding box center [389, 250] width 158 height 20
type input "88.55"
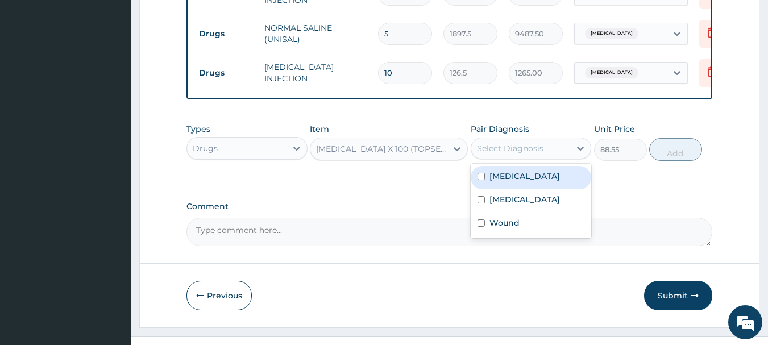
click at [530, 143] on div "Select Diagnosis" at bounding box center [510, 148] width 67 height 11
drag, startPoint x: 520, startPoint y: 157, endPoint x: 548, endPoint y: 152, distance: 28.9
click at [548, 166] on div "Sepsis" at bounding box center [531, 177] width 121 height 23
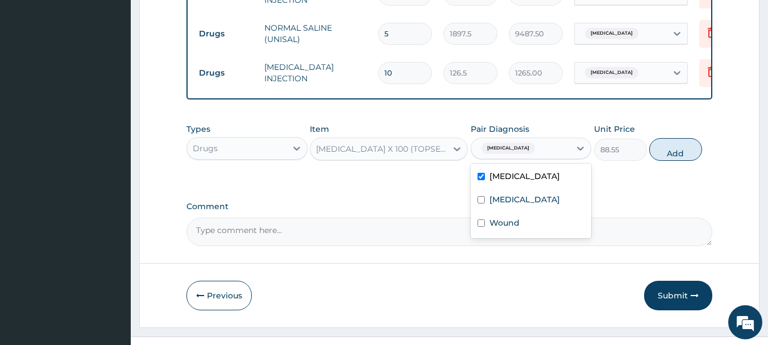
click at [548, 166] on div "Sepsis" at bounding box center [531, 177] width 121 height 23
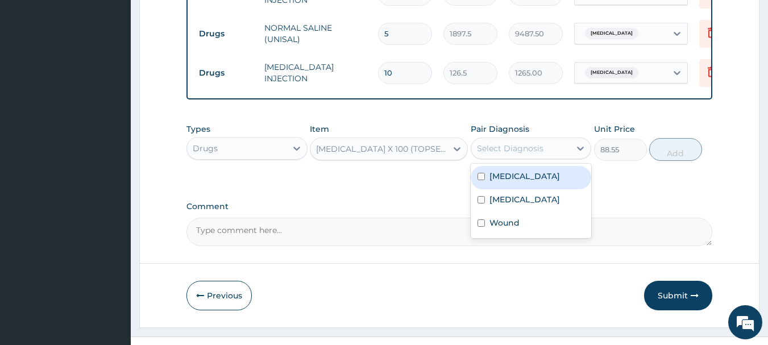
click at [575, 166] on div "Sepsis" at bounding box center [531, 177] width 121 height 23
checkbox input "true"
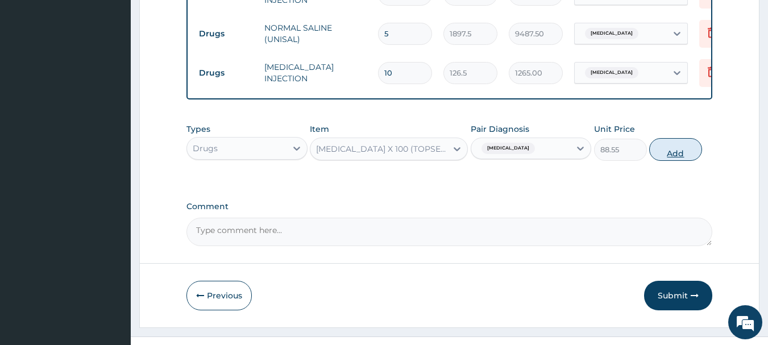
click at [682, 138] on button "Add" at bounding box center [675, 149] width 53 height 23
type input "0"
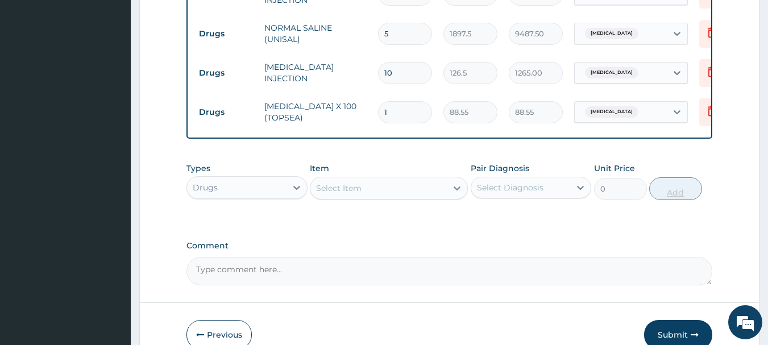
type input "10"
type input "885.50"
type input "10"
click at [405, 179] on div "Select Item" at bounding box center [378, 188] width 136 height 18
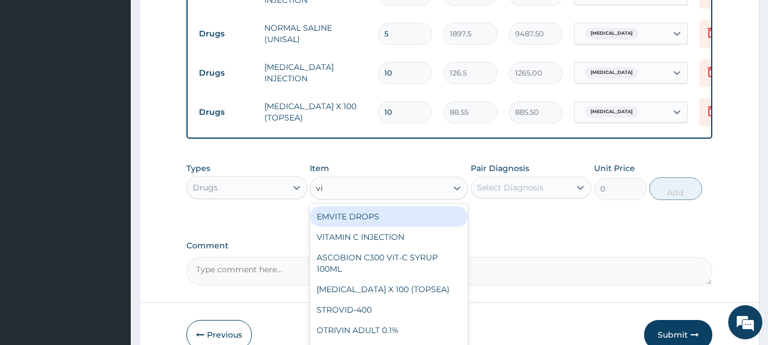
type input "vit"
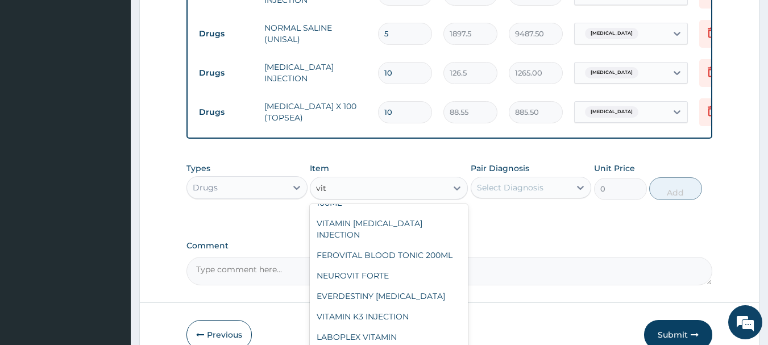
scroll to position [195, 0]
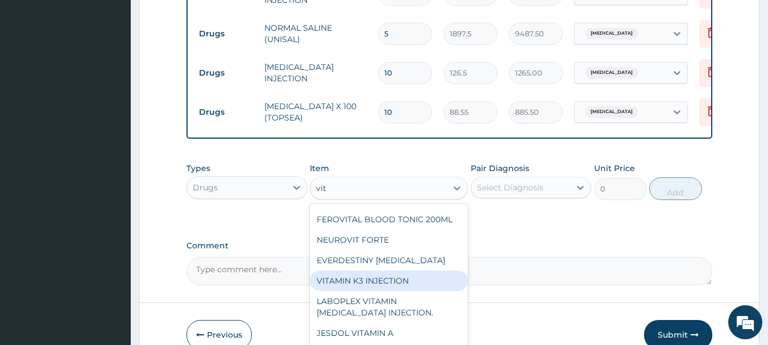
click at [413, 271] on div "VITAMIN K3 INJECTION" at bounding box center [389, 281] width 158 height 20
type input "506"
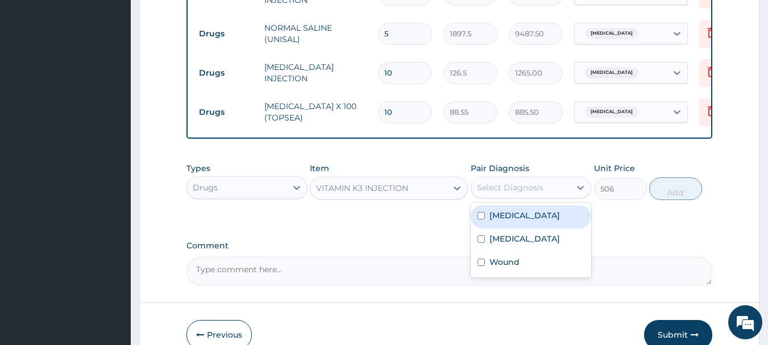
click at [518, 182] on div "Select Diagnosis" at bounding box center [510, 187] width 67 height 11
click at [510, 210] on label "Sepsis" at bounding box center [525, 215] width 70 height 11
checkbox input "true"
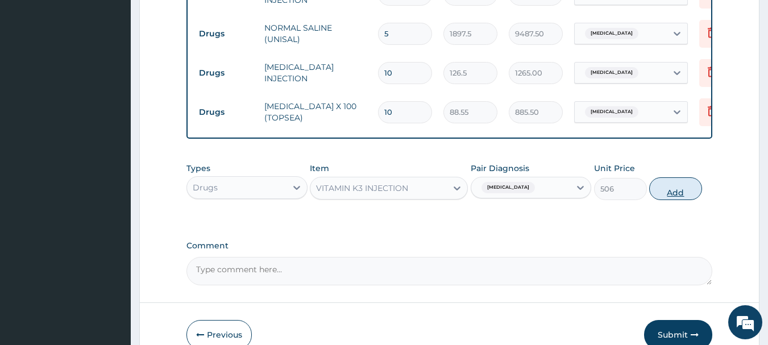
click at [671, 177] on button "Add" at bounding box center [675, 188] width 53 height 23
type input "0"
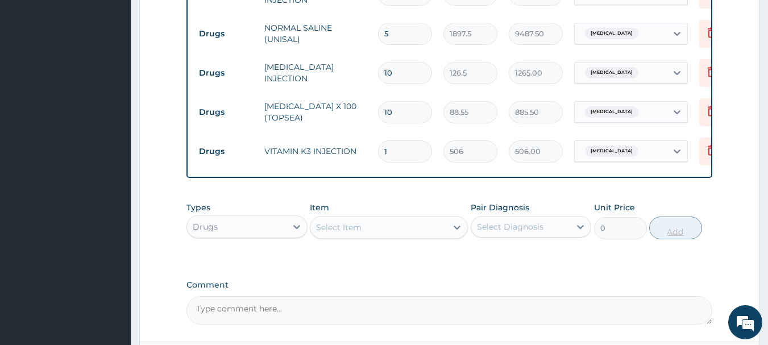
type input "0.00"
type input "8"
type input "4048.00"
type input "8"
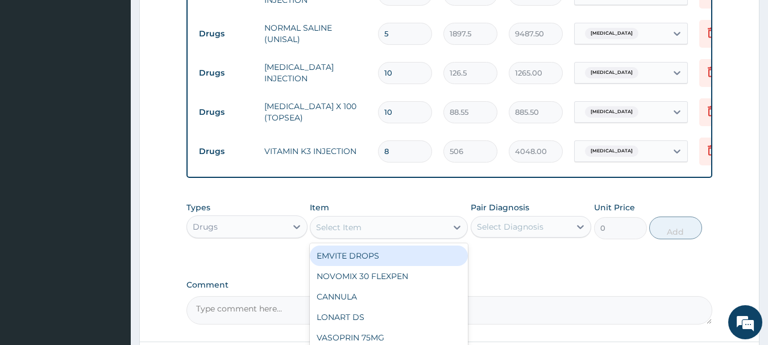
click at [406, 218] on div "Select Item" at bounding box center [378, 227] width 136 height 18
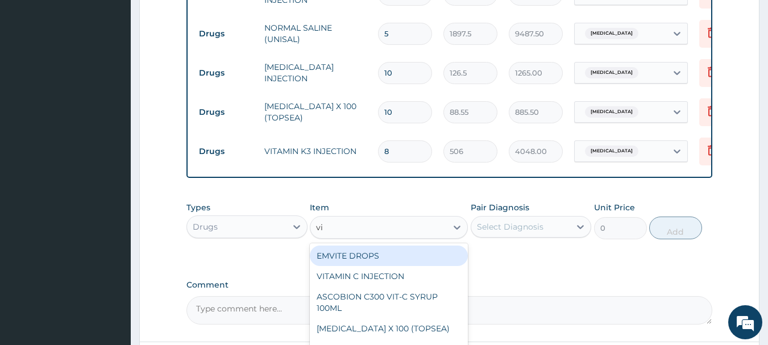
type input "vit"
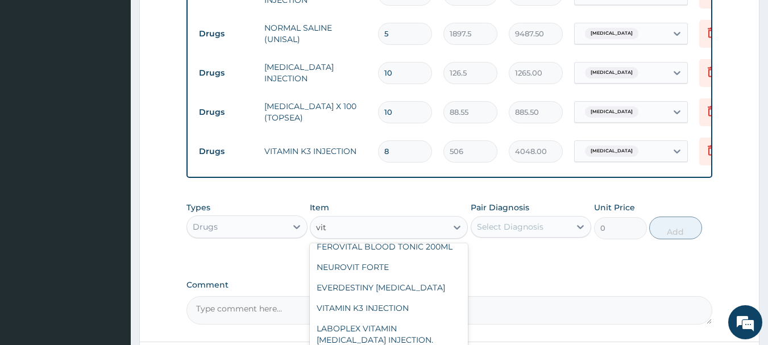
scroll to position [0, 0]
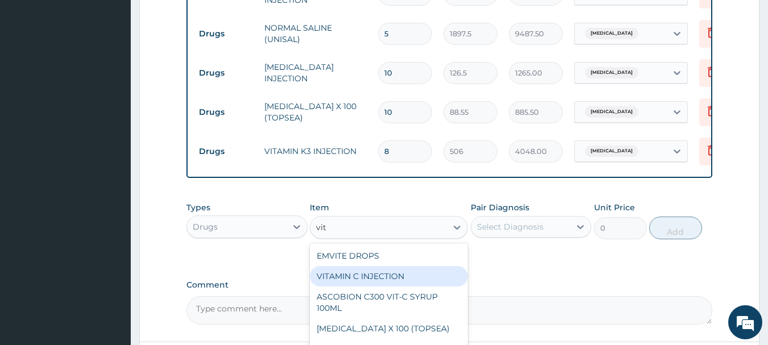
click at [412, 266] on div "VITAMIN C INJECTION" at bounding box center [389, 276] width 158 height 20
type input "151.8"
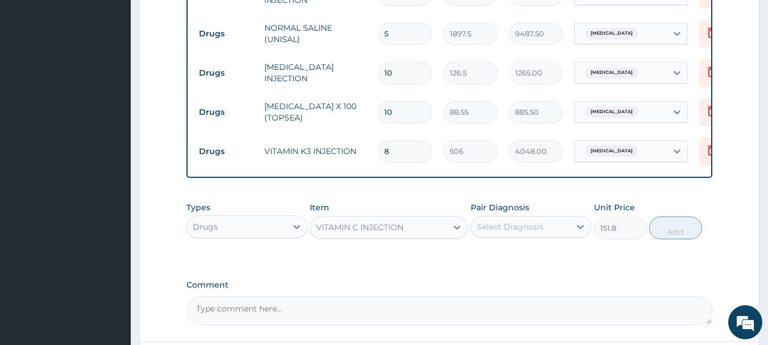
click at [500, 221] on div "Select Diagnosis" at bounding box center [510, 226] width 67 height 11
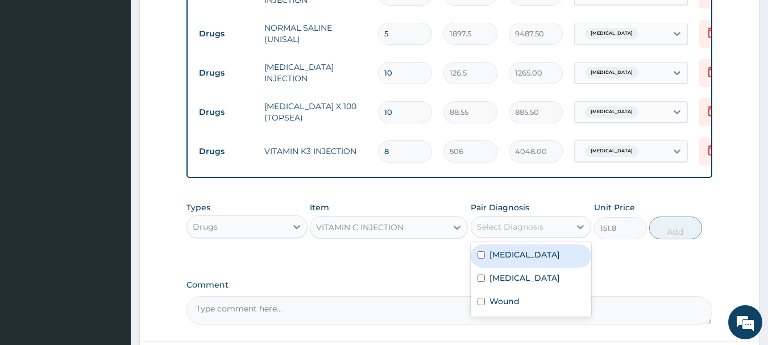
click at [502, 244] on div "Sepsis" at bounding box center [531, 255] width 121 height 23
checkbox input "true"
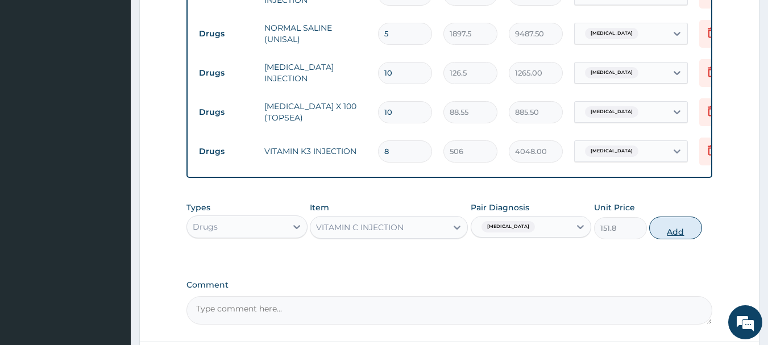
click at [677, 217] on button "Add" at bounding box center [675, 228] width 53 height 23
type input "0"
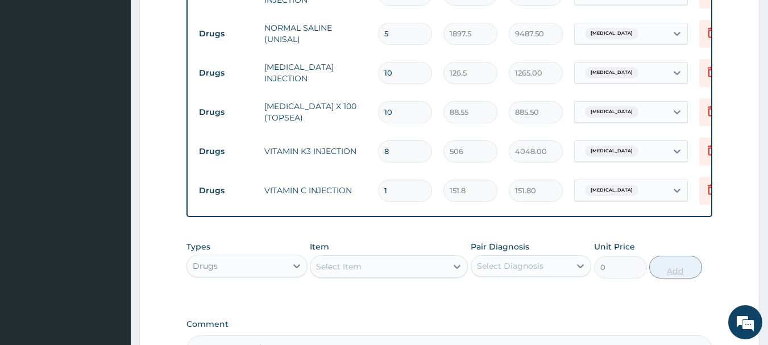
type input "0.00"
type input "8"
type input "1214.40"
type input "8"
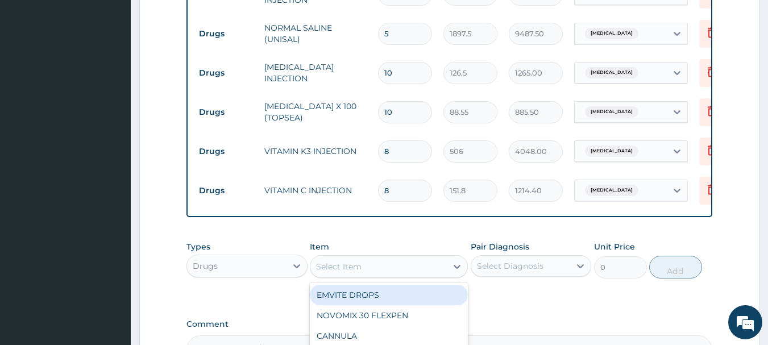
click at [379, 258] on div "Select Item" at bounding box center [378, 267] width 136 height 18
type input "vit"
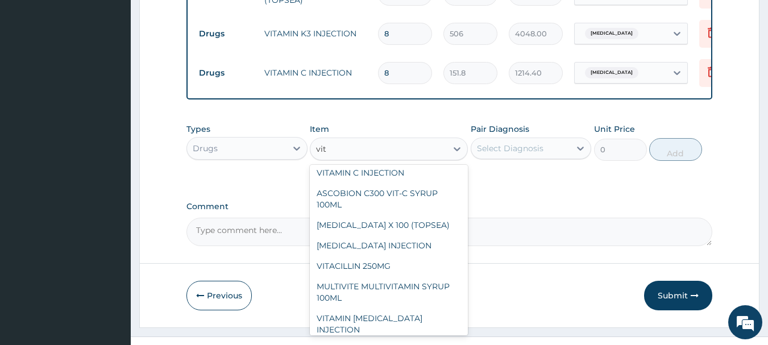
scroll to position [45, 0]
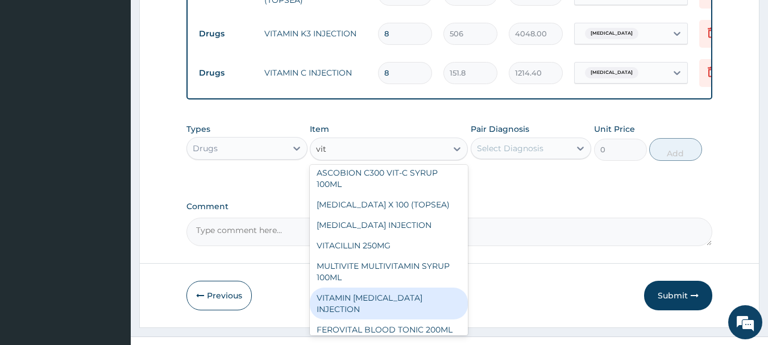
click at [334, 288] on div "VITAMIN B COMPLEX INJECTION" at bounding box center [389, 304] width 158 height 32
type input "379.5"
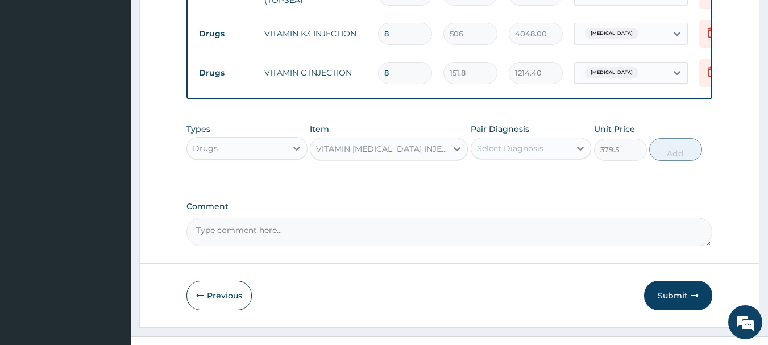
click at [525, 143] on div "Select Diagnosis" at bounding box center [510, 148] width 67 height 11
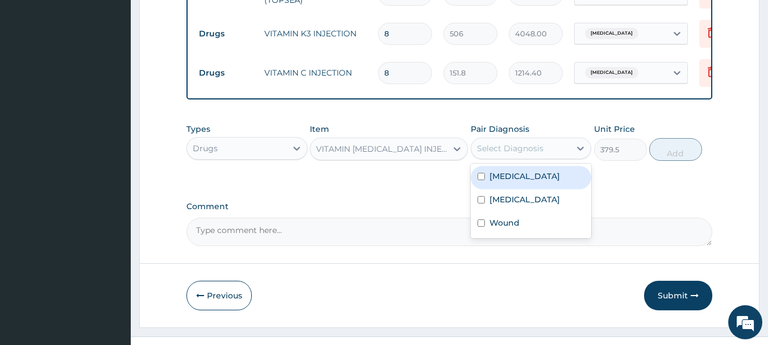
click at [518, 166] on div "Sepsis" at bounding box center [531, 177] width 121 height 23
checkbox input "true"
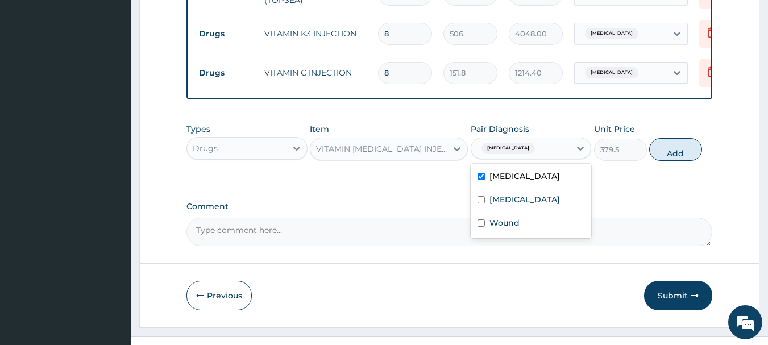
click at [685, 138] on button "Add" at bounding box center [675, 149] width 53 height 23
type input "0"
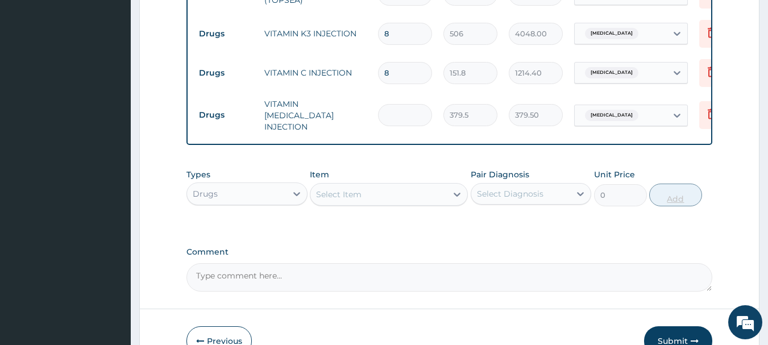
type input "0.00"
type input "8"
type input "3036.00"
type input "8"
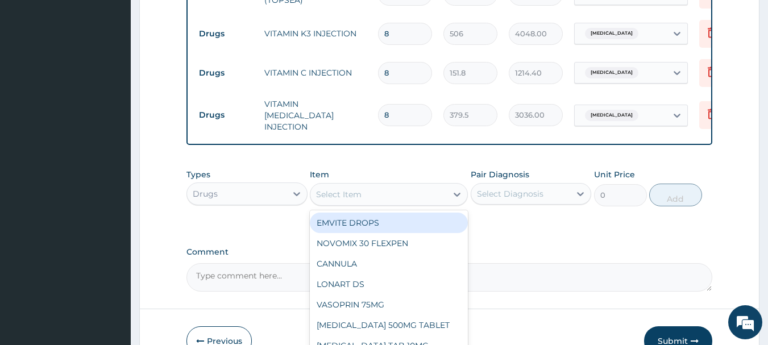
click at [371, 185] on div "Select Item" at bounding box center [378, 194] width 136 height 18
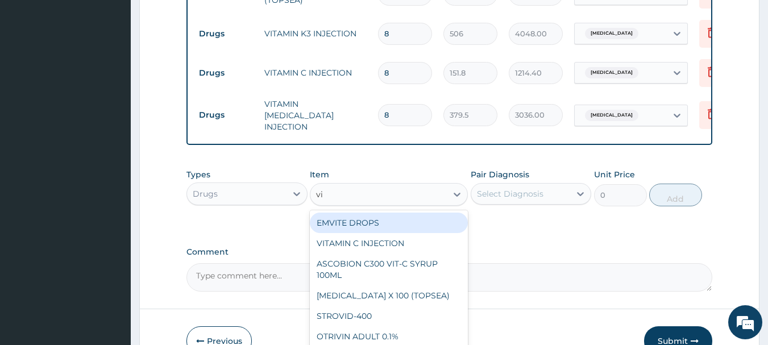
type input "vit"
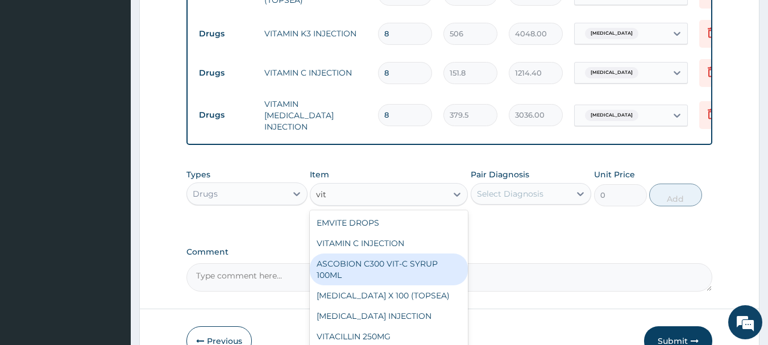
click at [405, 254] on div "ASCOBION C300 VIT-C SYRUP 100ML" at bounding box center [389, 270] width 158 height 32
type input "1012"
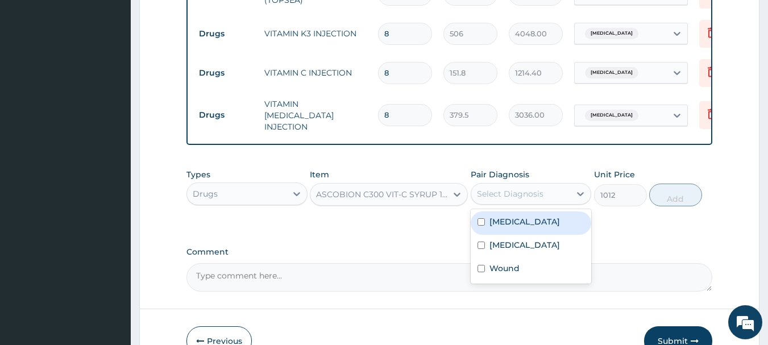
click at [518, 185] on div "Select Diagnosis" at bounding box center [520, 194] width 99 height 18
click at [510, 216] on label "Sepsis" at bounding box center [525, 221] width 70 height 11
checkbox input "true"
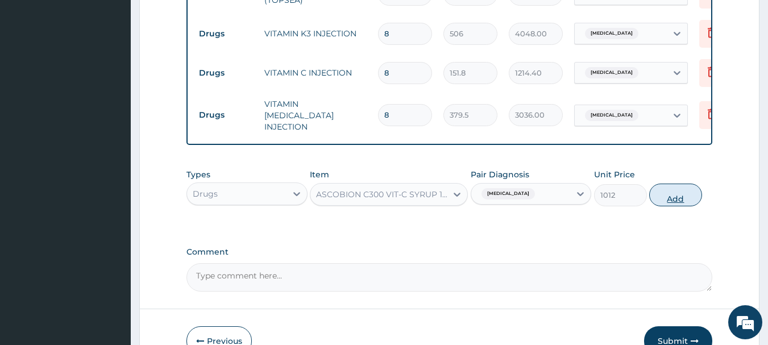
click at [658, 184] on button "Add" at bounding box center [675, 195] width 53 height 23
type input "0"
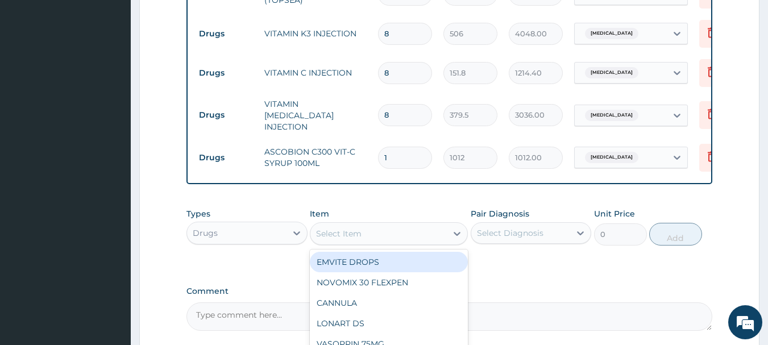
click at [411, 225] on div "Select Item" at bounding box center [378, 234] width 136 height 18
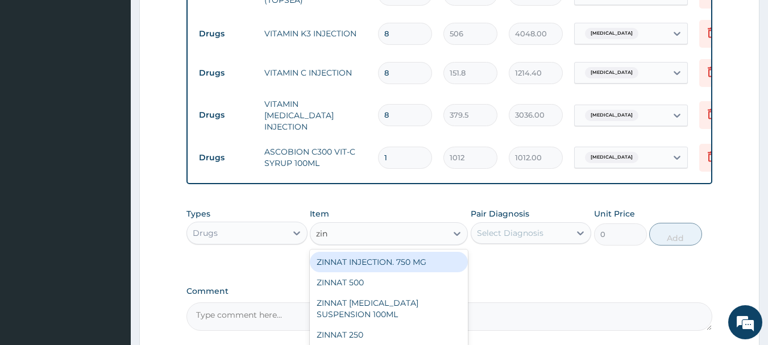
type input "zinn"
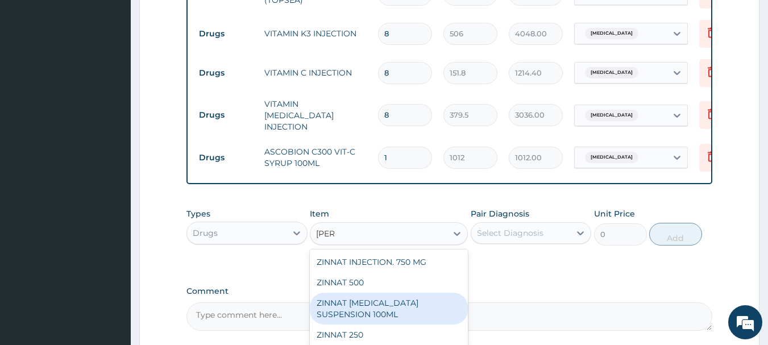
click at [404, 293] on div "ZINNAT CEFUROXIME SUSPENSION 100ML" at bounding box center [389, 309] width 158 height 32
type input "9487.5"
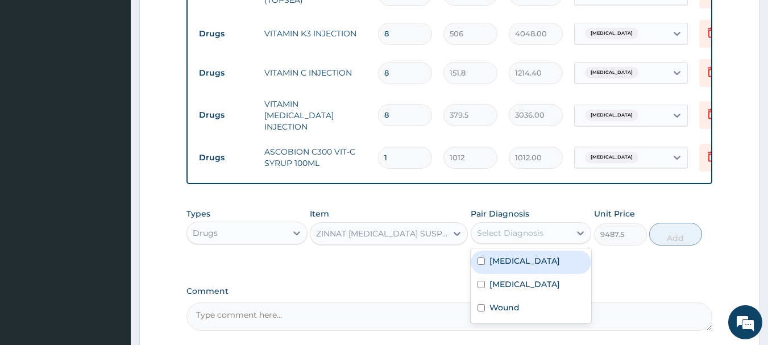
click at [538, 227] on div "Select Diagnosis" at bounding box center [510, 232] width 67 height 11
click at [527, 251] on div "Sepsis" at bounding box center [531, 262] width 121 height 23
checkbox input "true"
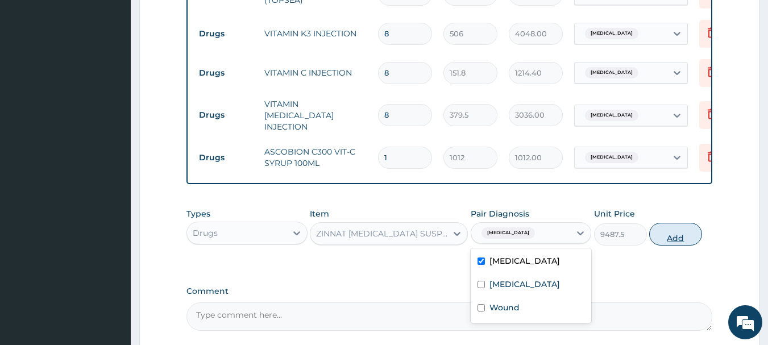
click at [667, 223] on button "Add" at bounding box center [675, 234] width 53 height 23
type input "0"
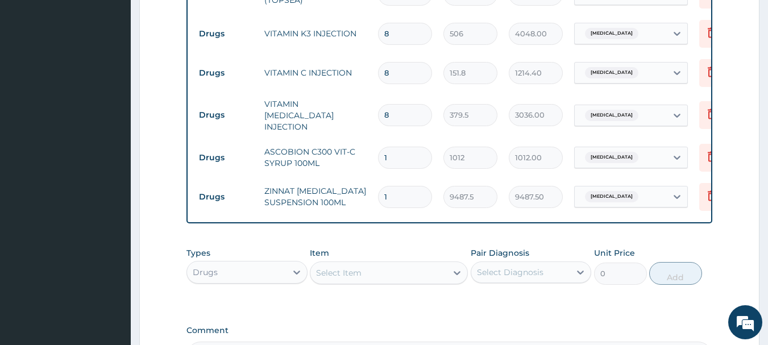
scroll to position [1020, 0]
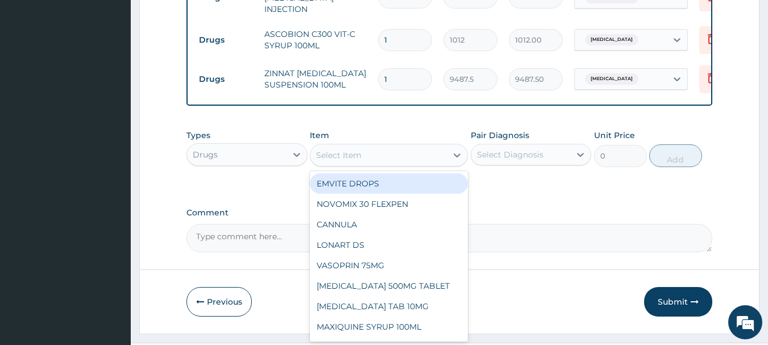
click at [416, 146] on div "Select Item" at bounding box center [378, 155] width 136 height 18
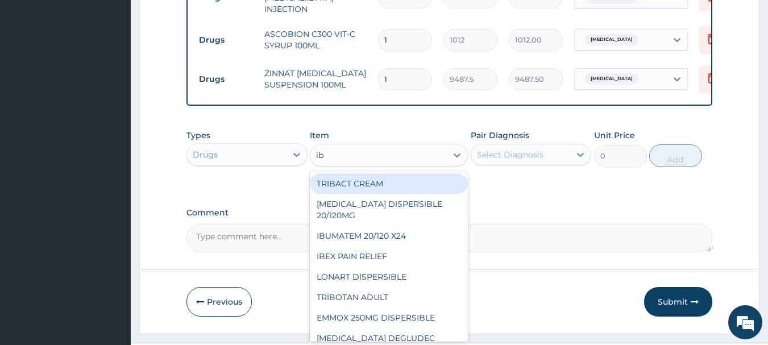
type input "ibu"
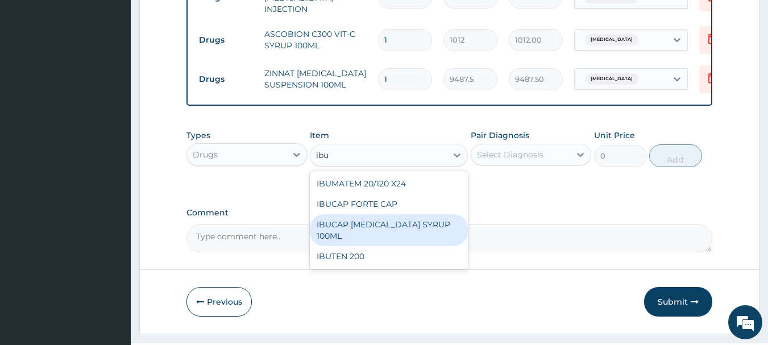
click at [415, 214] on div "IBUCAP COLD AND FLU SYRUP 100ML" at bounding box center [389, 230] width 158 height 32
type input "822.25"
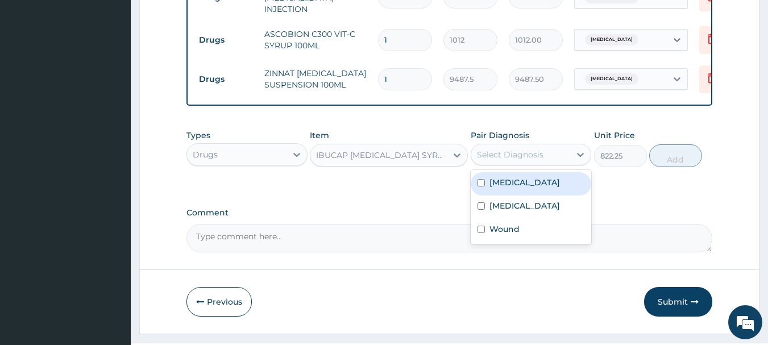
drag, startPoint x: 521, startPoint y: 121, endPoint x: 522, endPoint y: 157, distance: 37.0
click at [522, 157] on div "option Sepsis, selected. option Sepsis focused, 1 of 3. 3 results available. Us…" at bounding box center [531, 155] width 121 height 22
click at [522, 172] on div "Sepsis" at bounding box center [531, 183] width 121 height 23
checkbox input "true"
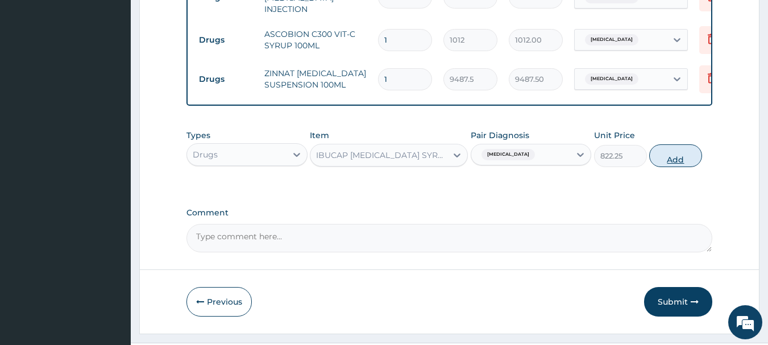
click at [675, 144] on button "Add" at bounding box center [675, 155] width 53 height 23
type input "0"
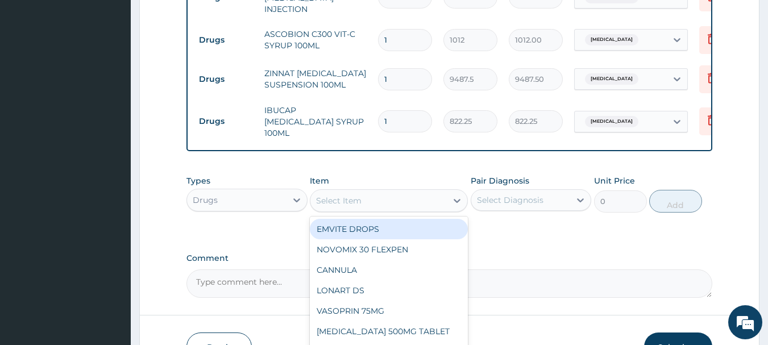
click at [356, 195] on div "Select Item" at bounding box center [338, 200] width 45 height 11
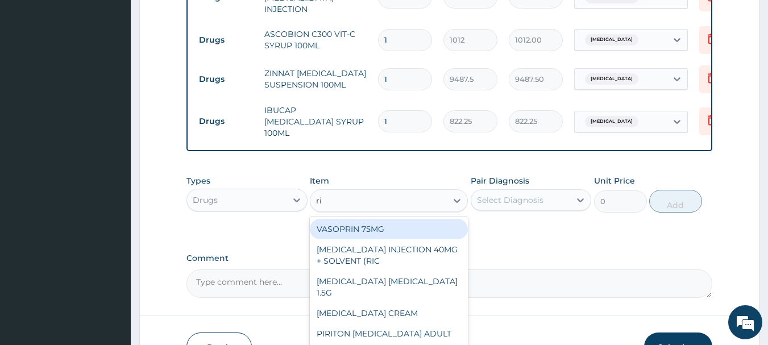
type input "rib"
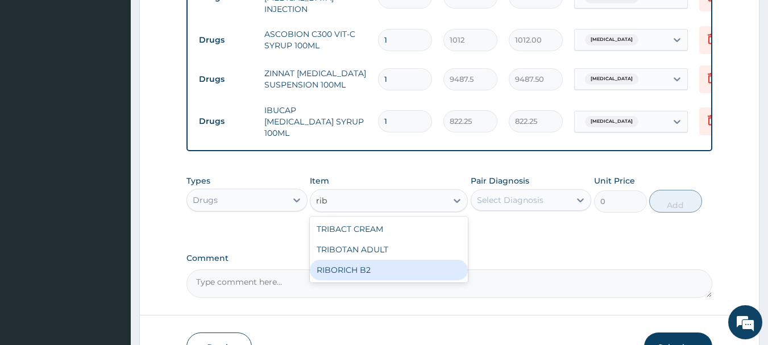
click at [339, 260] on div "RIBORICH B2" at bounding box center [389, 270] width 158 height 20
type input "25.3"
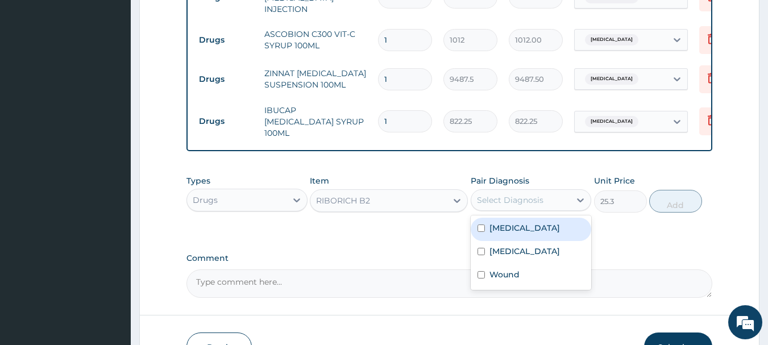
drag, startPoint x: 509, startPoint y: 173, endPoint x: 504, endPoint y: 202, distance: 30.1
click at [504, 202] on div "option Sepsis, selected. option Sepsis focused, 1 of 3. 3 results available. Us…" at bounding box center [531, 200] width 121 height 22
click at [504, 218] on div "Sepsis" at bounding box center [531, 229] width 121 height 23
checkbox input "true"
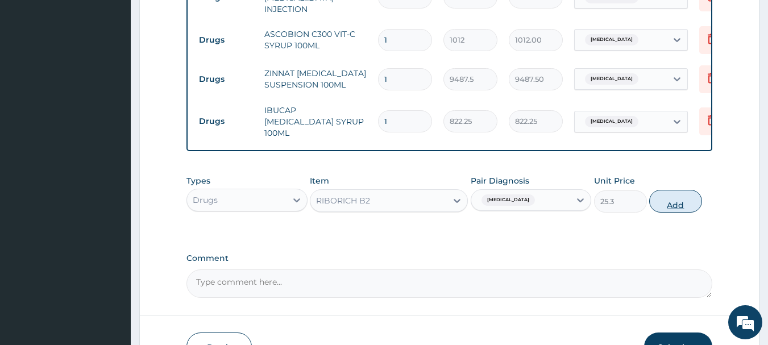
click at [664, 190] on button "Add" at bounding box center [675, 201] width 53 height 23
type input "0"
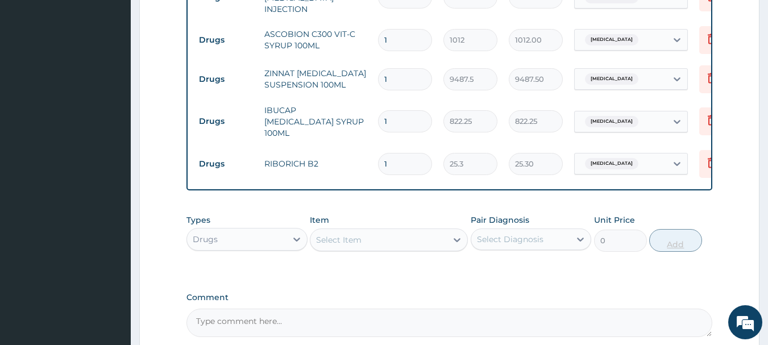
type input "0.00"
type input "2"
type input "50.60"
type input "25"
type input "632.50"
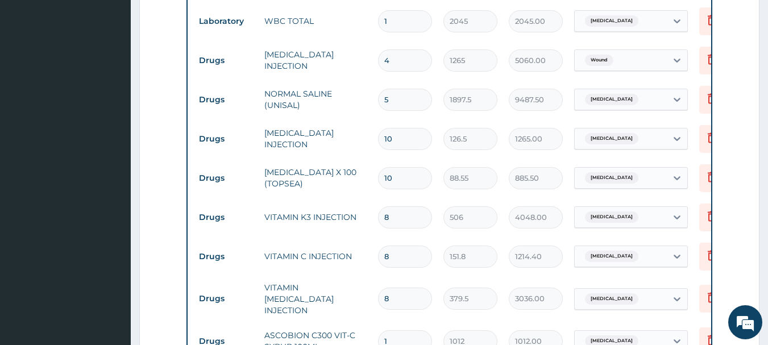
scroll to position [1098, 0]
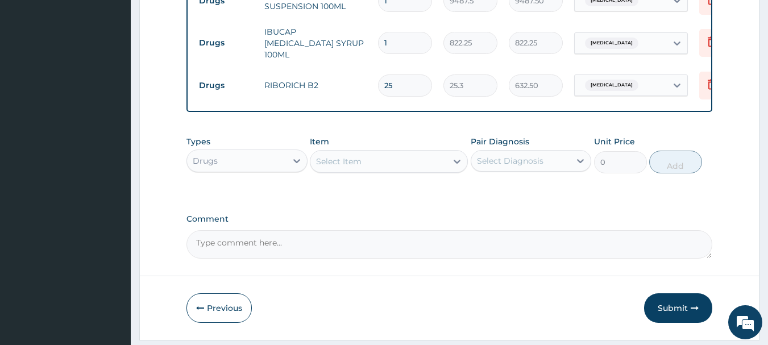
type input "25"
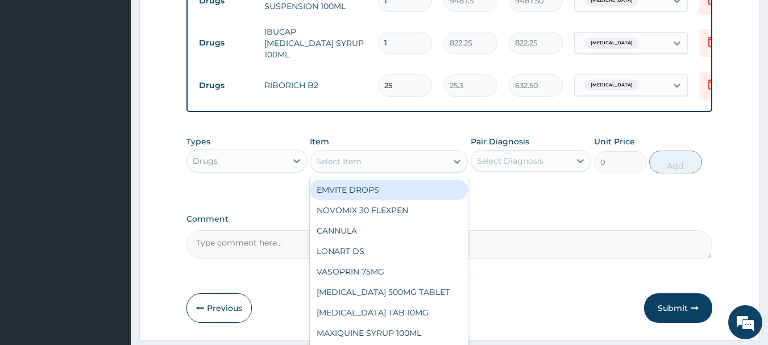
click at [416, 152] on div "Select Item" at bounding box center [378, 161] width 136 height 18
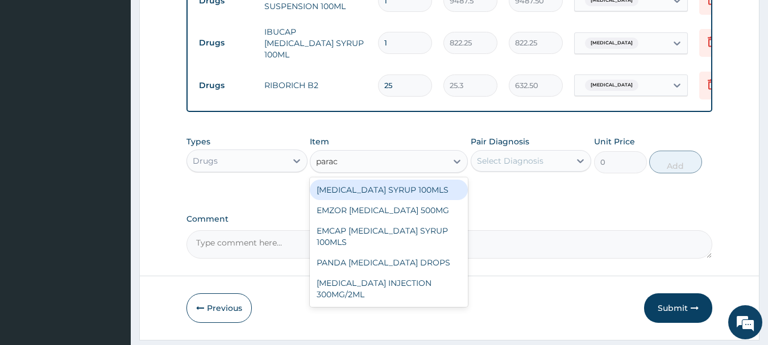
type input "parace"
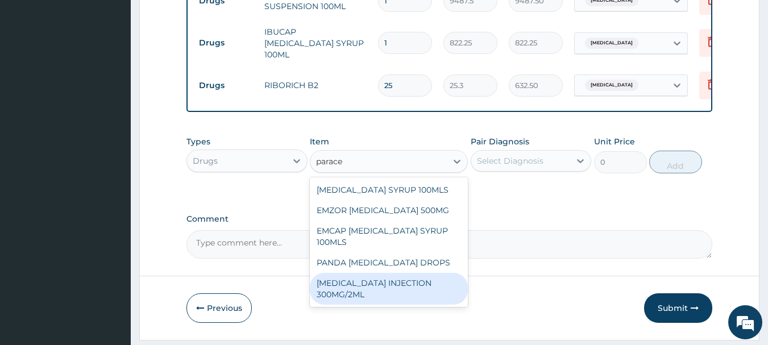
click at [383, 273] on div "PARACETAMOL INJECTION 300MG/2ML" at bounding box center [389, 289] width 158 height 32
type input "278.3"
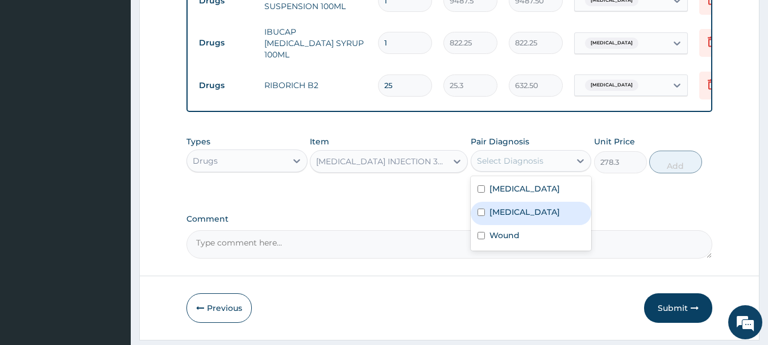
drag, startPoint x: 519, startPoint y: 126, endPoint x: 515, endPoint y: 170, distance: 44.0
click at [515, 170] on div "option Sepsis, selected. option Malaria focused, 2 of 3. 3 results available. U…" at bounding box center [531, 161] width 121 height 22
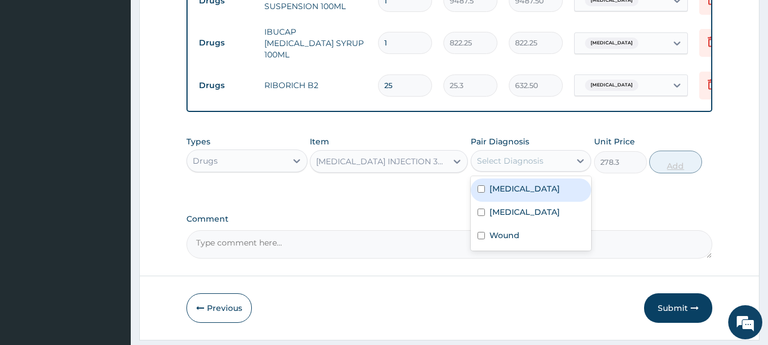
click at [657, 130] on div "Types Drugs Item PARACETAMOL INJECTION 300MG/2ML Pair Diagnosis option Sepsis, …" at bounding box center [449, 154] width 526 height 49
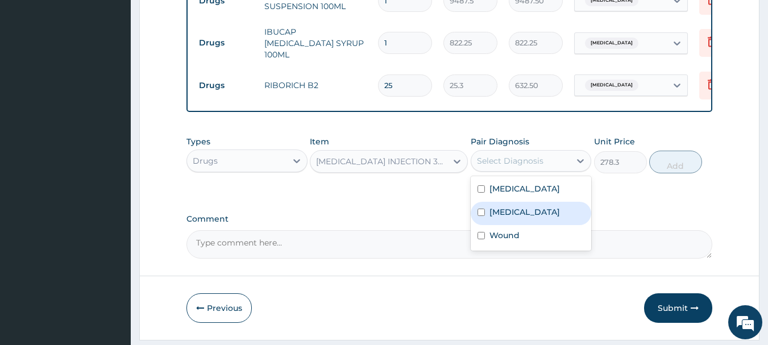
click at [531, 202] on div "Malaria" at bounding box center [531, 213] width 121 height 23
checkbox input "true"
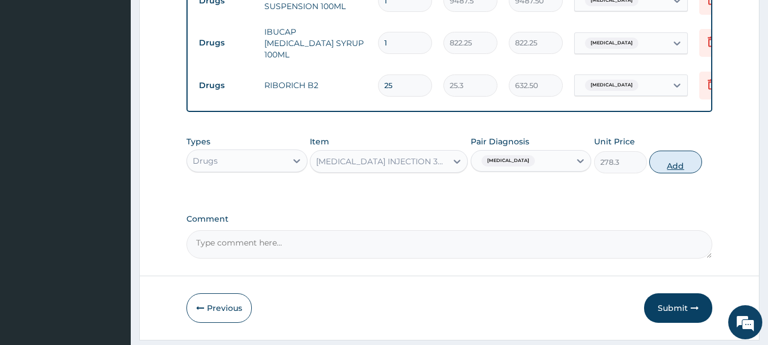
click at [667, 151] on button "Add" at bounding box center [675, 162] width 53 height 23
type input "0"
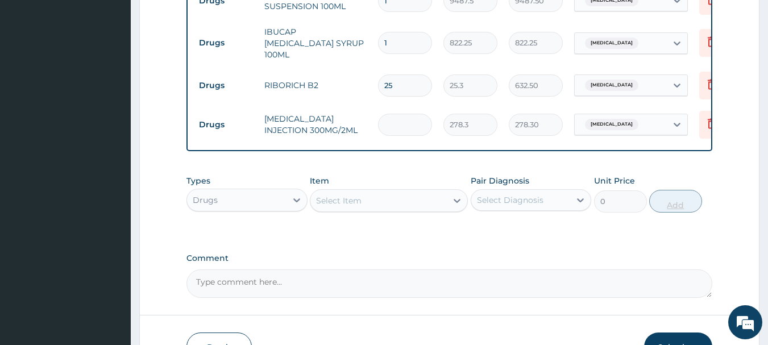
type input "0.00"
type input "6"
type input "1669.80"
type input "6"
click at [382, 192] on div "Select Item" at bounding box center [378, 201] width 136 height 18
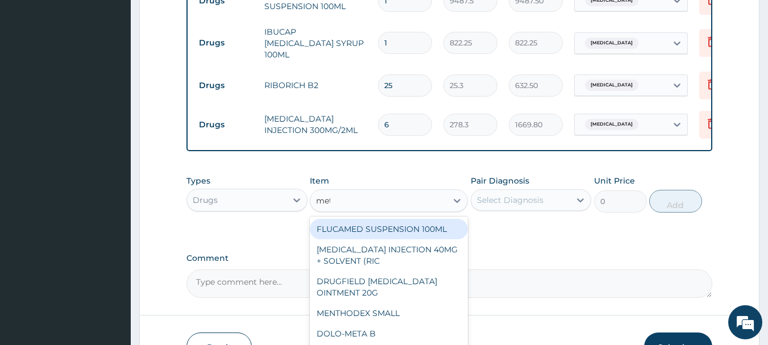
type input "metr"
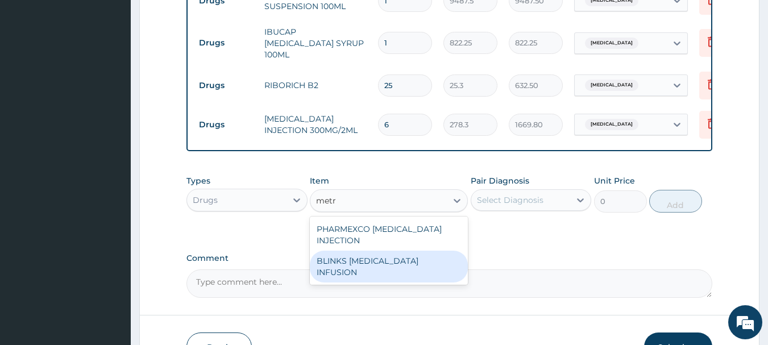
click at [369, 251] on div "BLINKS METRONIDAZOLE INFUSION" at bounding box center [389, 267] width 158 height 32
type input "759"
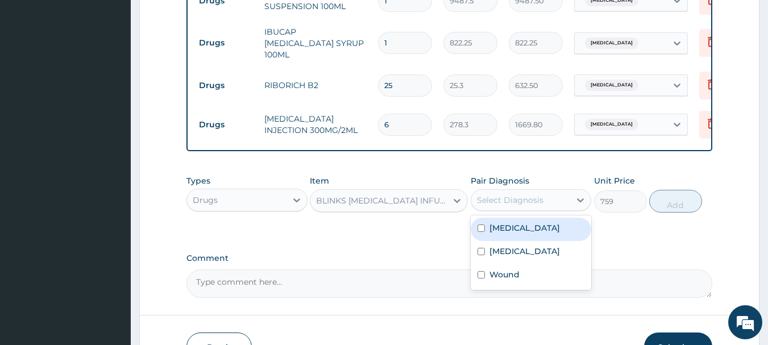
click at [494, 189] on div "Select Diagnosis" at bounding box center [531, 200] width 121 height 22
click at [497, 222] on label "Sepsis" at bounding box center [525, 227] width 70 height 11
checkbox input "true"
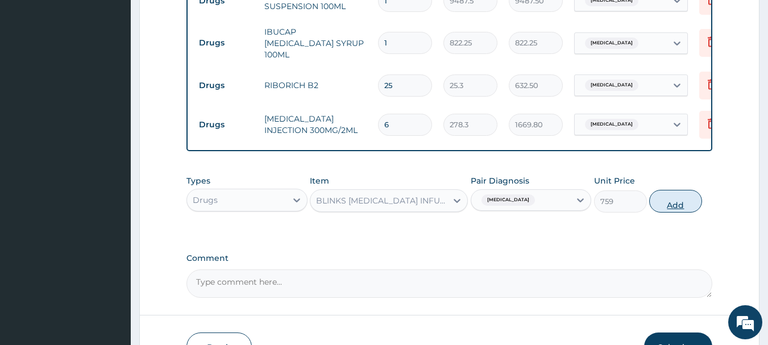
click at [670, 190] on button "Add" at bounding box center [675, 201] width 53 height 23
type input "0"
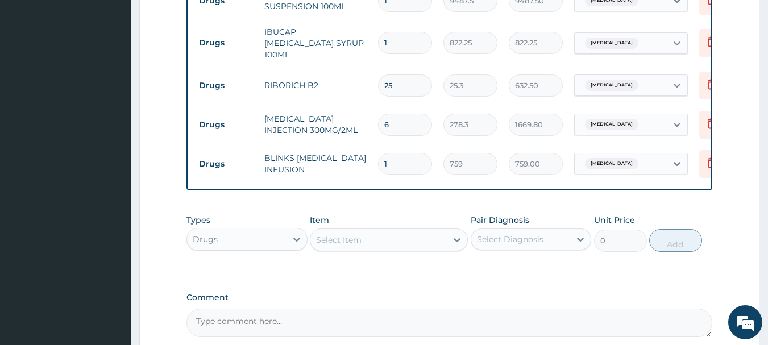
type input "0.00"
type input "2"
type input "1518.00"
type input "2"
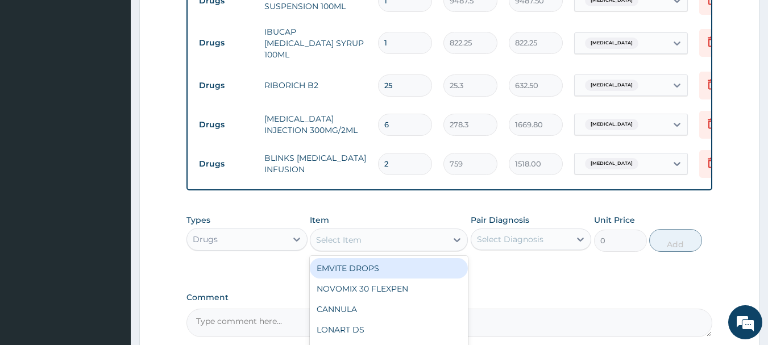
click at [419, 231] on div "Select Item" at bounding box center [378, 240] width 136 height 18
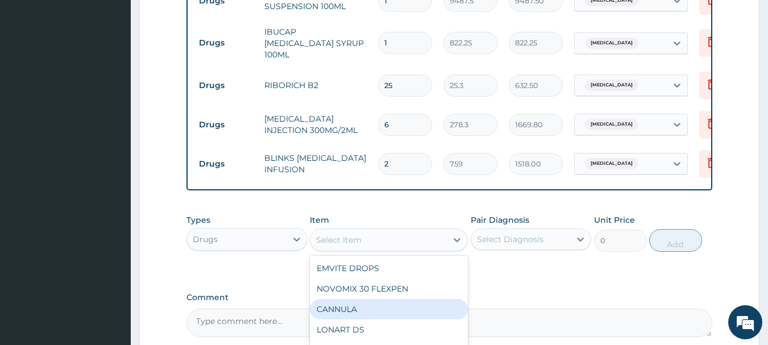
click at [369, 299] on div "CANNULA" at bounding box center [389, 309] width 158 height 20
type input "253"
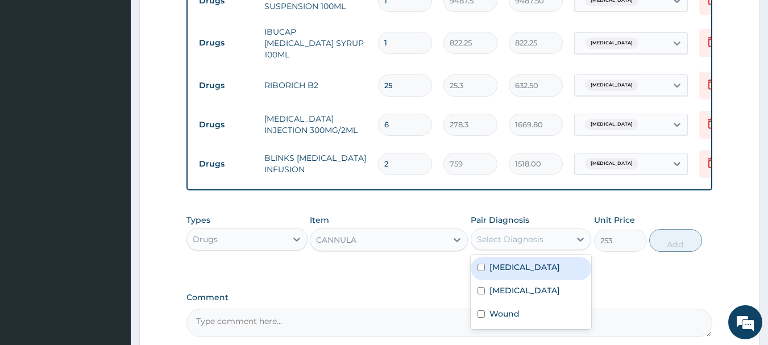
click at [556, 230] on div "Select Diagnosis" at bounding box center [520, 239] width 99 height 18
drag, startPoint x: 536, startPoint y: 246, endPoint x: 539, endPoint y: 237, distance: 9.0
click at [539, 257] on div "Sepsis" at bounding box center [531, 268] width 121 height 23
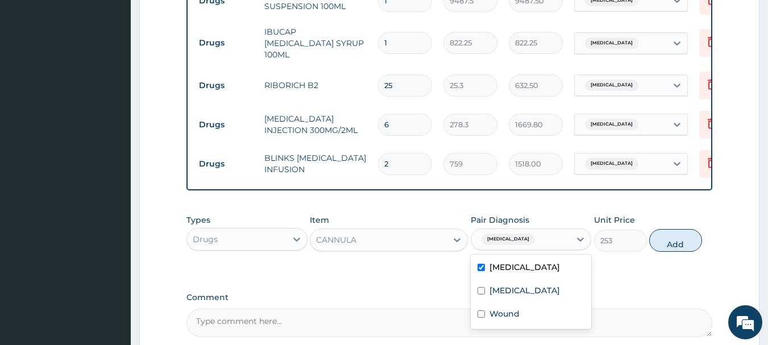
click at [539, 257] on div "Sepsis" at bounding box center [531, 268] width 121 height 23
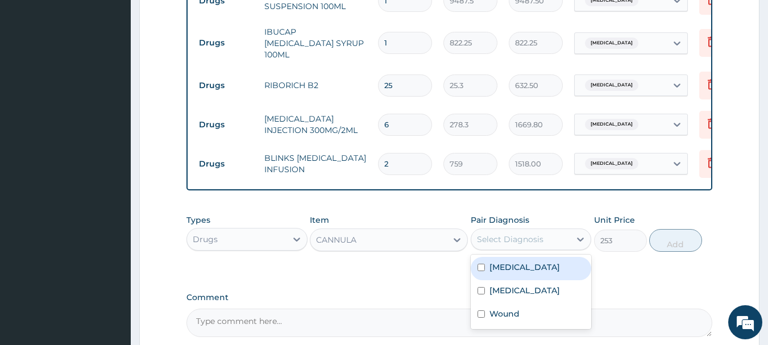
click at [541, 257] on div "Sepsis" at bounding box center [531, 268] width 121 height 23
checkbox input "true"
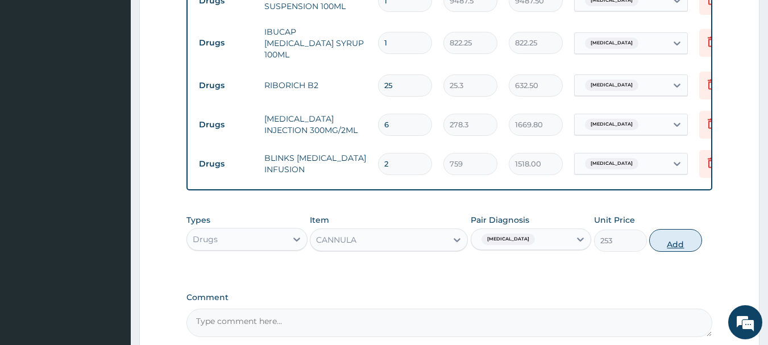
click at [660, 229] on button "Add" at bounding box center [675, 240] width 53 height 23
type input "0"
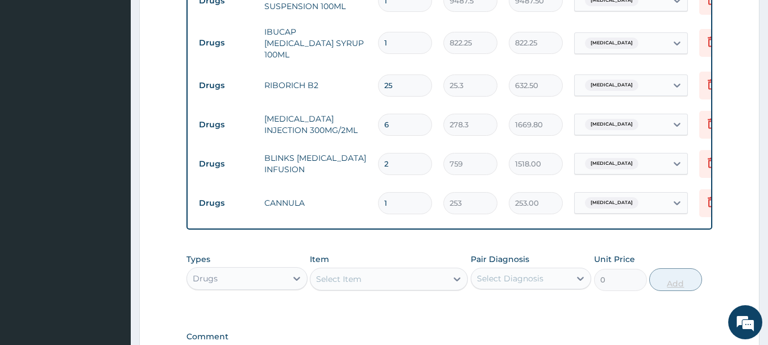
type input "0.00"
type input "2"
type input "506.00"
type input "2"
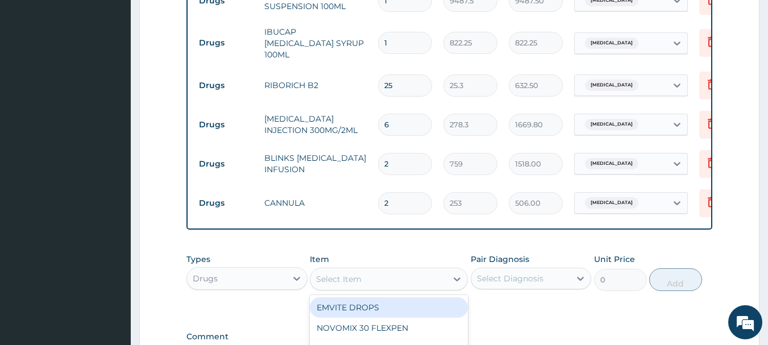
click at [416, 270] on div "Select Item" at bounding box center [378, 279] width 136 height 18
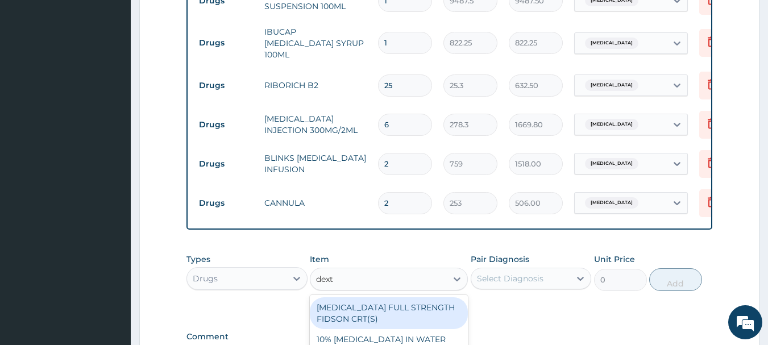
type input "dextr"
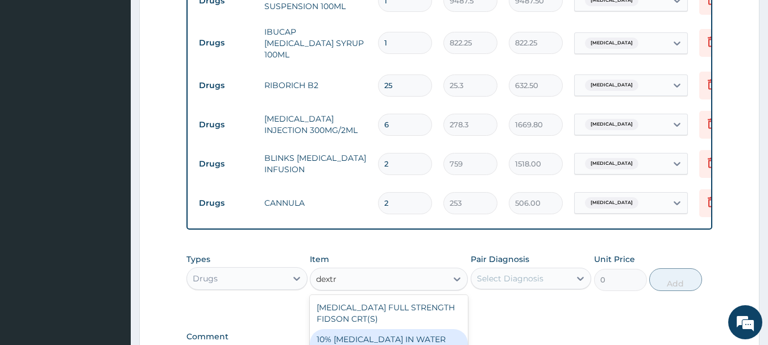
click at [394, 329] on div "10% DEXTROSE IN WATER (UNIDEX 10)" at bounding box center [389, 345] width 158 height 32
type input "1897.5"
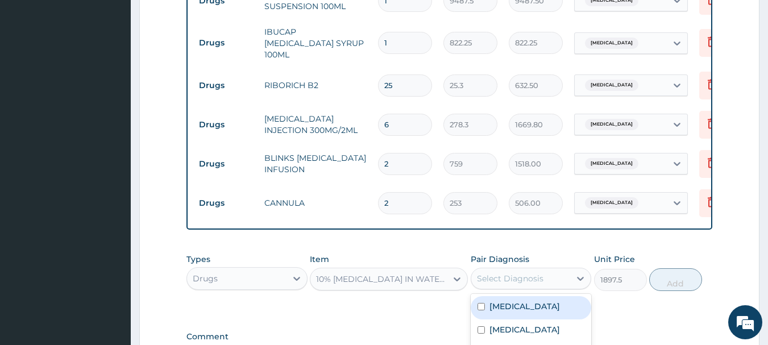
click at [495, 269] on div "Select Diagnosis" at bounding box center [520, 278] width 99 height 18
click at [515, 301] on label "Sepsis" at bounding box center [525, 306] width 70 height 11
checkbox input "true"
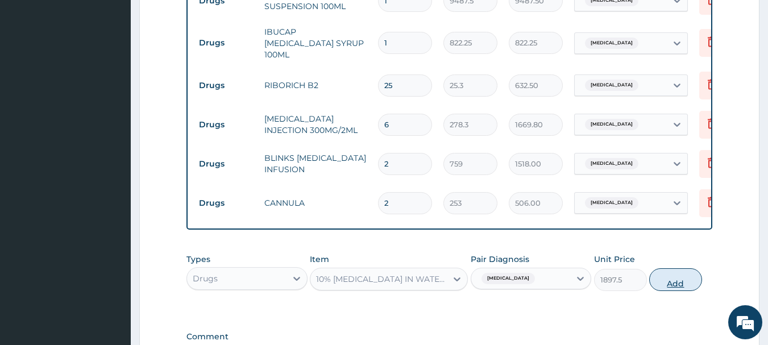
click at [663, 268] on button "Add" at bounding box center [675, 279] width 53 height 23
type input "0"
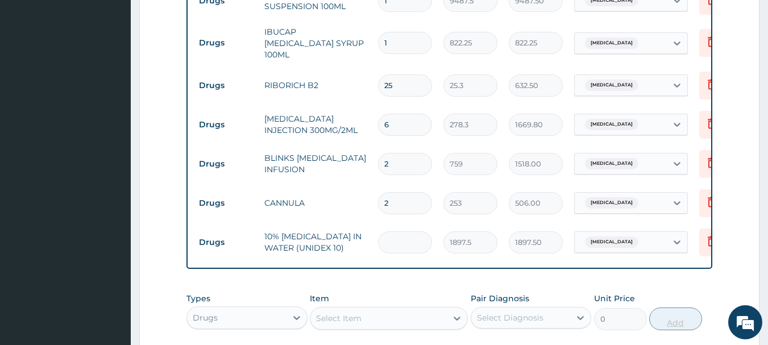
type input "0.00"
type input "3"
type input "5692.50"
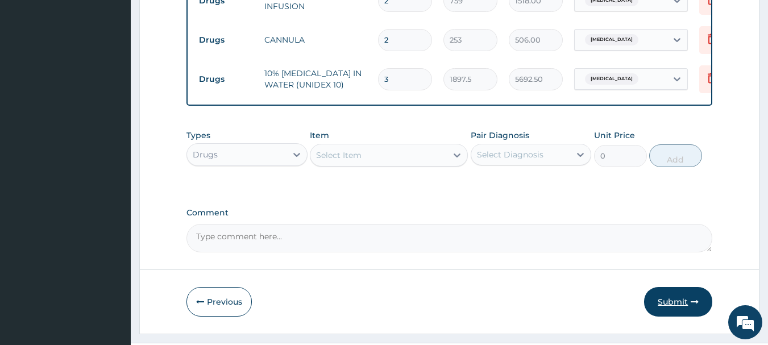
type input "3"
click at [674, 287] on button "Submit" at bounding box center [678, 302] width 68 height 30
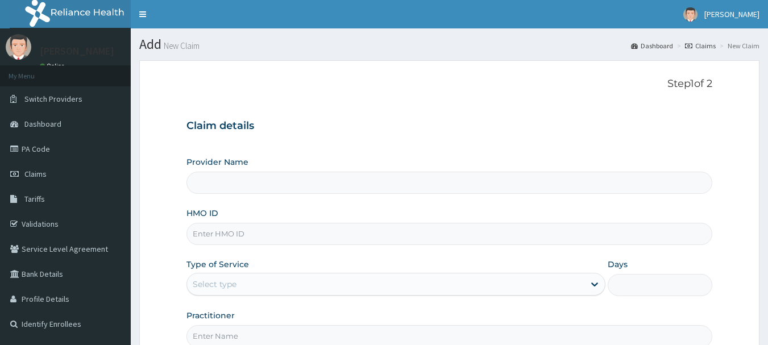
type input "[GEOGRAPHIC_DATA]"
click at [268, 229] on input "HMO ID" at bounding box center [449, 234] width 526 height 22
type input "LBP/10154/C"
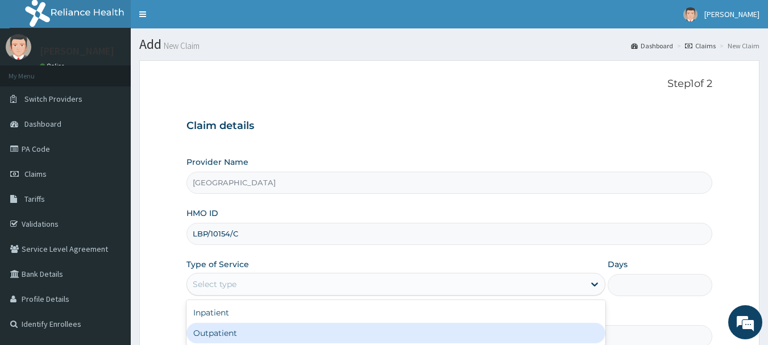
drag, startPoint x: 237, startPoint y: 276, endPoint x: 235, endPoint y: 330, distance: 54.6
click at [235, 296] on div "option Outpatient focused, 2 of 2. 2 results available. Use Up and Down to choo…" at bounding box center [395, 284] width 419 height 23
click at [235, 330] on div "Outpatient" at bounding box center [395, 333] width 419 height 20
type input "1"
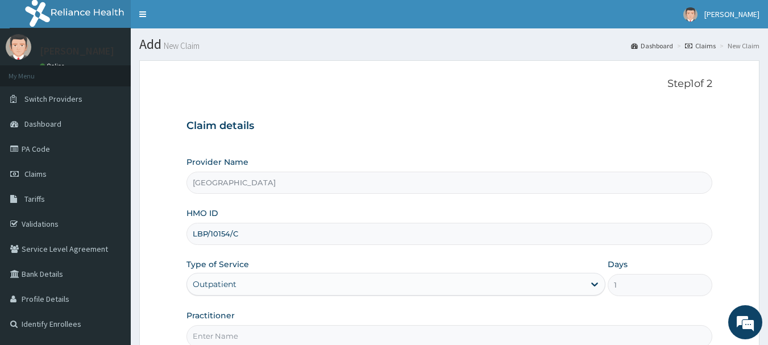
scroll to position [122, 0]
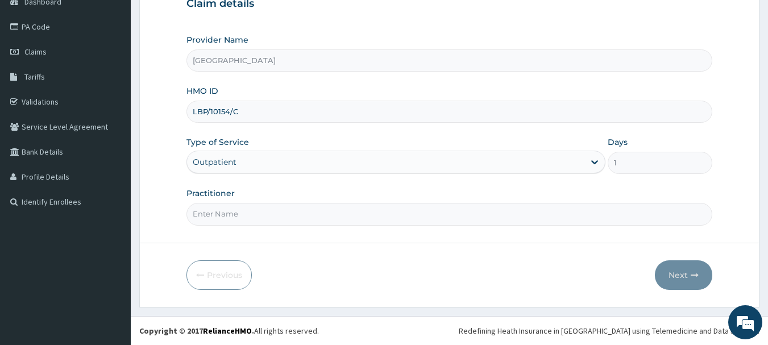
click at [507, 209] on input "Practitioner" at bounding box center [449, 214] width 526 height 22
type input "DR AKPAN"
click at [696, 279] on button "Next" at bounding box center [683, 275] width 57 height 30
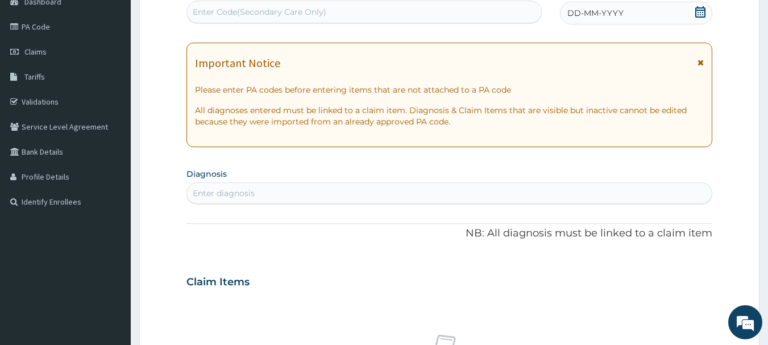
click at [608, 10] on span "DD-MM-YYYY" at bounding box center [595, 12] width 56 height 11
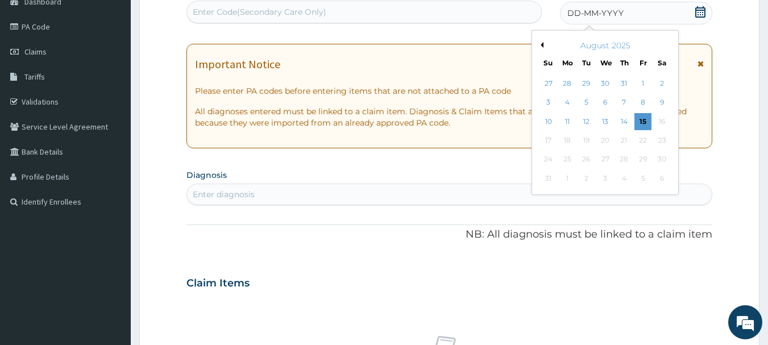
click at [542, 44] on button "Previous Month" at bounding box center [541, 45] width 6 height 6
click at [662, 126] on div "19" at bounding box center [662, 121] width 17 height 17
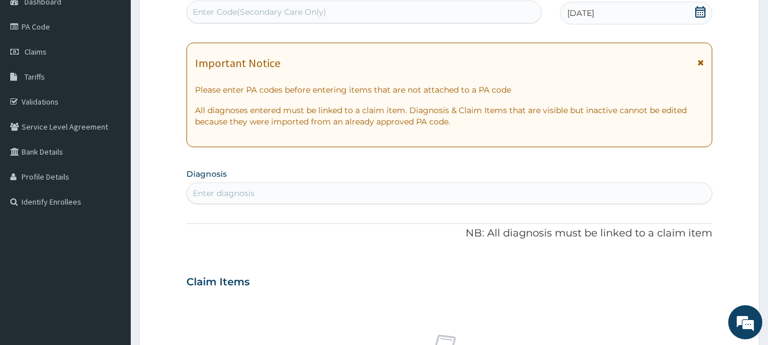
click at [474, 184] on div "Enter diagnosis" at bounding box center [449, 193] width 525 height 18
type input "sepsi"
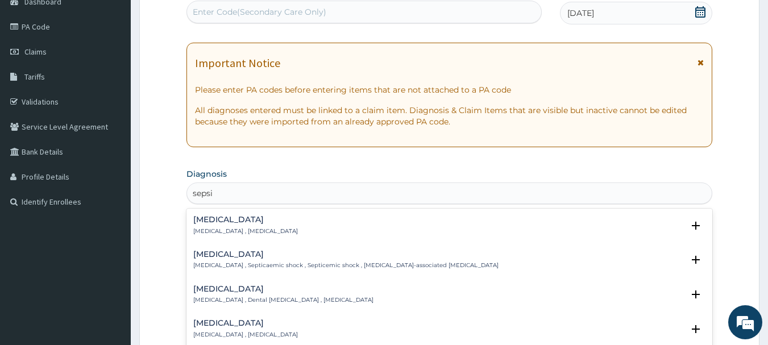
click at [243, 223] on h4 "Sepsis" at bounding box center [245, 219] width 105 height 9
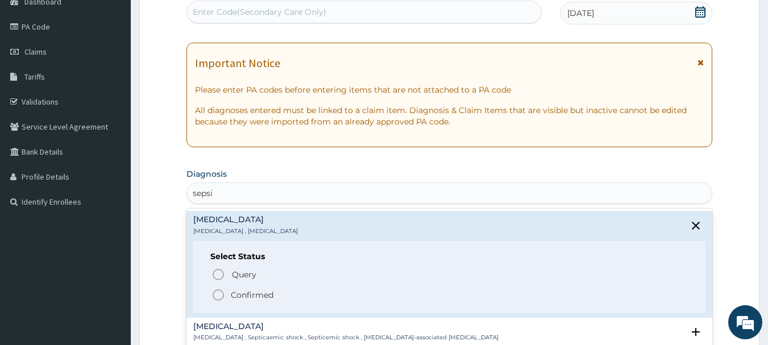
click at [229, 297] on span "Confirmed" at bounding box center [450, 295] width 478 height 14
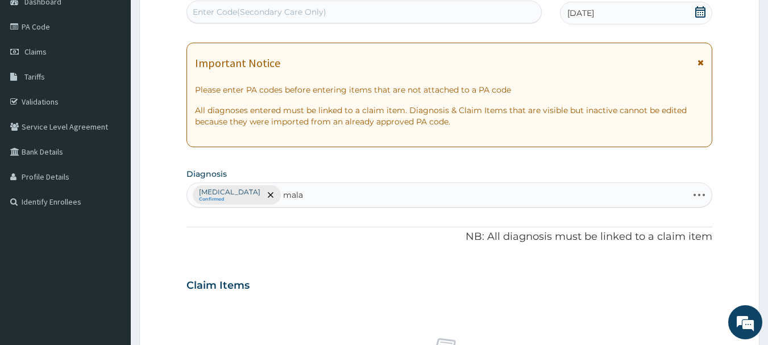
type input "malar"
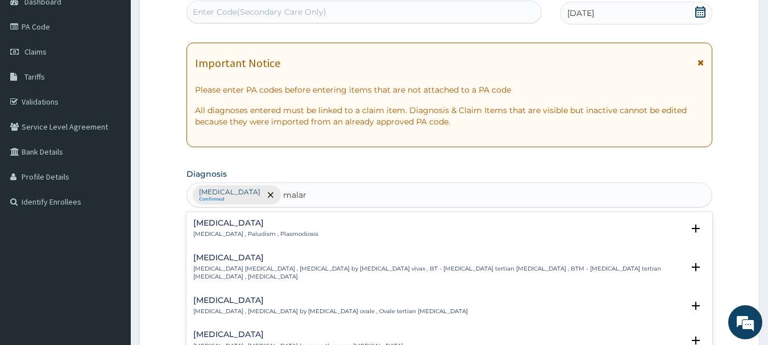
click at [239, 234] on p "Malaria , Paludism , Plasmodiosis" at bounding box center [255, 234] width 125 height 8
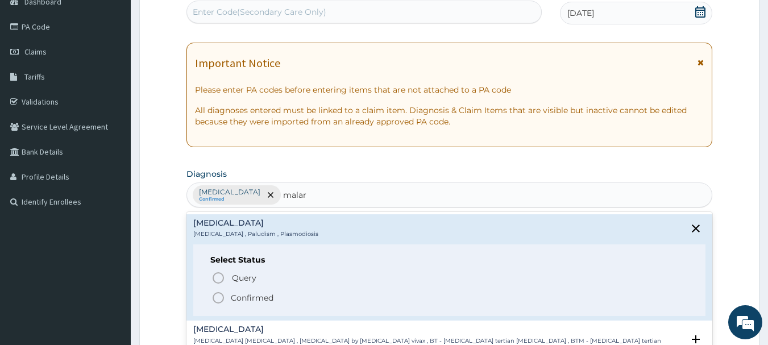
click at [222, 300] on icon "status option filled" at bounding box center [218, 298] width 14 height 14
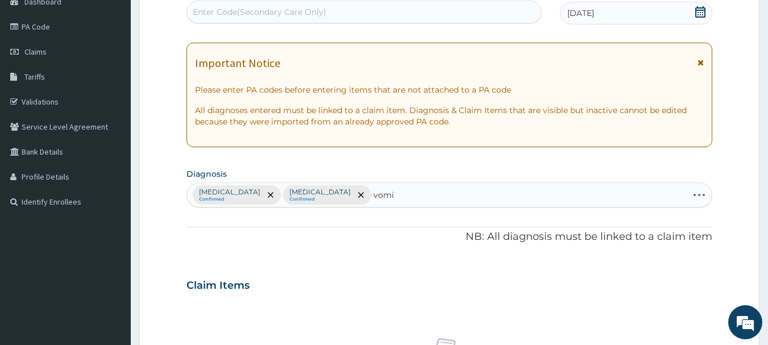
type input "vomit"
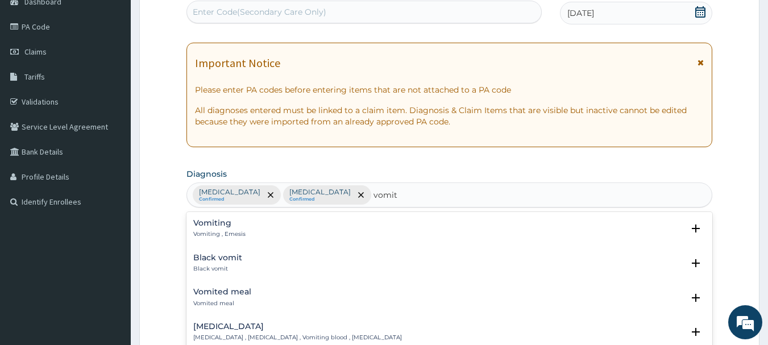
click at [220, 227] on h4 "Vomiting" at bounding box center [219, 223] width 52 height 9
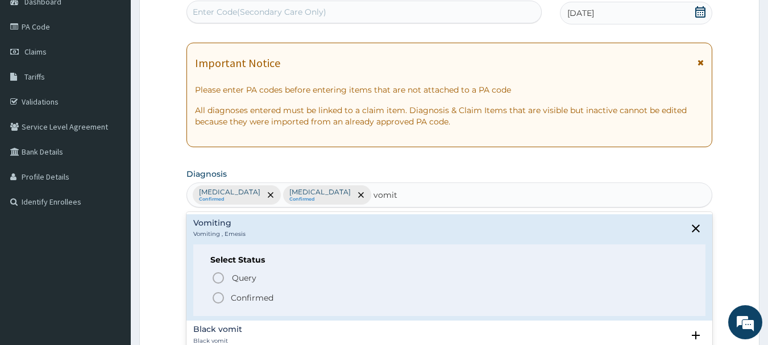
click at [220, 298] on icon "status option filled" at bounding box center [218, 298] width 14 height 14
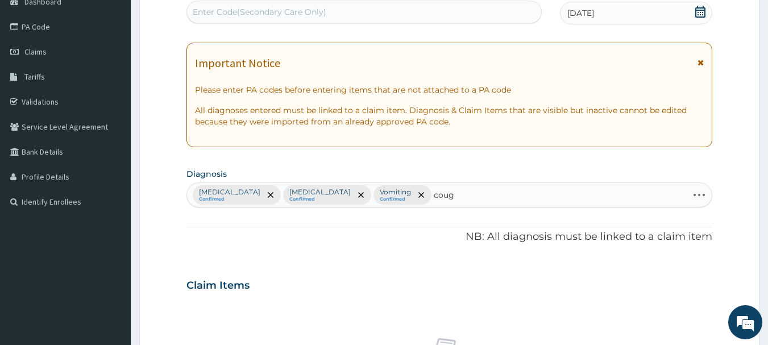
type input "cough"
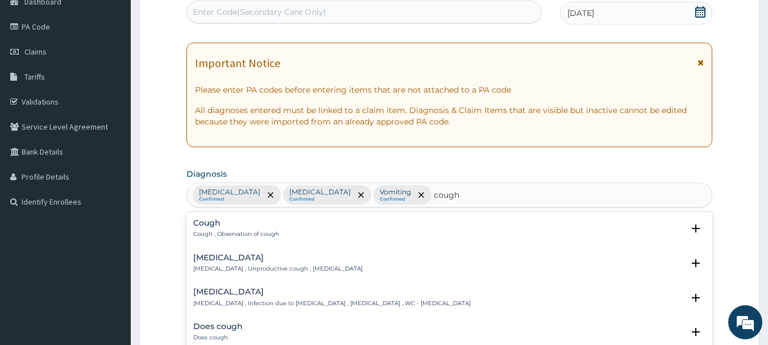
click at [208, 231] on p "Cough , Observation of cough" at bounding box center [236, 234] width 86 height 8
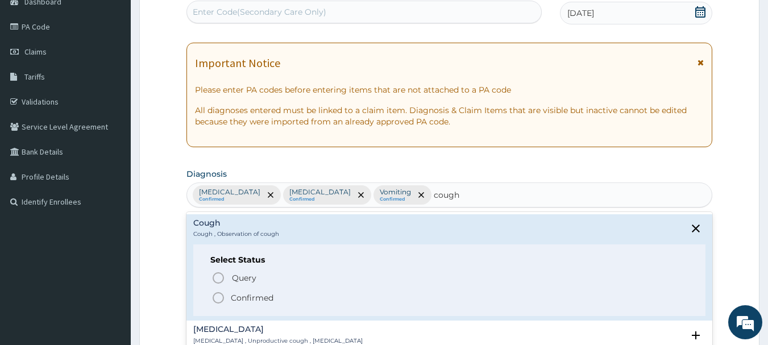
click at [219, 296] on icon "status option filled" at bounding box center [218, 298] width 14 height 14
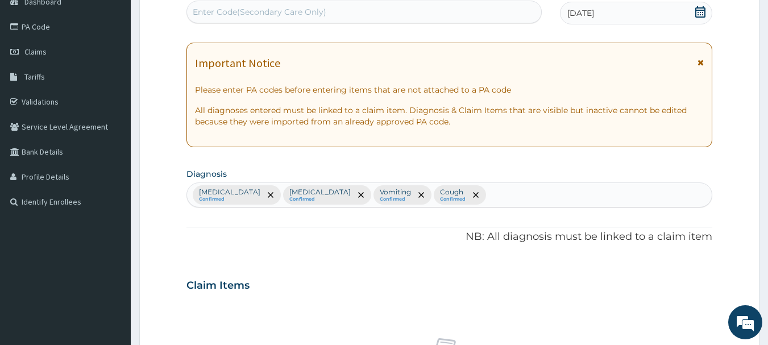
scroll to position [475, 0]
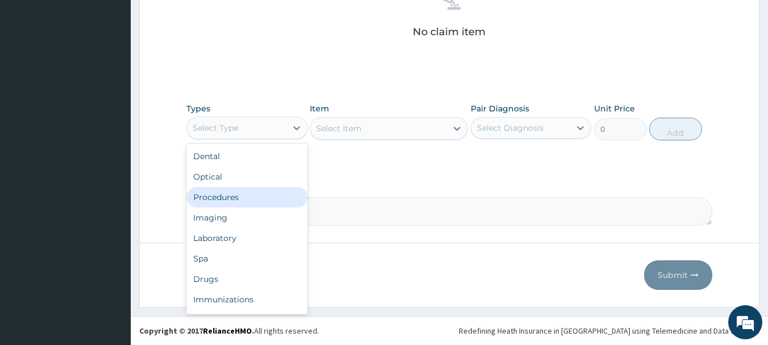
drag, startPoint x: 279, startPoint y: 128, endPoint x: 259, endPoint y: 200, distance: 74.7
click at [259, 139] on div "option Procedures focused, 3 of 10. 10 results available. Use Up and Down to ch…" at bounding box center [246, 128] width 121 height 23
click at [259, 200] on div "Procedures" at bounding box center [246, 197] width 121 height 20
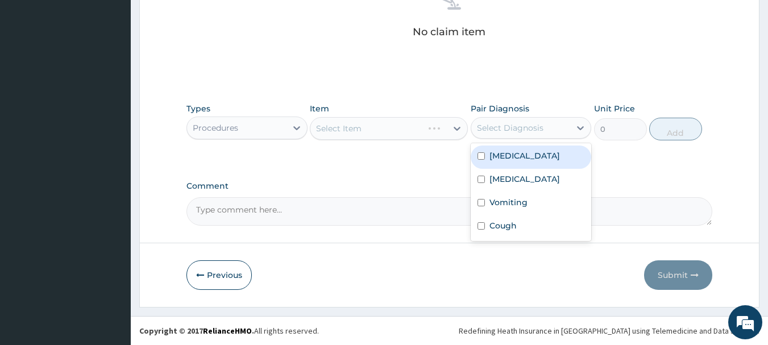
click at [479, 125] on div "Select Diagnosis" at bounding box center [510, 127] width 67 height 11
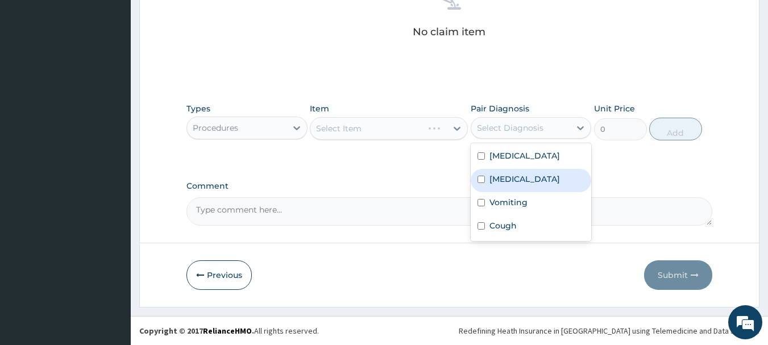
drag, startPoint x: 494, startPoint y: 152, endPoint x: 500, endPoint y: 177, distance: 25.1
click at [500, 177] on div "Sepsis Malaria Vomiting Cough" at bounding box center [531, 192] width 121 height 98
click at [500, 177] on label "Malaria" at bounding box center [525, 178] width 70 height 11
checkbox input "true"
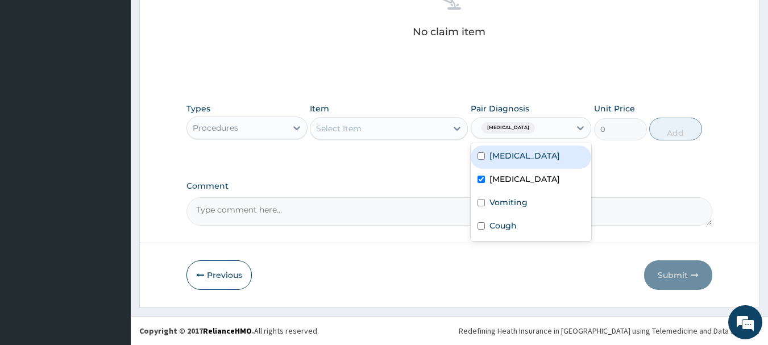
click at [507, 163] on div "Sepsis" at bounding box center [531, 157] width 121 height 23
checkbox input "true"
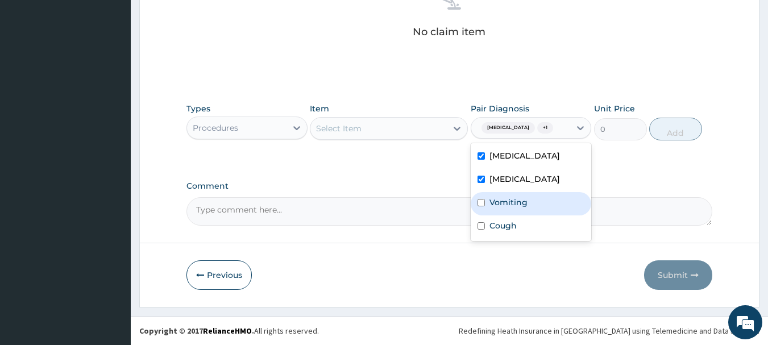
click at [512, 211] on div "Vomiting" at bounding box center [531, 203] width 121 height 23
checkbox input "true"
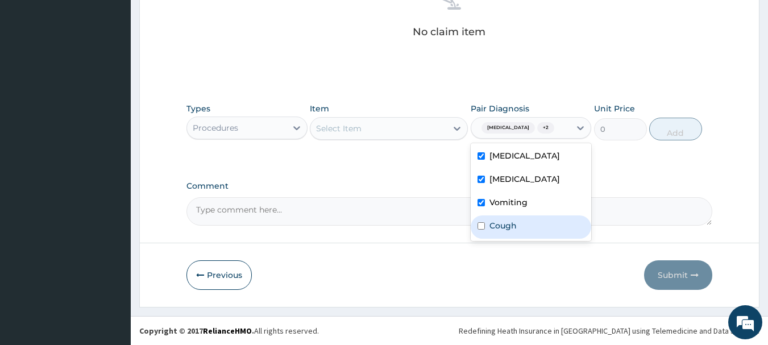
click at [510, 229] on label "Cough" at bounding box center [503, 225] width 27 height 11
checkbox input "true"
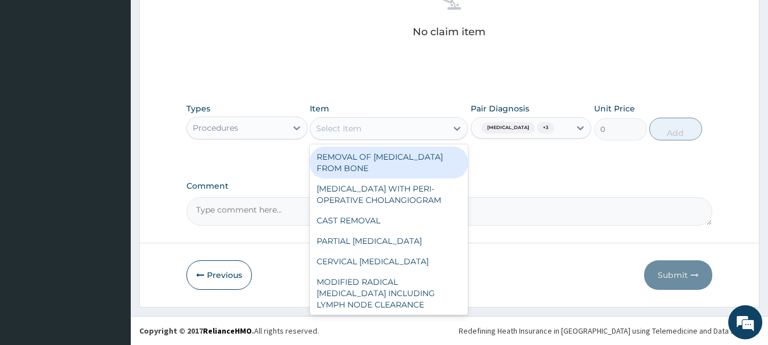
click at [420, 120] on div "Select Item" at bounding box center [378, 128] width 136 height 18
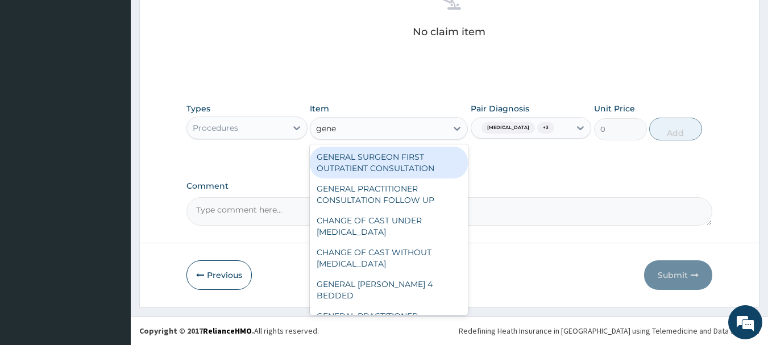
type input "gener"
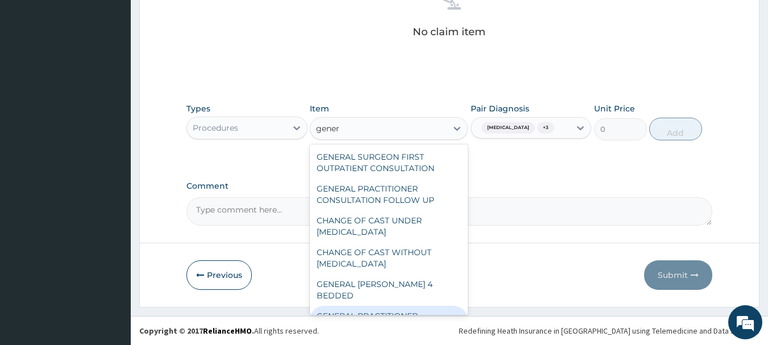
click at [369, 306] on div "GENERAL PRACTITIONER CONSULTATION FIRST OUTPATIENT CONSULTATION" at bounding box center [389, 327] width 158 height 43
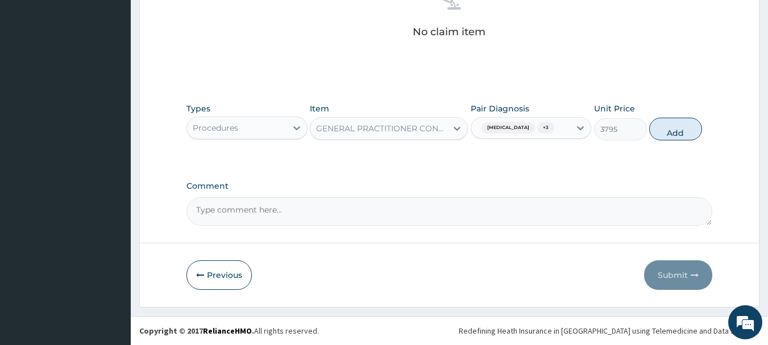
drag, startPoint x: 661, startPoint y: 127, endPoint x: 368, endPoint y: 127, distance: 292.8
click at [368, 127] on div "Types Procedures Item GENERAL PRACTITIONER CONSULTATION FIRST OUTPATIENT CONSUL…" at bounding box center [449, 121] width 526 height 49
click at [668, 131] on button "Add" at bounding box center [675, 129] width 53 height 23
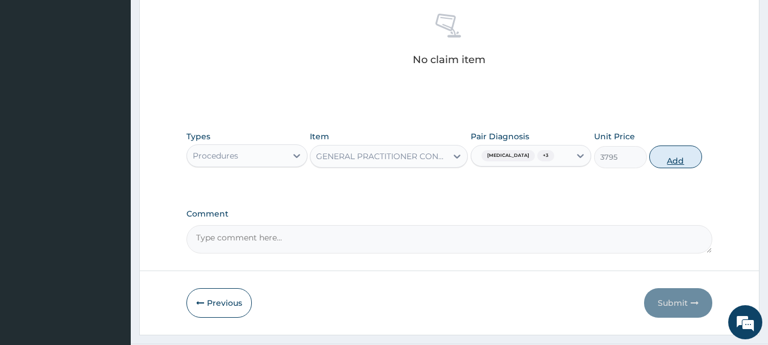
type input "0"
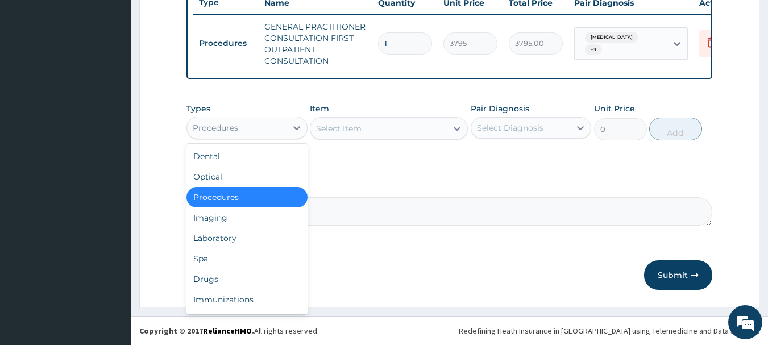
drag, startPoint x: 220, startPoint y: 127, endPoint x: 235, endPoint y: 227, distance: 101.2
click at [235, 139] on div "option Procedures, selected. option Procedures selected, 3 of 10. 10 results av…" at bounding box center [246, 128] width 121 height 23
click at [235, 228] on div "Laboratory" at bounding box center [246, 238] width 121 height 20
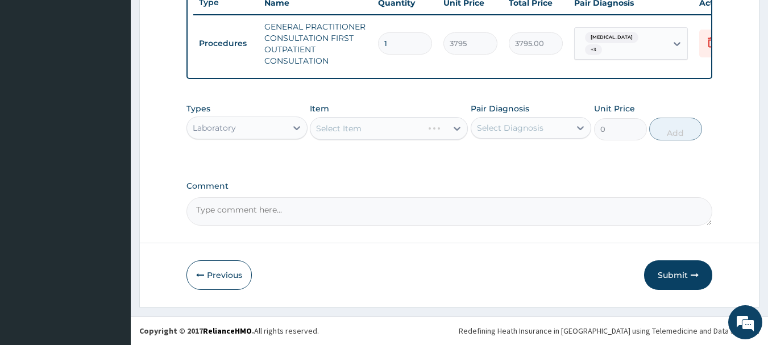
drag, startPoint x: 418, startPoint y: 171, endPoint x: 407, endPoint y: 147, distance: 26.2
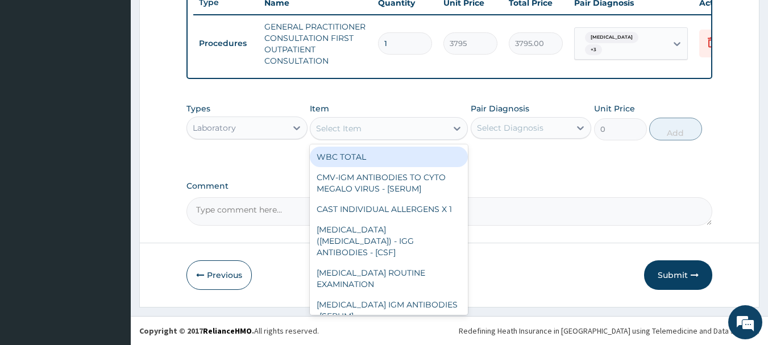
click at [405, 125] on div "Select Item" at bounding box center [378, 128] width 136 height 18
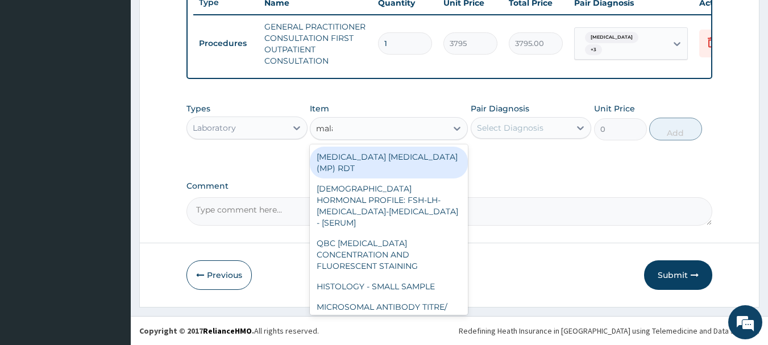
type input "malar"
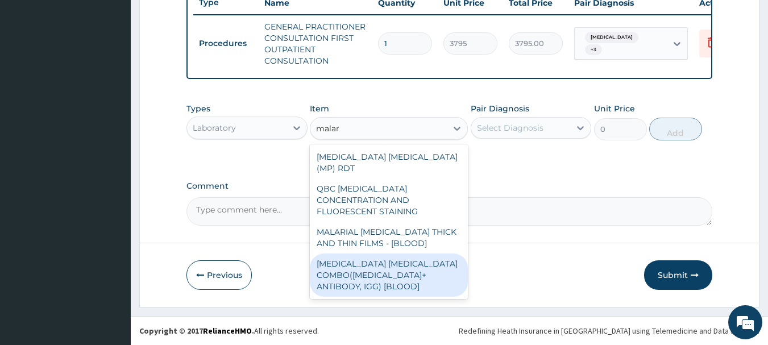
click at [392, 256] on div "MALARIA PARASITE COMBO(BLOOD FILM+ ANTIBODY, IGG) [BLOOD]" at bounding box center [389, 275] width 158 height 43
type input "1725"
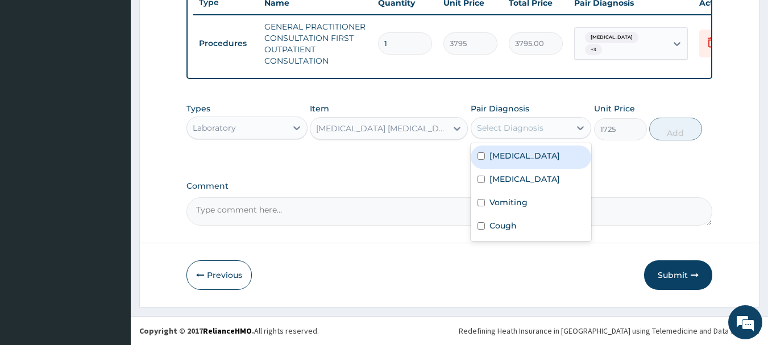
click at [526, 132] on div "Select Diagnosis" at bounding box center [510, 127] width 67 height 11
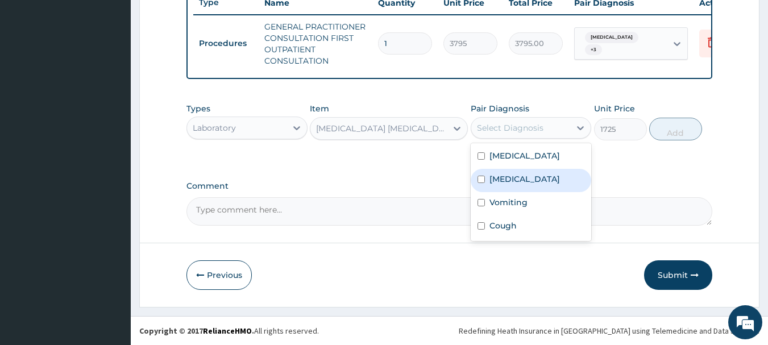
click at [515, 182] on label "Malaria" at bounding box center [525, 178] width 70 height 11
checkbox input "true"
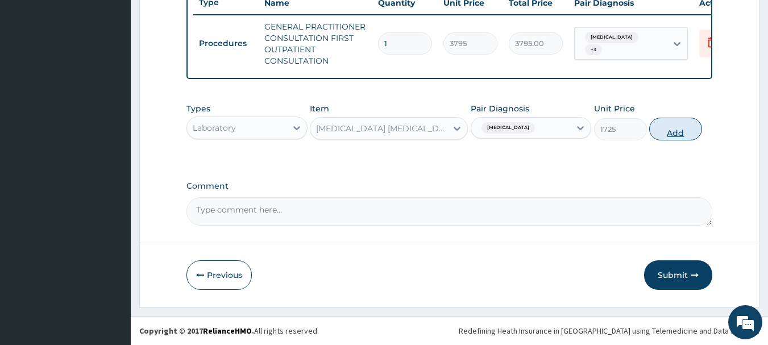
click at [684, 132] on button "Add" at bounding box center [675, 129] width 53 height 23
type input "0"
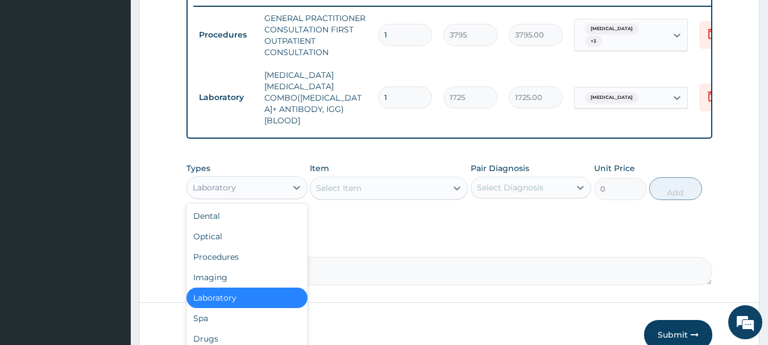
click at [241, 179] on div "Laboratory" at bounding box center [236, 188] width 99 height 18
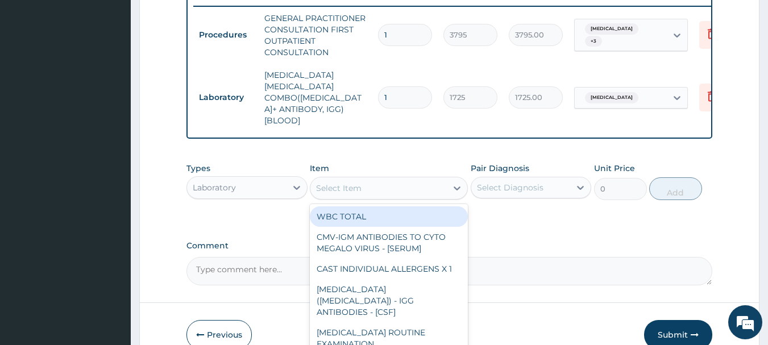
click at [356, 182] on div "Select Item" at bounding box center [338, 187] width 45 height 11
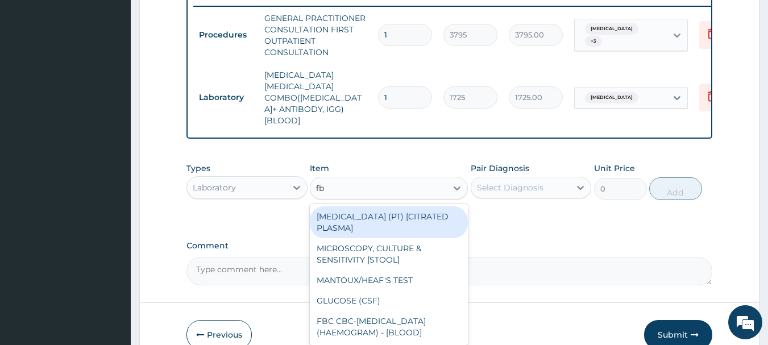
type input "fbc"
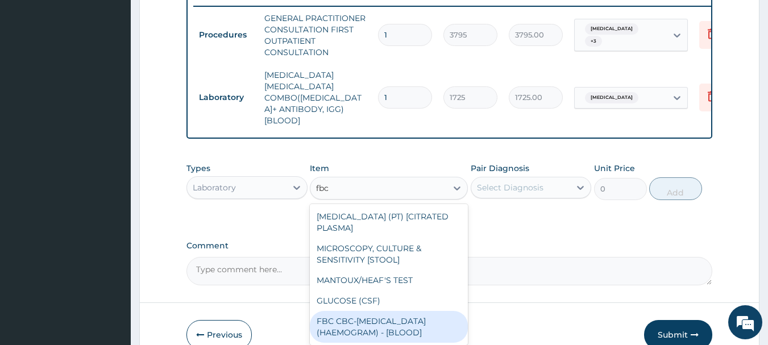
click at [369, 311] on div "FBC CBC-COMPLETE BLOOD COUNT (HAEMOGRAM) - [BLOOD]" at bounding box center [389, 327] width 158 height 32
type input "4600"
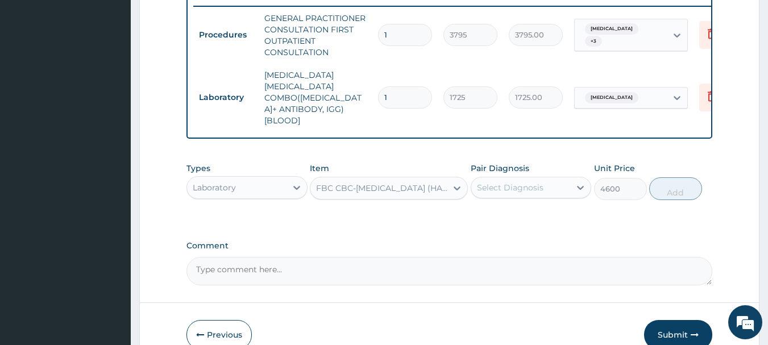
click at [517, 182] on div "Select Diagnosis" at bounding box center [510, 187] width 67 height 11
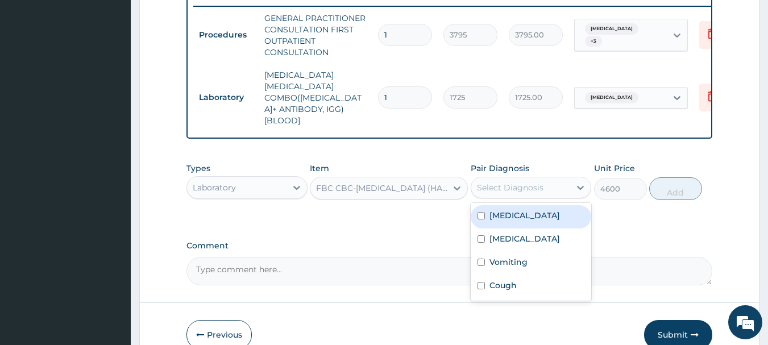
click at [533, 209] on div "Sepsis" at bounding box center [531, 216] width 121 height 23
checkbox input "true"
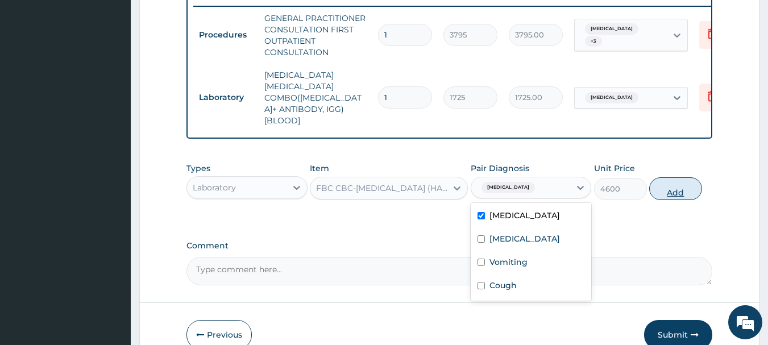
click at [674, 177] on button "Add" at bounding box center [675, 188] width 53 height 23
type input "0"
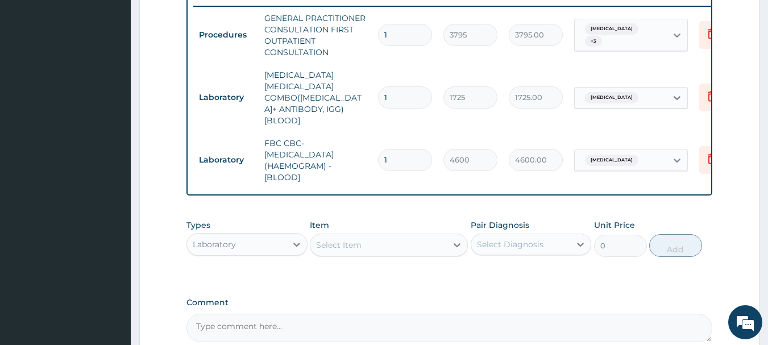
scroll to position [225, 0]
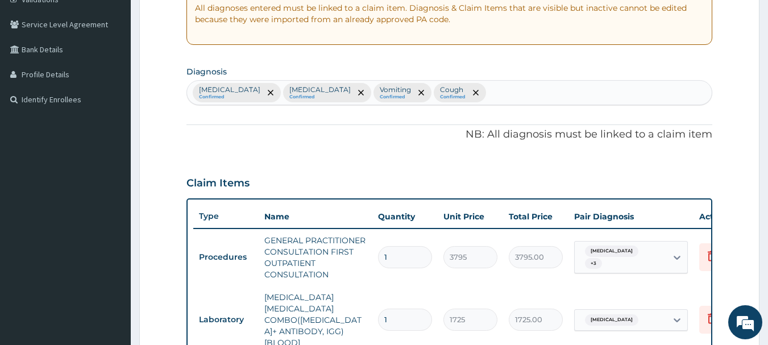
click at [492, 96] on div "Sepsis Confirmed Malaria Confirmed Vomiting Confirmed Cough Confirmed" at bounding box center [449, 93] width 525 height 24
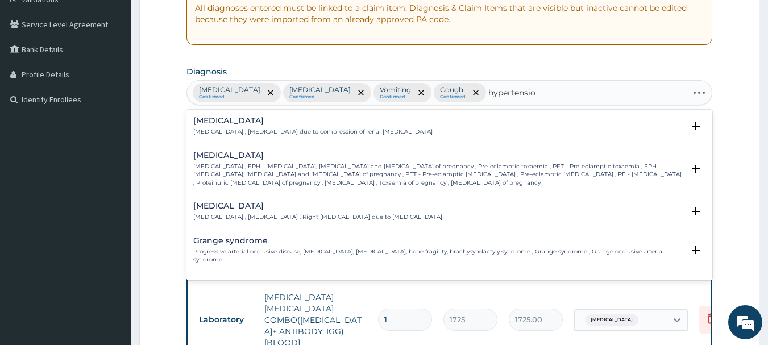
type input "hypertension"
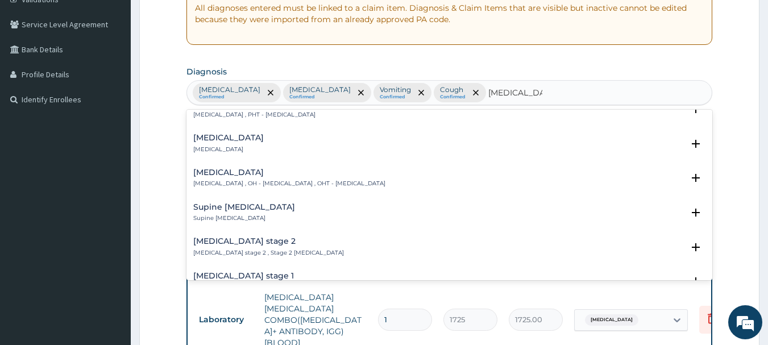
scroll to position [291, 0]
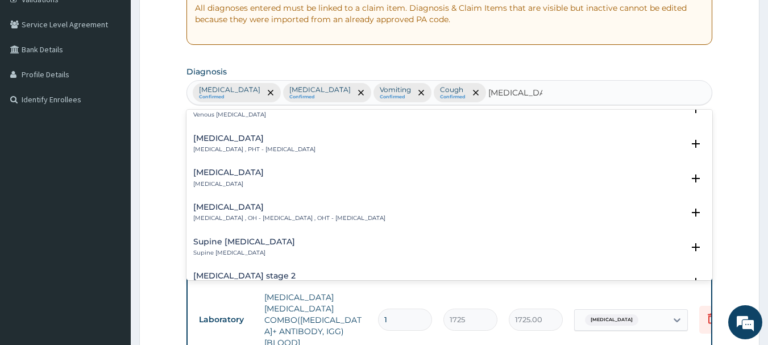
click at [264, 180] on p "Benign hypertension" at bounding box center [228, 184] width 70 height 8
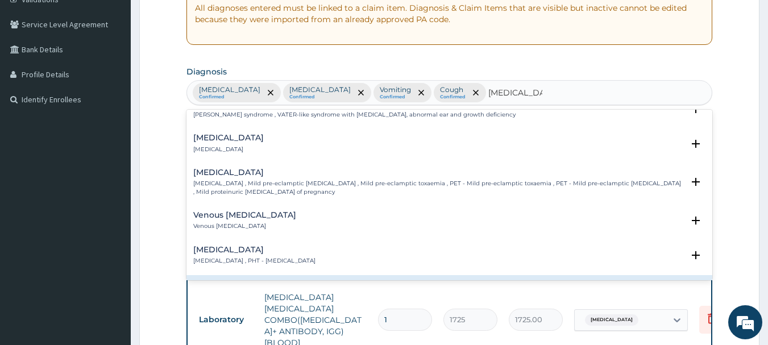
scroll to position [145, 0]
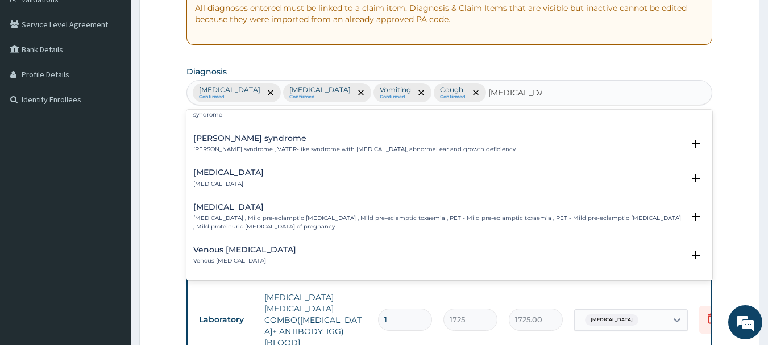
click at [252, 180] on p "Renal hypertension" at bounding box center [228, 184] width 70 height 8
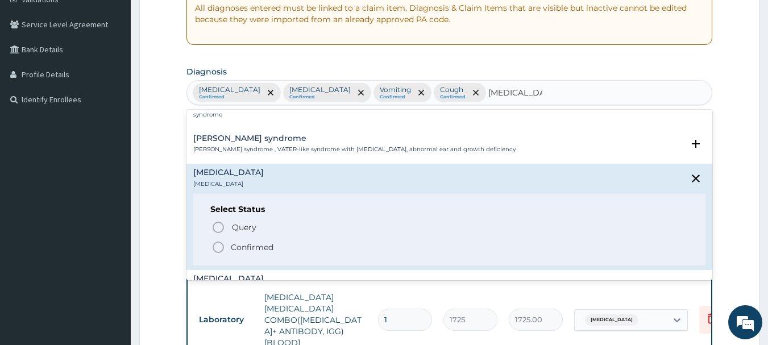
click at [229, 240] on span "Confirmed" at bounding box center [450, 247] width 478 height 14
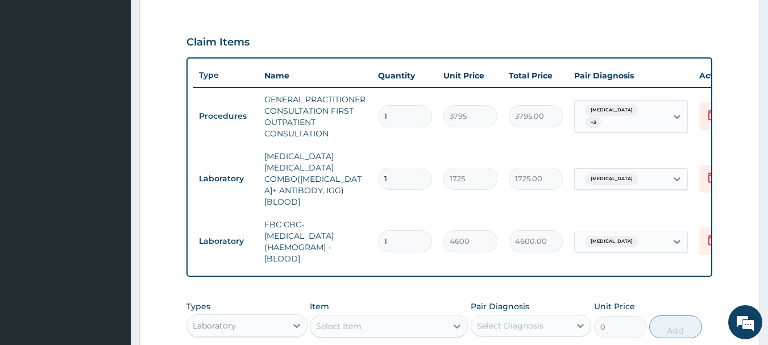
scroll to position [549, 0]
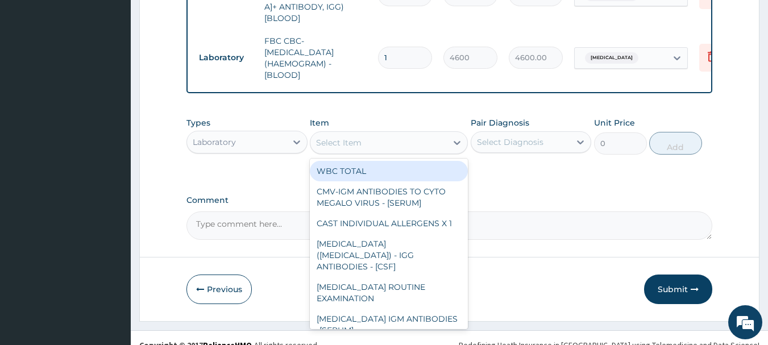
click at [417, 134] on div "Select Item" at bounding box center [378, 143] width 136 height 18
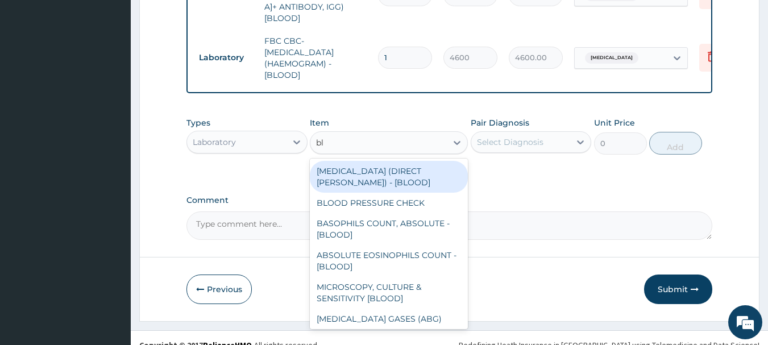
type input "blo"
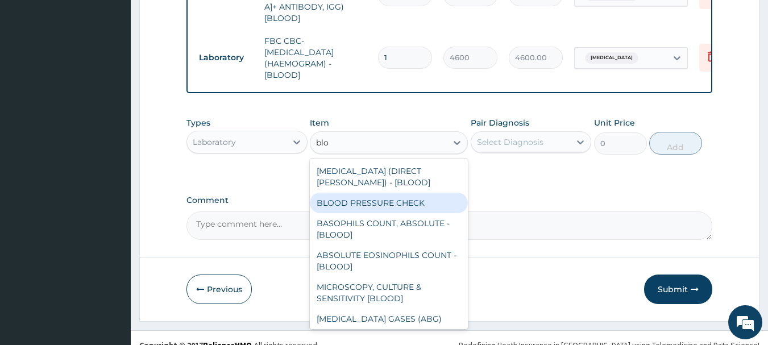
click at [417, 193] on div "BLOOD PRESSURE CHECK" at bounding box center [389, 203] width 158 height 20
type input "1380"
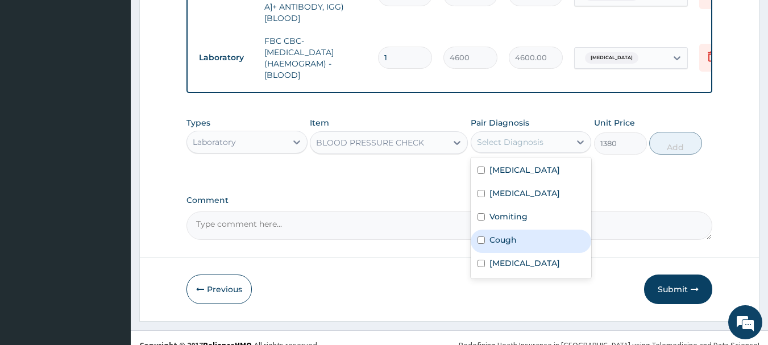
drag, startPoint x: 557, startPoint y: 132, endPoint x: 535, endPoint y: 223, distance: 93.5
click at [535, 153] on div "option Sepsis, selected. option Cough focused, 4 of 5. 5 results available. Use…" at bounding box center [531, 142] width 121 height 22
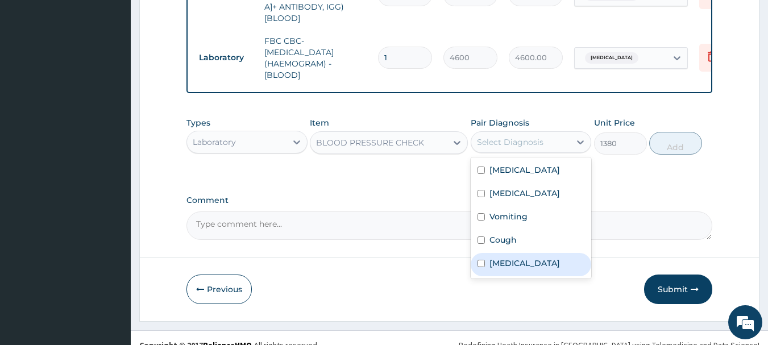
click at [535, 253] on div "Renal hypertension" at bounding box center [531, 264] width 121 height 23
checkbox input "true"
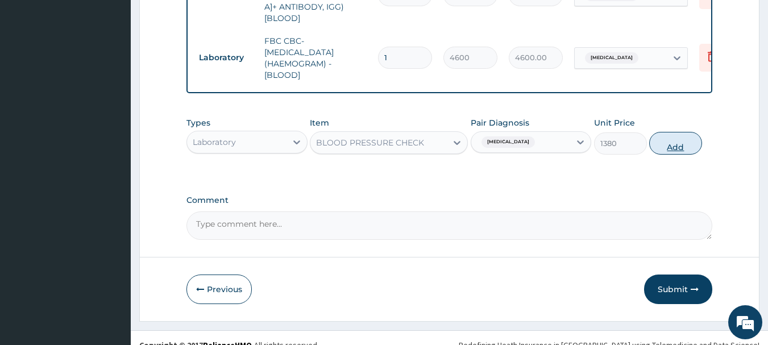
click at [662, 136] on button "Add" at bounding box center [675, 143] width 53 height 23
type input "0"
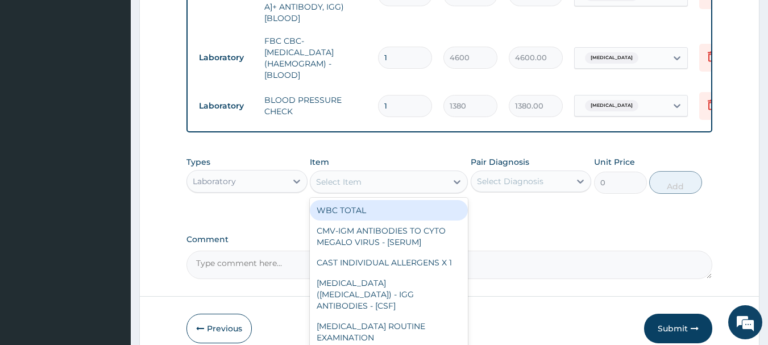
click at [395, 173] on div "Select Item" at bounding box center [378, 182] width 136 height 18
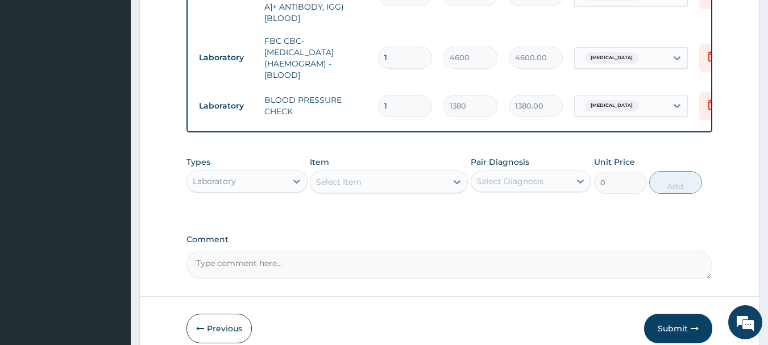
click at [491, 151] on div "Types Laboratory Item Select Item Pair Diagnosis Select Diagnosis Unit Price 0 …" at bounding box center [449, 175] width 526 height 49
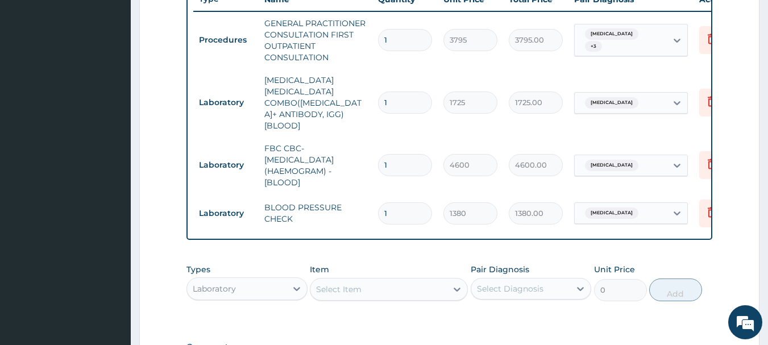
scroll to position [512, 0]
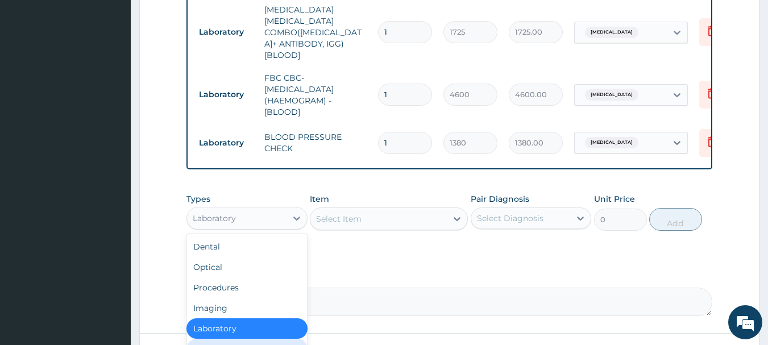
drag, startPoint x: 238, startPoint y: 206, endPoint x: 239, endPoint y: 341, distance: 134.2
click at [239, 230] on div "option Laboratory, selected. option Spa focused, 6 of 10. 10 results available.…" at bounding box center [246, 218] width 121 height 23
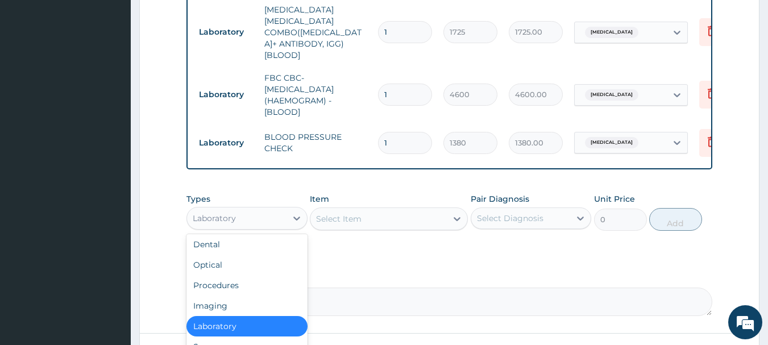
scroll to position [23, 0]
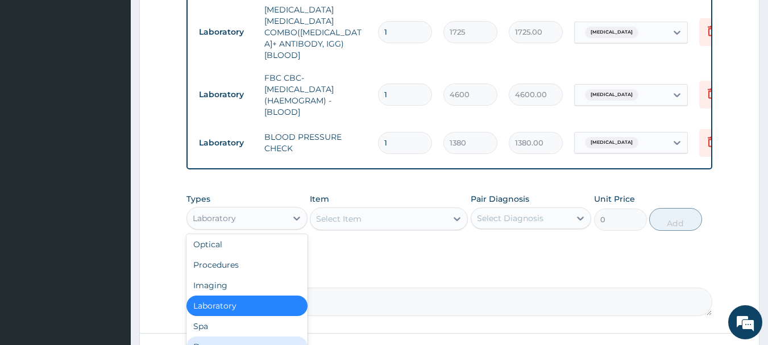
click at [240, 337] on div "Drugs" at bounding box center [246, 347] width 121 height 20
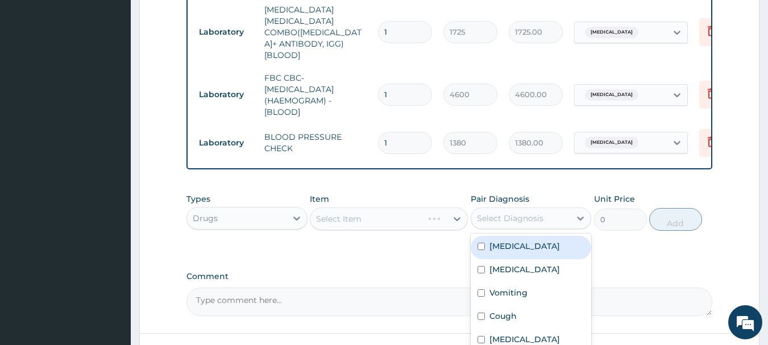
click at [486, 213] on div "Select Diagnosis" at bounding box center [510, 218] width 67 height 11
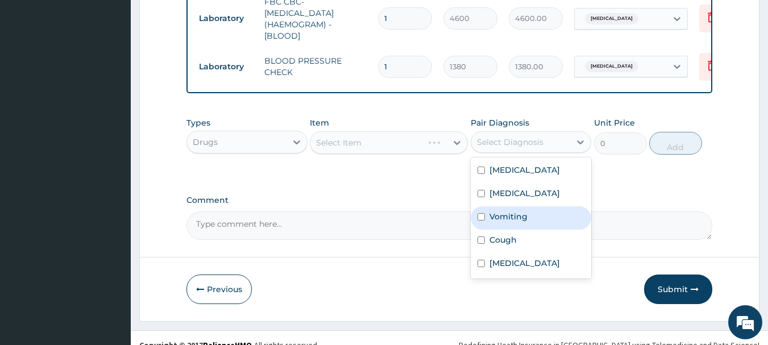
click at [393, 131] on div "Select Item" at bounding box center [389, 142] width 158 height 23
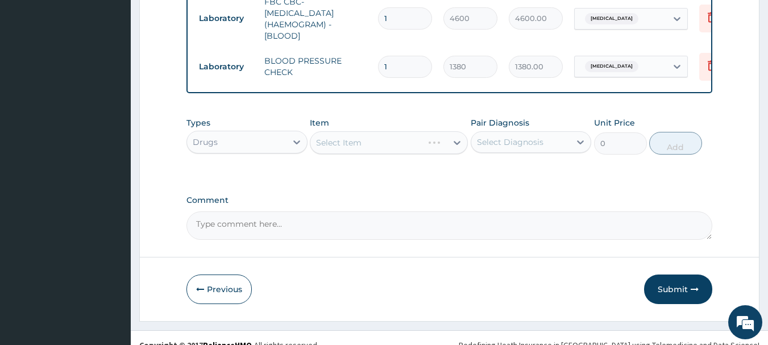
click at [393, 131] on div "Select Item" at bounding box center [389, 142] width 158 height 23
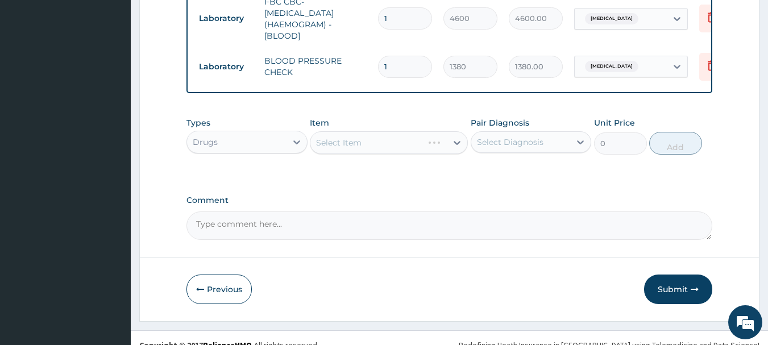
click at [393, 131] on div "Select Item" at bounding box center [389, 142] width 158 height 23
click at [395, 132] on div "Select Item" at bounding box center [389, 142] width 158 height 23
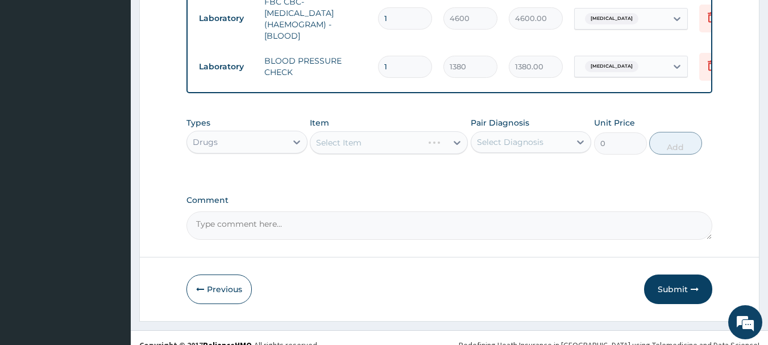
click at [395, 132] on div "Select Item" at bounding box center [389, 142] width 158 height 23
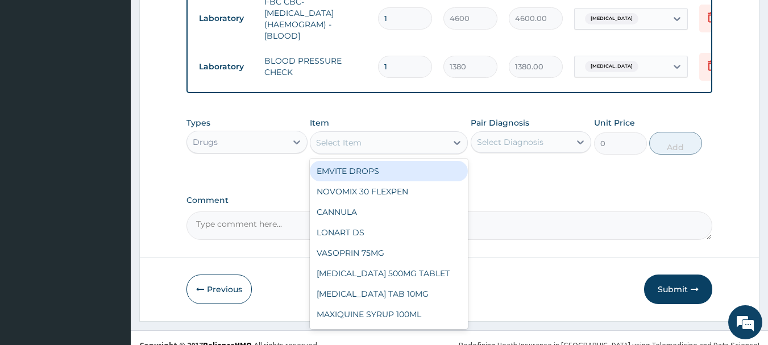
click at [393, 134] on div "Select Item" at bounding box center [378, 143] width 136 height 18
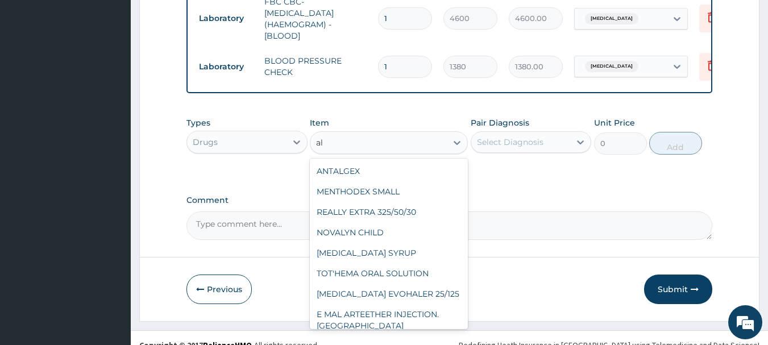
type input "a"
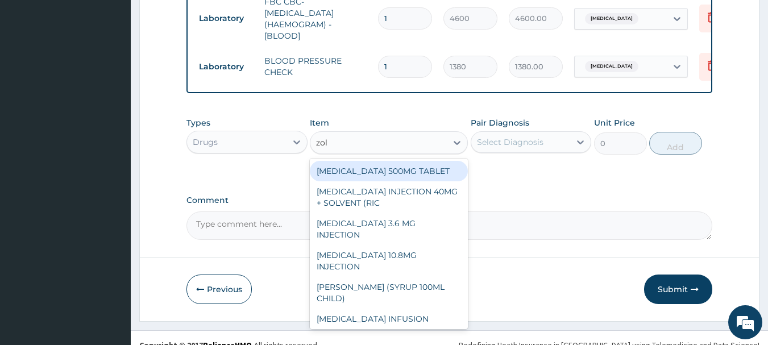
type input "zole"
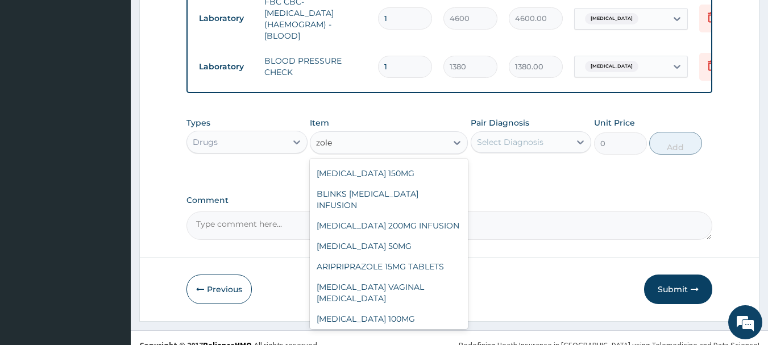
scroll to position [93, 0]
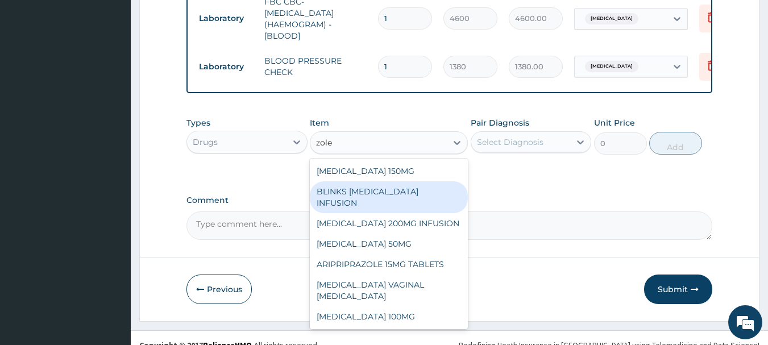
click at [422, 181] on div "BLINKS METRONIDAZOLE INFUSION" at bounding box center [389, 197] width 158 height 32
type input "759"
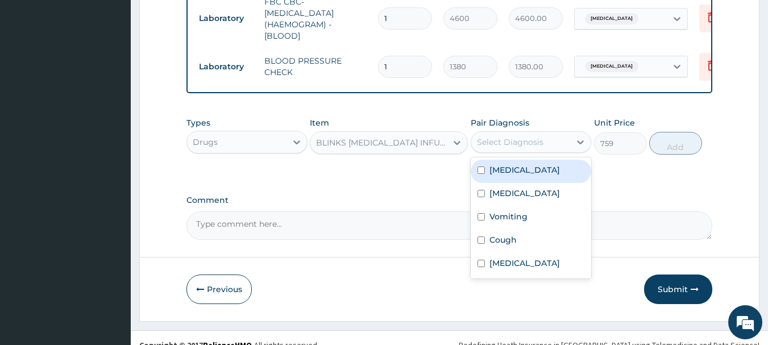
click at [507, 133] on div "Select Diagnosis" at bounding box center [520, 142] width 99 height 18
click at [490, 164] on label "Sepsis" at bounding box center [525, 169] width 70 height 11
checkbox input "true"
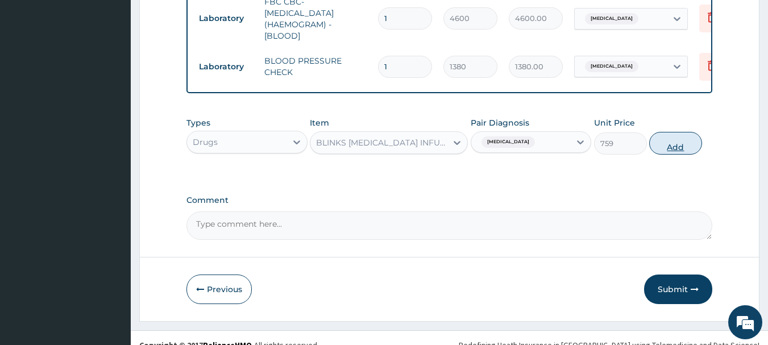
click at [663, 132] on button "Add" at bounding box center [675, 143] width 53 height 23
type input "0"
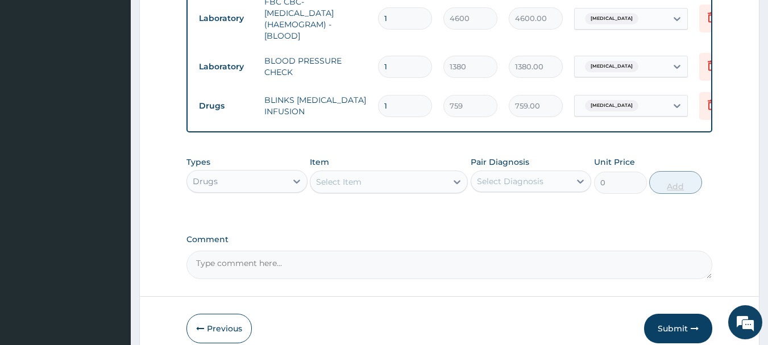
type input "0.00"
type input "3"
type input "2277.00"
type input "3"
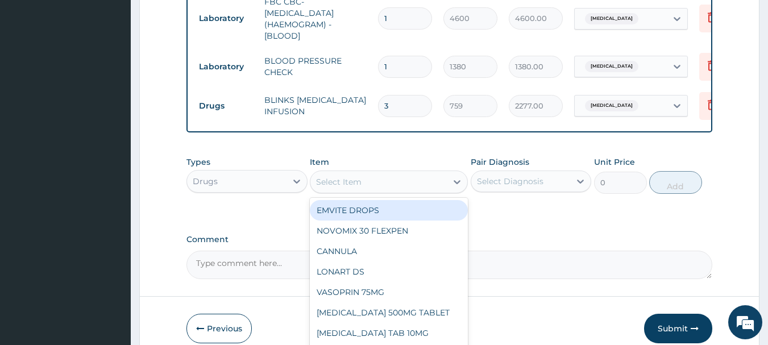
click at [424, 173] on div "Select Item" at bounding box center [378, 182] width 136 height 18
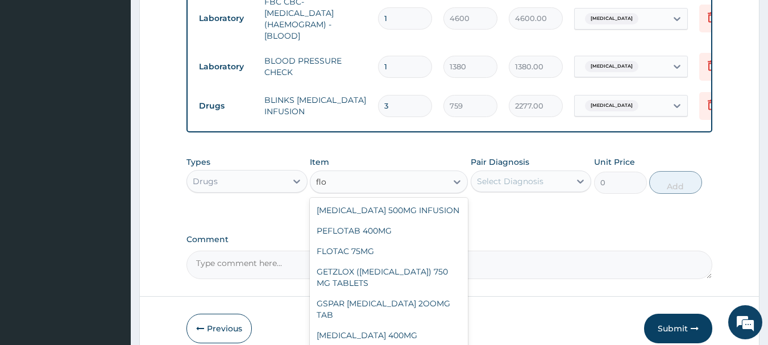
type input "flor"
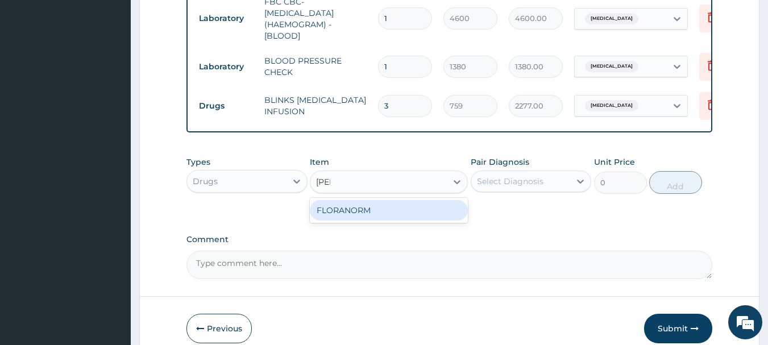
click at [421, 200] on div "FLORANORM" at bounding box center [389, 210] width 158 height 20
type input "1012"
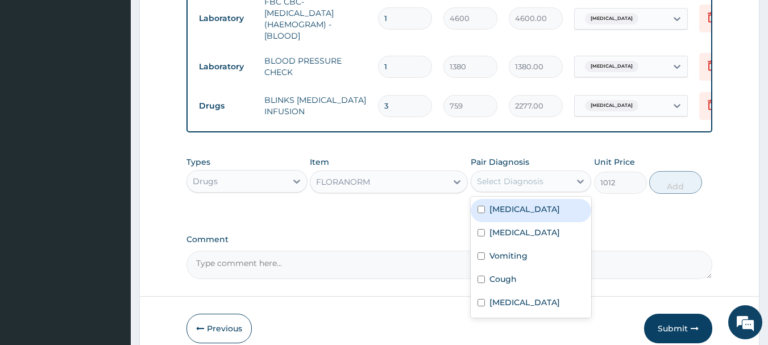
click at [505, 181] on div "Select Diagnosis" at bounding box center [520, 181] width 99 height 18
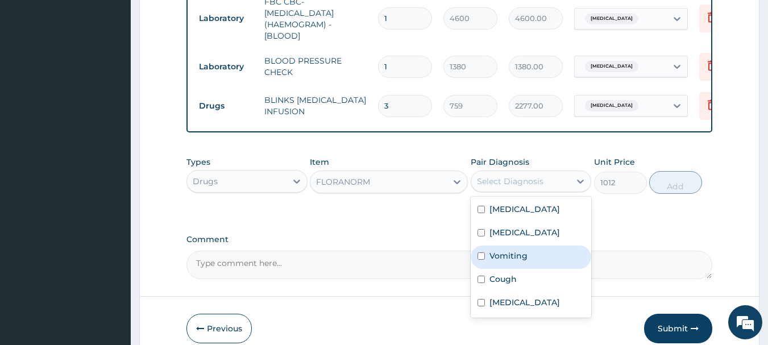
click at [515, 253] on label "Vomiting" at bounding box center [509, 255] width 38 height 11
checkbox input "true"
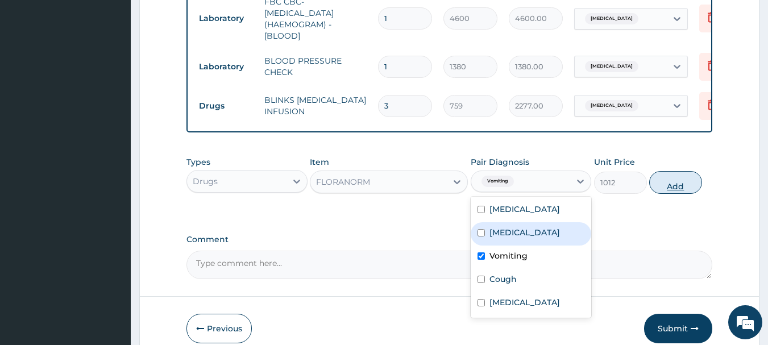
click at [679, 171] on button "Add" at bounding box center [675, 182] width 53 height 23
type input "0"
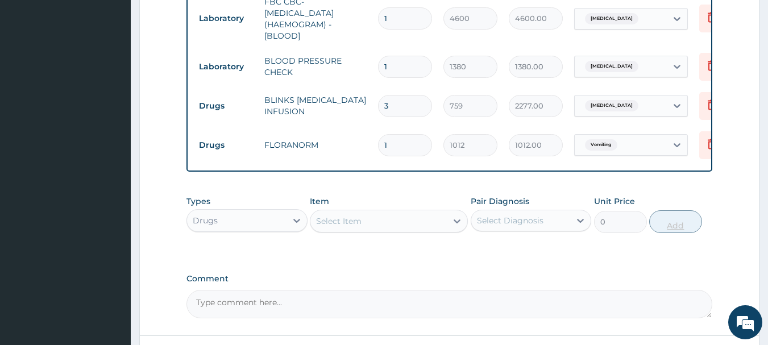
type input "10"
type input "10120.00"
type input "1"
type input "1012.00"
type input "0.00"
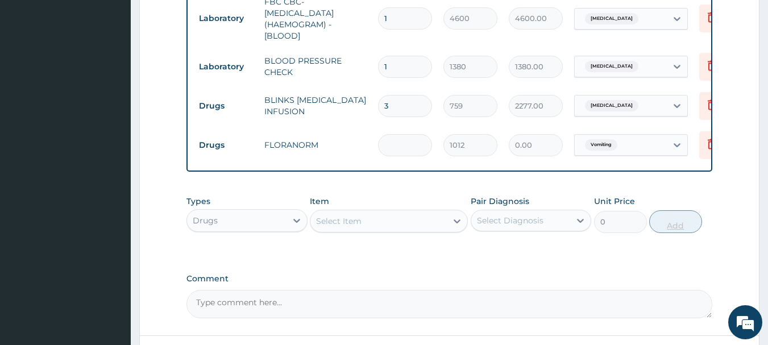
type input "8"
type input "8096.00"
type input "8"
click at [433, 197] on div "Item Select Item" at bounding box center [389, 215] width 158 height 38
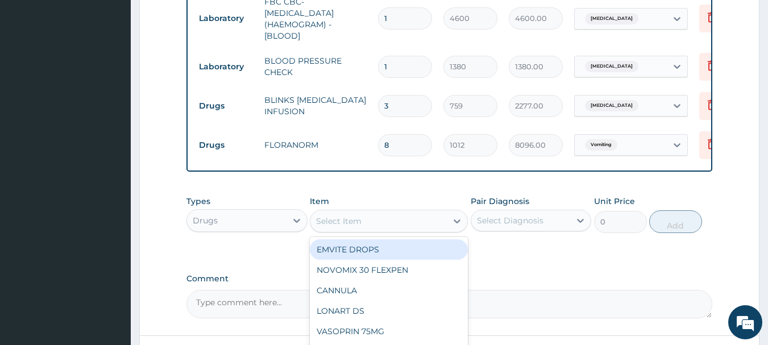
click at [412, 215] on div "Select Item" at bounding box center [378, 221] width 136 height 18
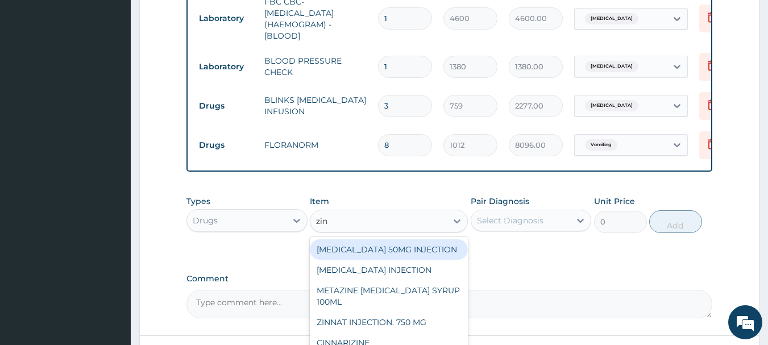
type input "zinc"
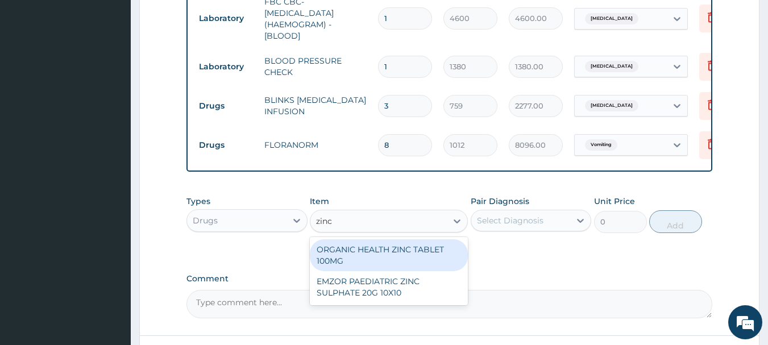
click at [412, 239] on div "ORGANIC HEALTH ZINC TABLET 100MG" at bounding box center [389, 255] width 158 height 32
type input "56.925"
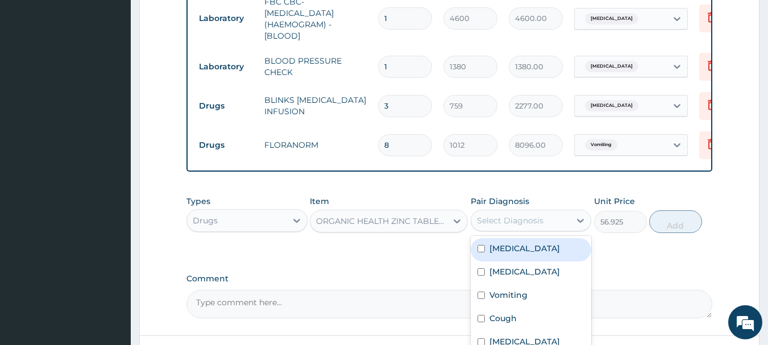
click at [501, 215] on div "Select Diagnosis" at bounding box center [510, 220] width 67 height 11
click at [495, 246] on div "Sepsis" at bounding box center [531, 249] width 121 height 23
checkbox input "true"
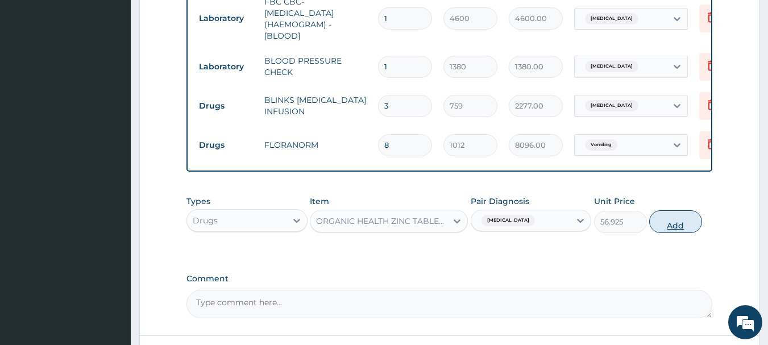
click at [657, 210] on button "Add" at bounding box center [675, 221] width 53 height 23
type input "0"
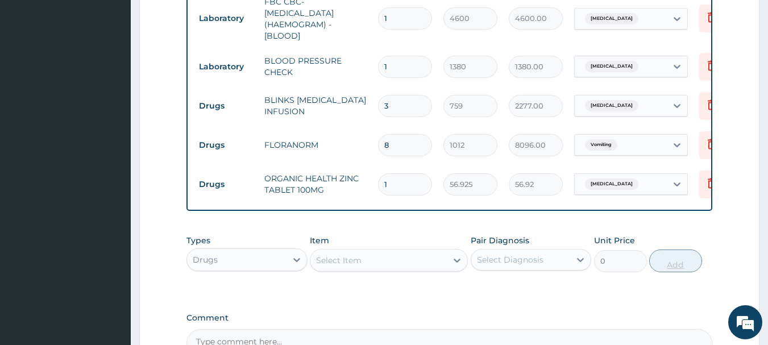
type input "10"
type input "569.25"
type input "10"
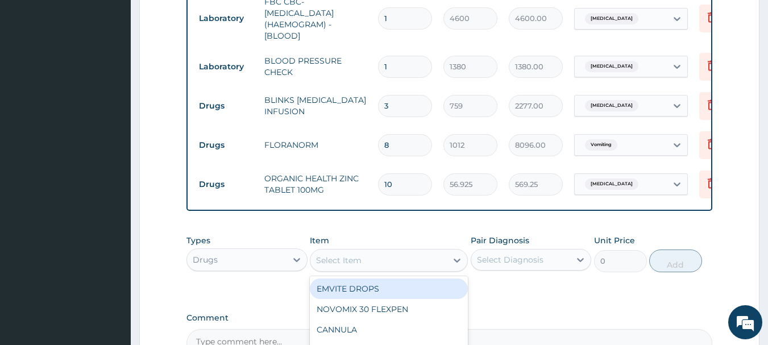
click at [388, 251] on div "Select Item" at bounding box center [378, 260] width 136 height 18
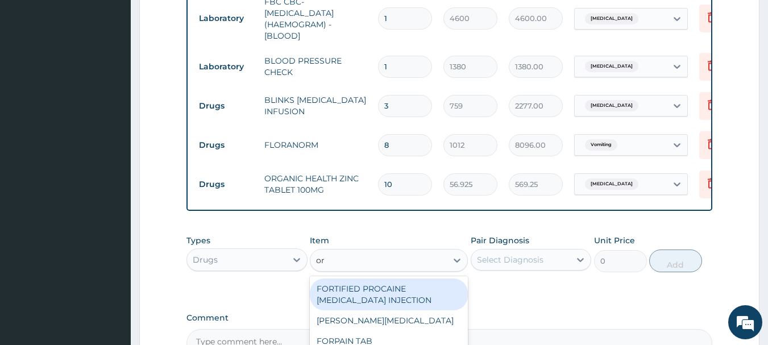
type input "ors"
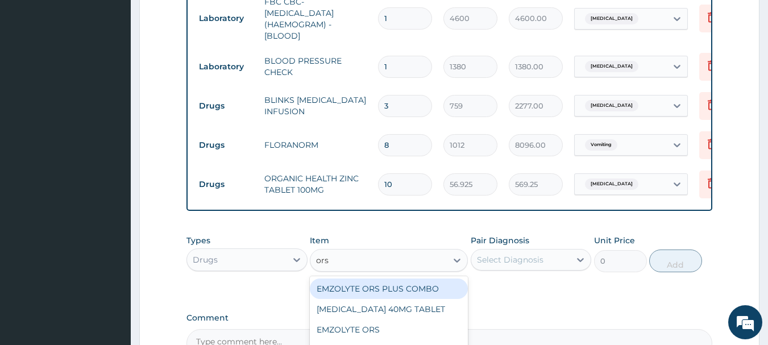
click at [399, 279] on div "EMZOLYTE ORS PLUS COMBO" at bounding box center [389, 289] width 158 height 20
type input "759"
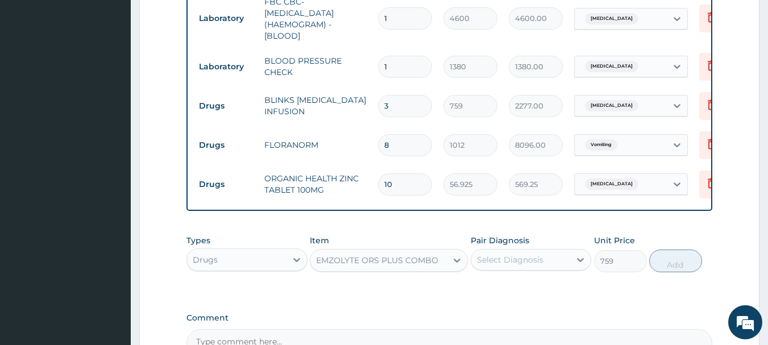
click at [498, 251] on div "Select Diagnosis" at bounding box center [520, 260] width 99 height 18
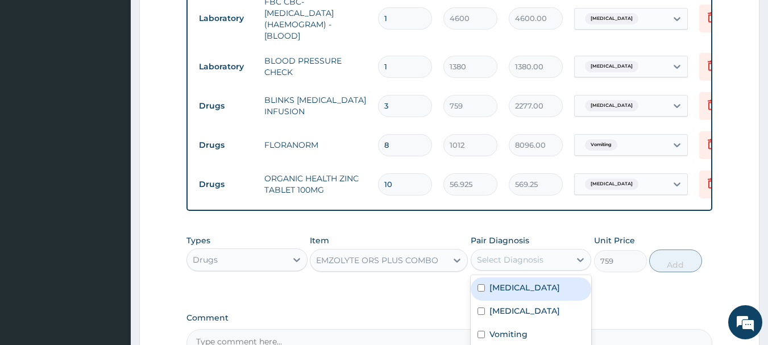
click at [504, 287] on div "Sepsis" at bounding box center [531, 288] width 121 height 23
checkbox input "true"
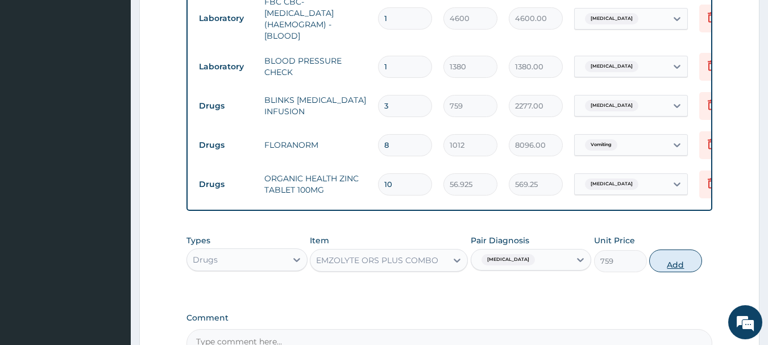
click at [650, 254] on button "Add" at bounding box center [675, 261] width 53 height 23
type input "0"
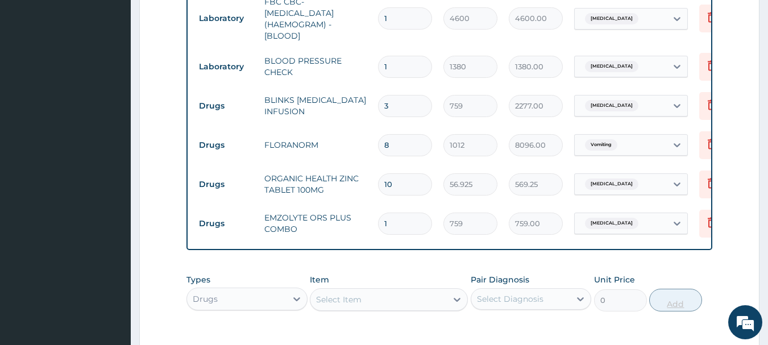
type input "0.00"
type input "4"
type input "3036.00"
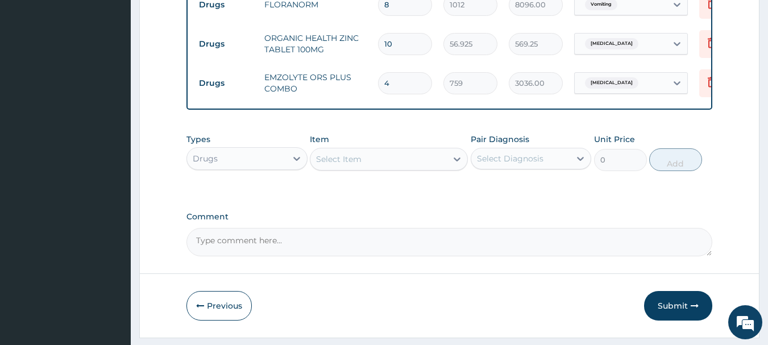
scroll to position [752, 0]
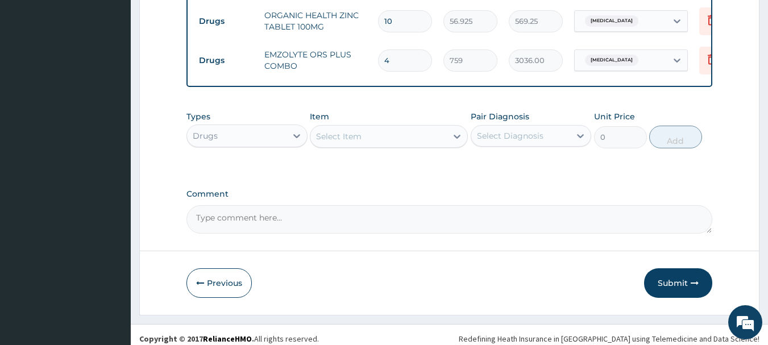
type input "4"
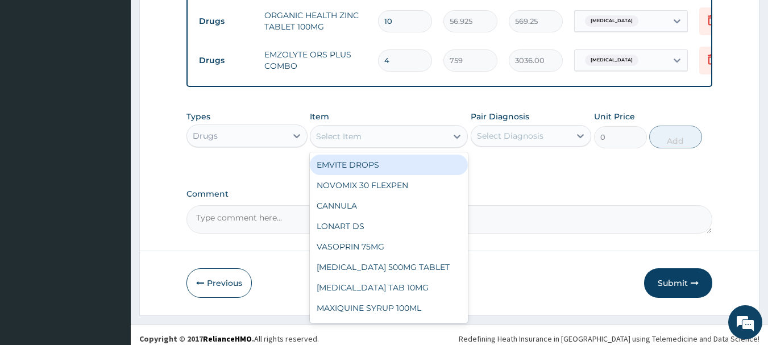
click at [406, 127] on div "Select Item" at bounding box center [378, 136] width 136 height 18
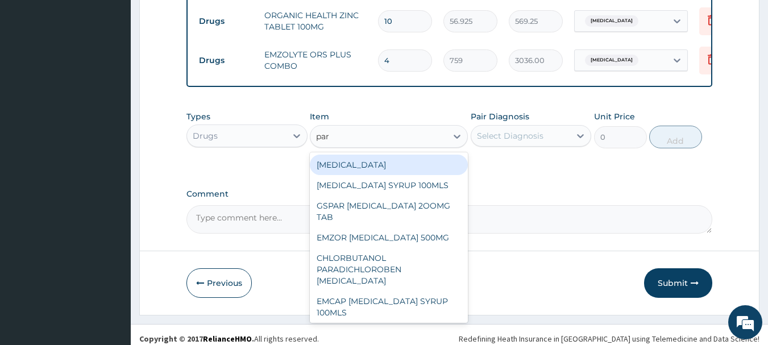
type input "para"
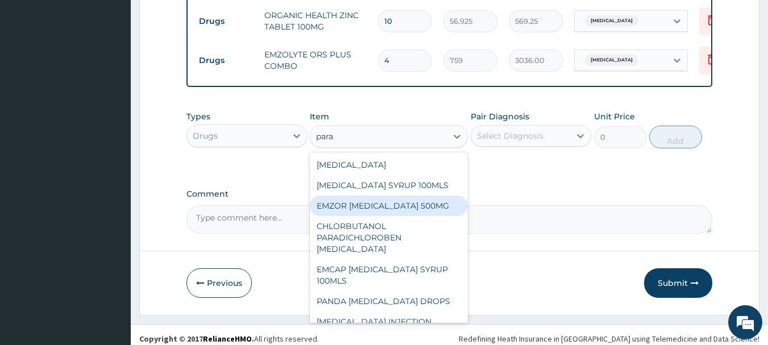
click at [404, 197] on div "EMZOR PARACETAMOL 500MG" at bounding box center [389, 206] width 158 height 20
type input "25.3"
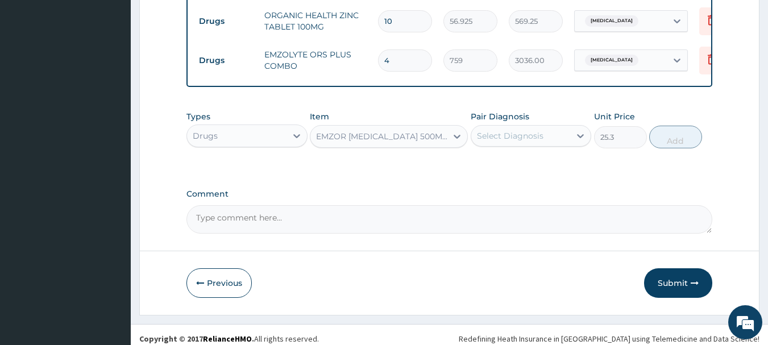
click at [500, 130] on div "Select Diagnosis" at bounding box center [510, 135] width 67 height 11
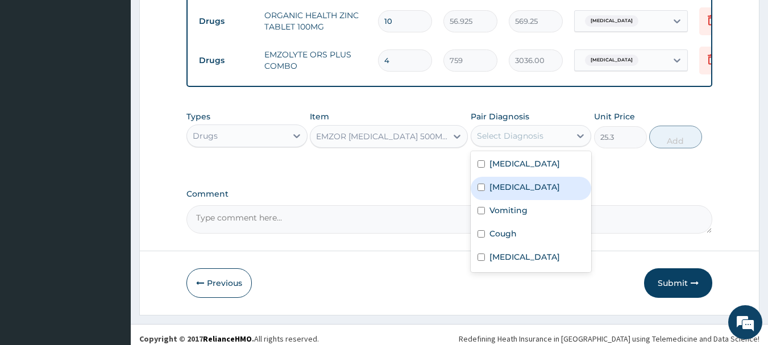
click at [503, 181] on label "Malaria" at bounding box center [525, 186] width 70 height 11
checkbox input "true"
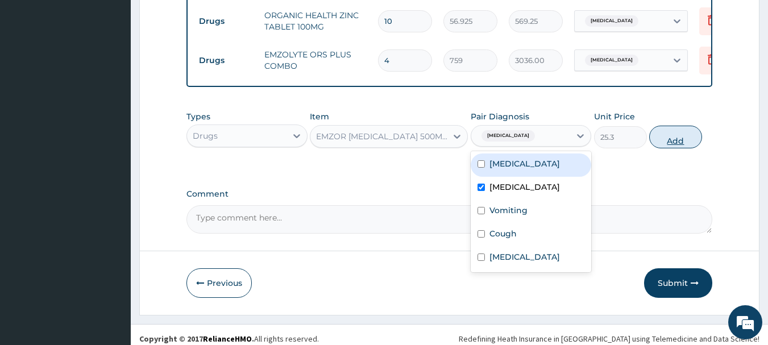
click at [670, 127] on button "Add" at bounding box center [675, 137] width 53 height 23
type input "0"
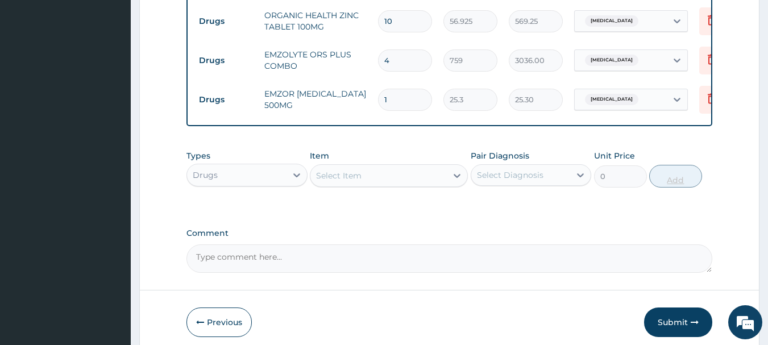
type input "18"
type input "455.40"
type input "18"
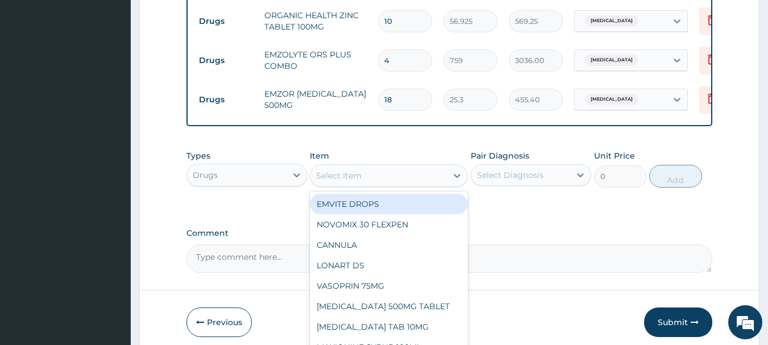
click at [403, 167] on div "Select Item" at bounding box center [378, 176] width 136 height 18
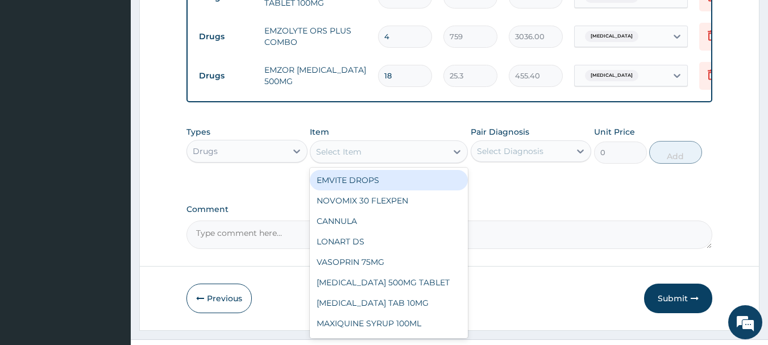
scroll to position [777, 0]
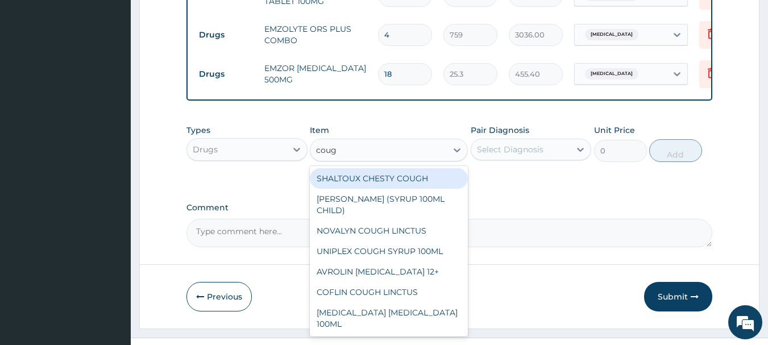
type input "cough"
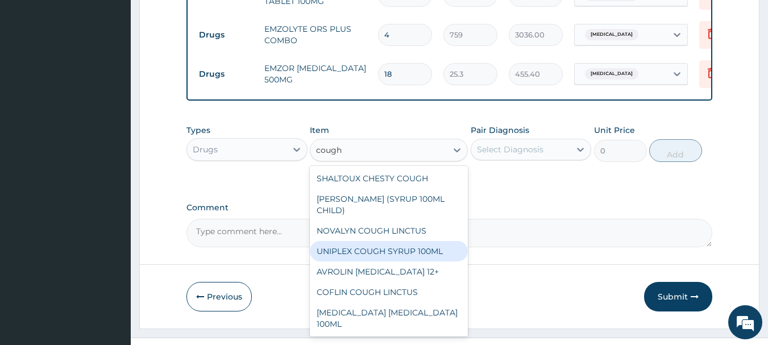
click at [414, 245] on div "UNIPLEX COUGH SYRUP 100ML" at bounding box center [389, 251] width 158 height 20
type input "1265"
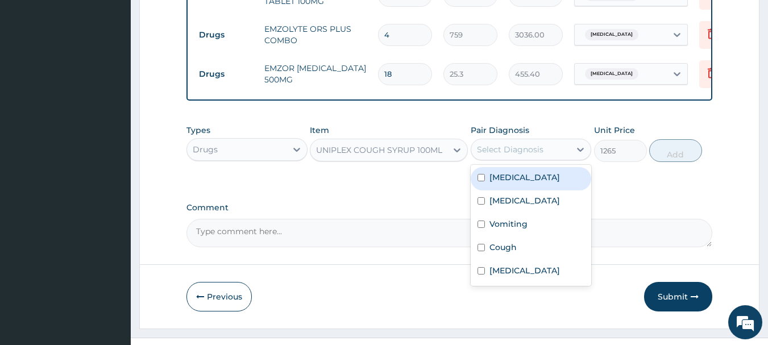
click at [507, 144] on div "Select Diagnosis" at bounding box center [510, 149] width 67 height 11
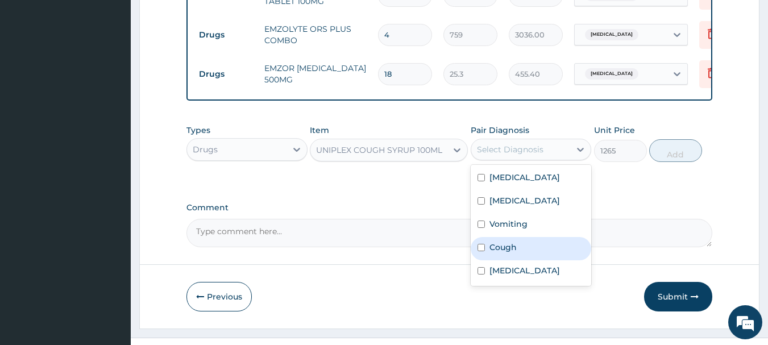
click at [537, 246] on div "Cough" at bounding box center [531, 248] width 121 height 23
checkbox input "true"
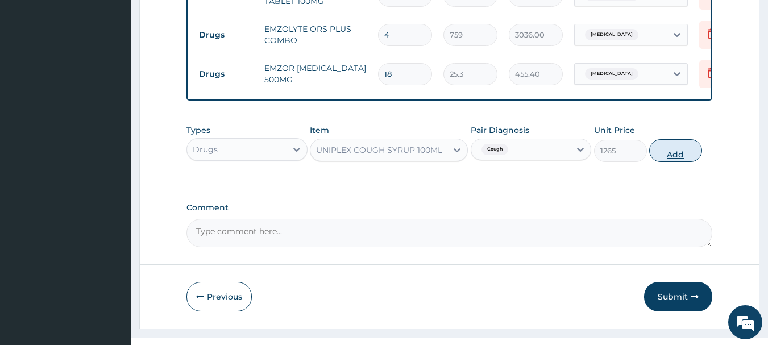
click at [669, 144] on button "Add" at bounding box center [675, 150] width 53 height 23
type input "0"
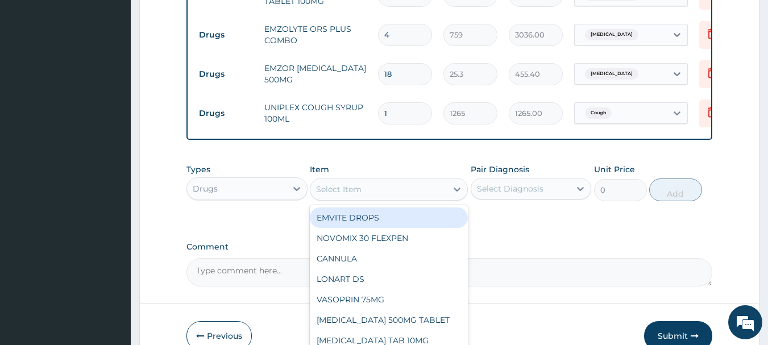
click at [393, 180] on div "Select Item" at bounding box center [378, 189] width 136 height 18
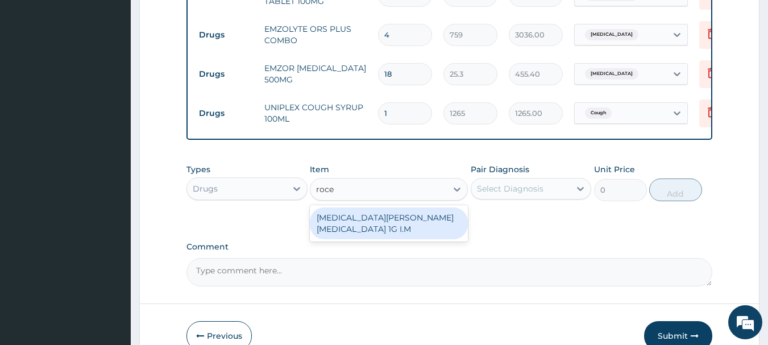
type input "rocep"
click at [383, 214] on div "ROCEPHIN CEFTRIAXONE 1G I.M" at bounding box center [389, 224] width 158 height 32
type input "8855"
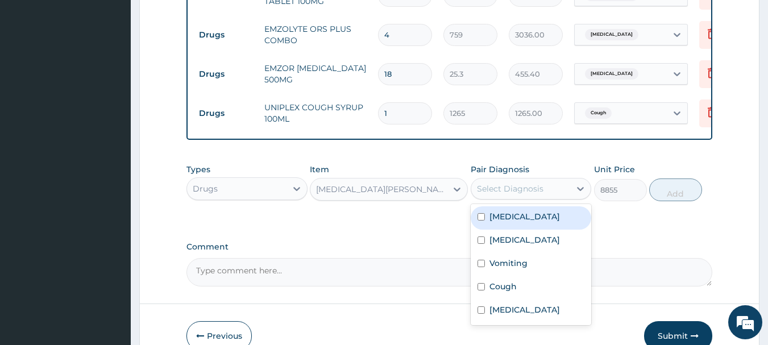
click at [516, 183] on div "Select Diagnosis" at bounding box center [510, 188] width 67 height 11
click at [525, 209] on div "Sepsis" at bounding box center [531, 217] width 121 height 23
checkbox input "true"
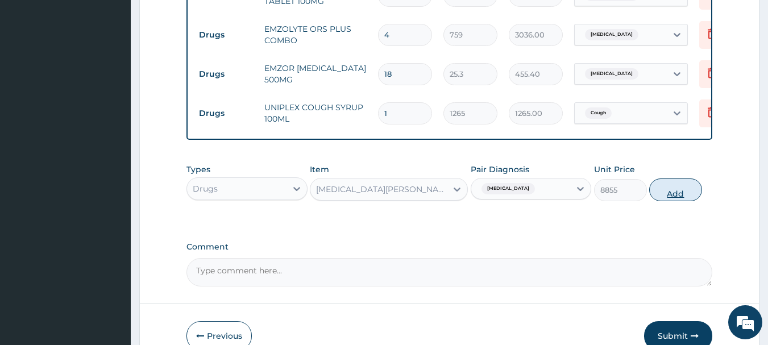
click at [684, 179] on button "Add" at bounding box center [675, 190] width 53 height 23
type input "0"
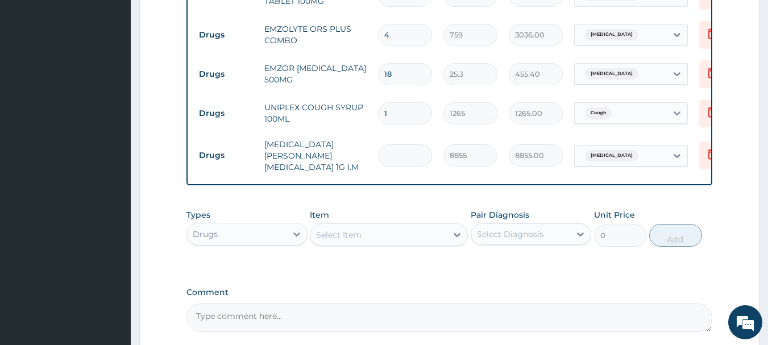
type input "0.00"
type input "4"
type input "35420.00"
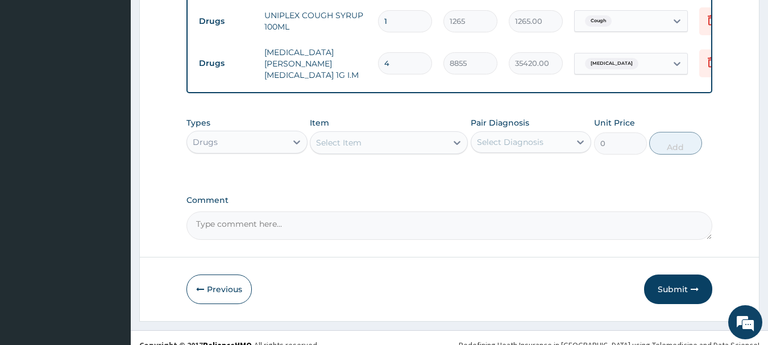
type input "4"
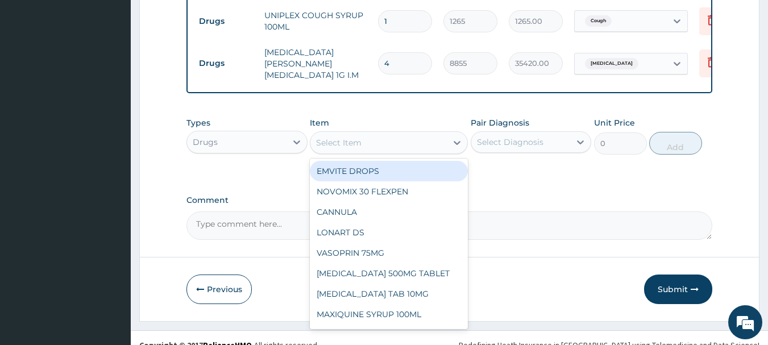
click at [380, 134] on div "Select Item" at bounding box center [378, 143] width 136 height 18
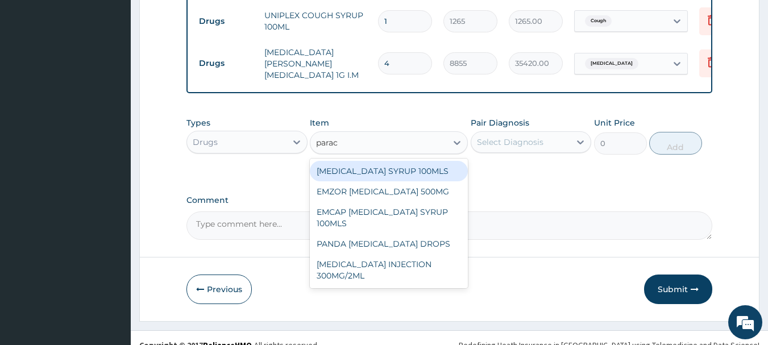
type input "parace"
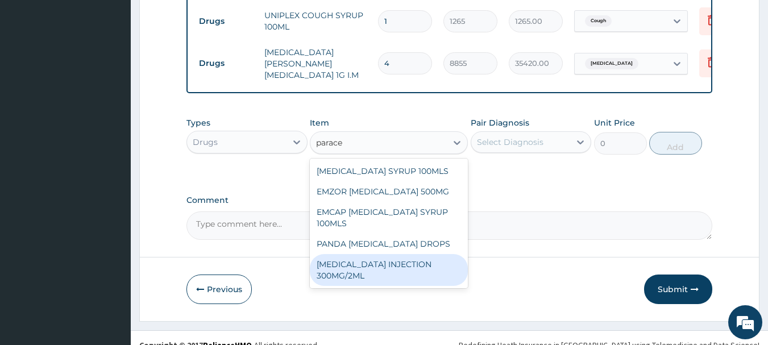
click at [416, 259] on div "PARACETAMOL INJECTION 300MG/2ML" at bounding box center [389, 270] width 158 height 32
type input "278.3"
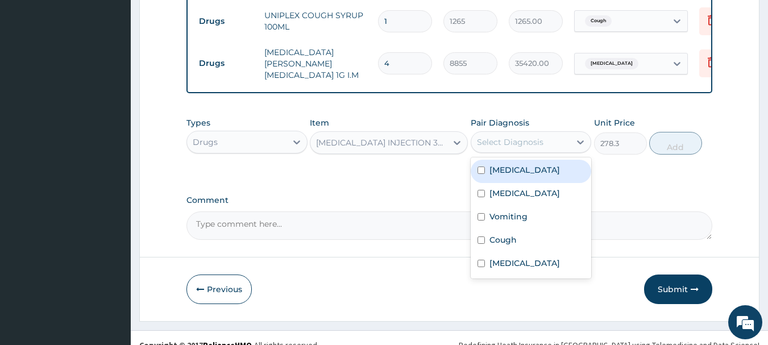
click at [496, 136] on div "Select Diagnosis" at bounding box center [510, 141] width 67 height 11
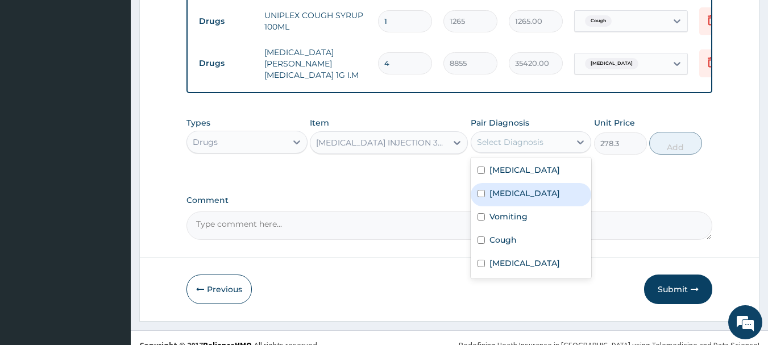
click at [535, 183] on div "Malaria" at bounding box center [531, 194] width 121 height 23
checkbox input "true"
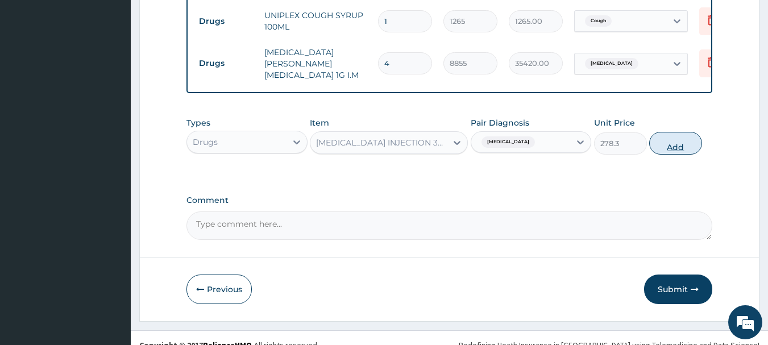
click at [675, 132] on button "Add" at bounding box center [675, 143] width 53 height 23
type input "0"
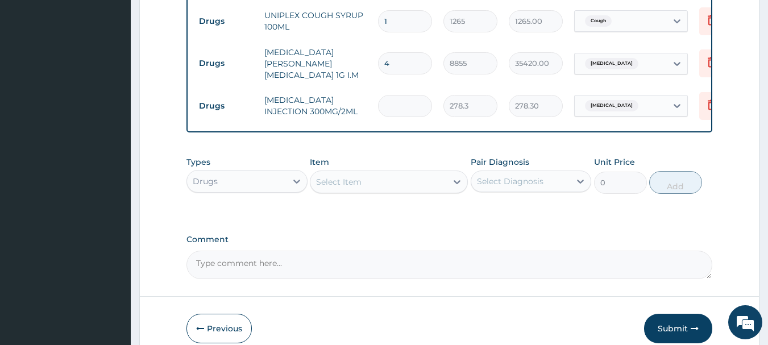
type input "0.00"
type input "6"
type input "1669.80"
type input "6"
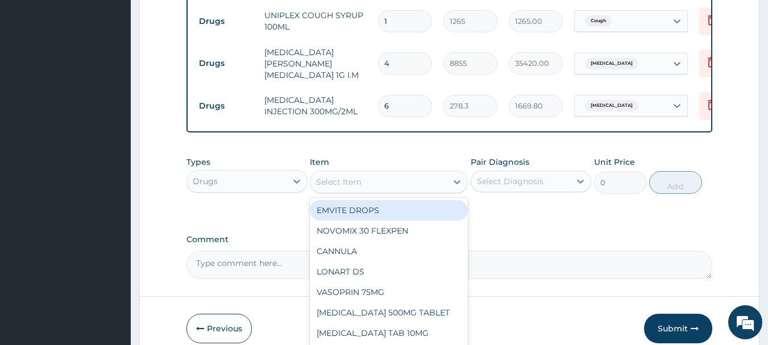
click at [415, 173] on div "Select Item" at bounding box center [378, 182] width 136 height 18
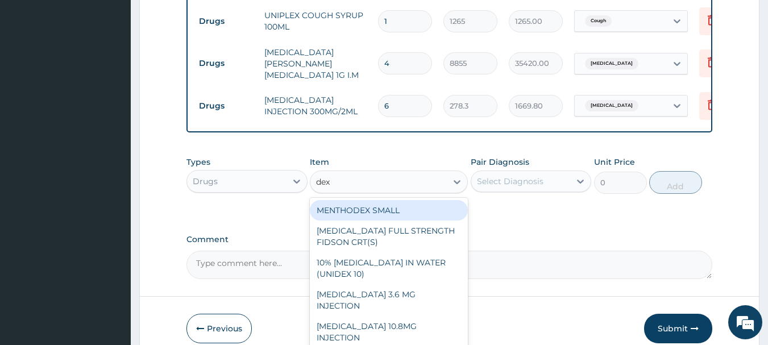
type input "dext"
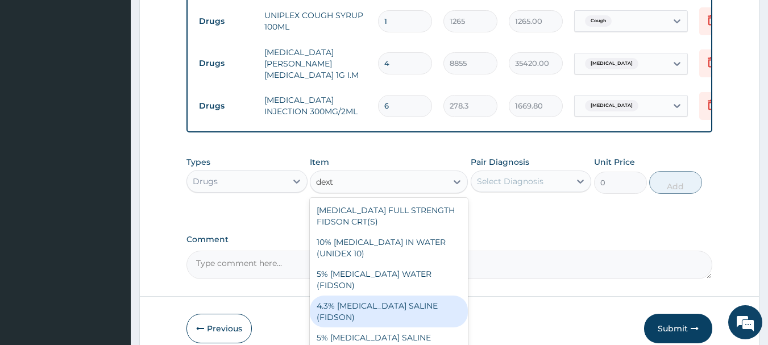
click at [396, 296] on div "4.3% DEXTROSE SALINE (FIDSON)" at bounding box center [389, 312] width 158 height 32
type input "1897.5"
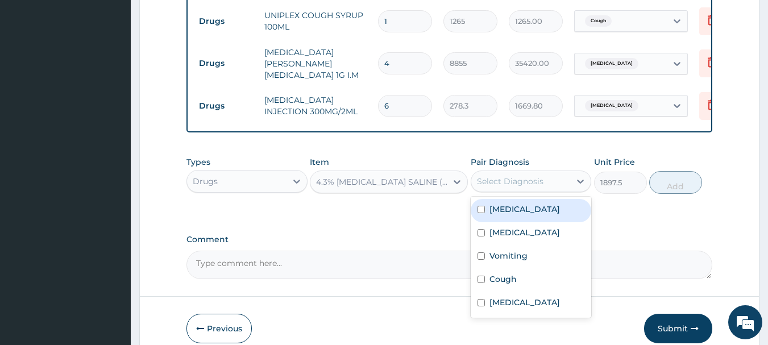
click at [524, 176] on div "Select Diagnosis" at bounding box center [510, 181] width 67 height 11
click at [521, 203] on div "Sepsis" at bounding box center [531, 210] width 121 height 23
checkbox input "true"
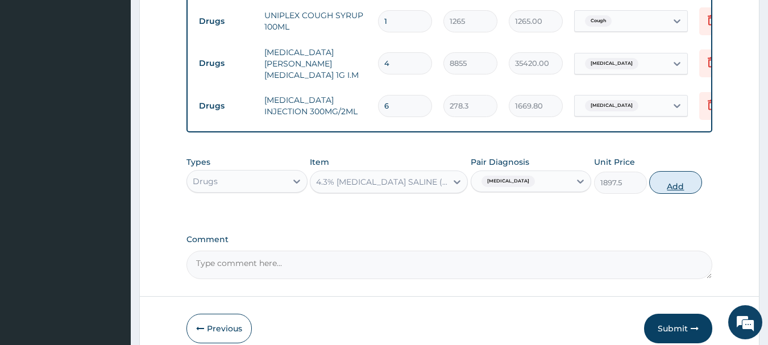
click at [662, 171] on button "Add" at bounding box center [675, 182] width 53 height 23
type input "0"
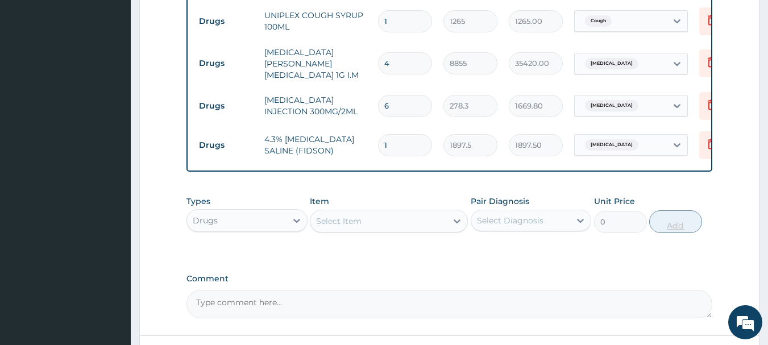
type input "0.00"
type input "5"
type input "9487.50"
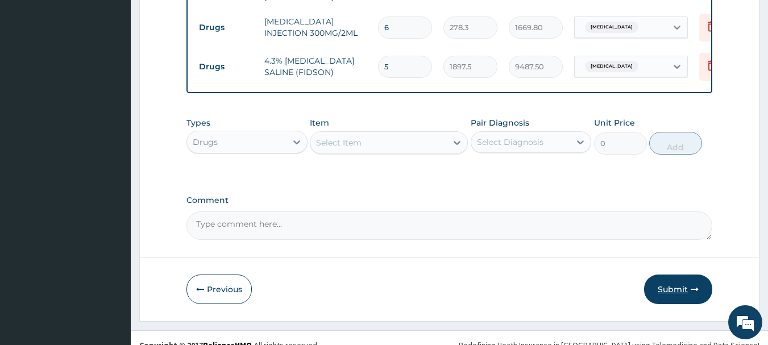
type input "5"
click at [676, 275] on button "Submit" at bounding box center [678, 290] width 68 height 30
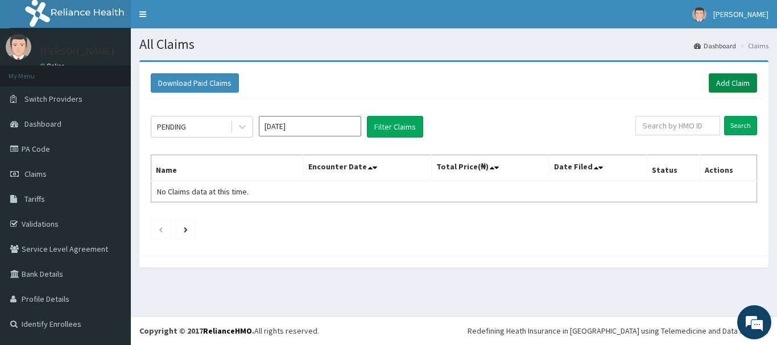
click at [725, 75] on link "Add Claim" at bounding box center [732, 82] width 48 height 19
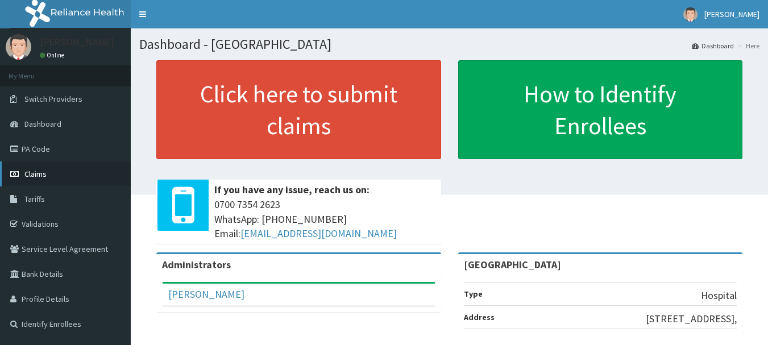
click at [68, 177] on link "Claims" at bounding box center [65, 173] width 131 height 25
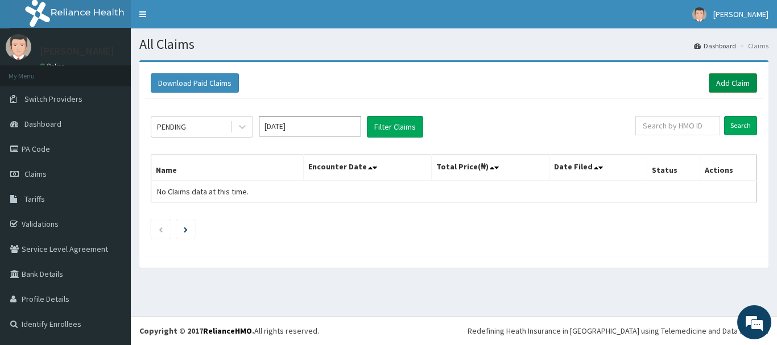
click at [721, 81] on link "Add Claim" at bounding box center [732, 82] width 48 height 19
